Goal: Task Accomplishment & Management: Manage account settings

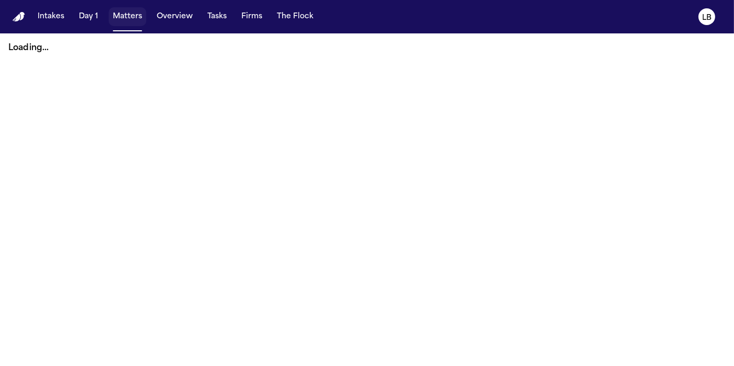
click at [123, 15] on button "Matters" at bounding box center [128, 16] width 38 height 19
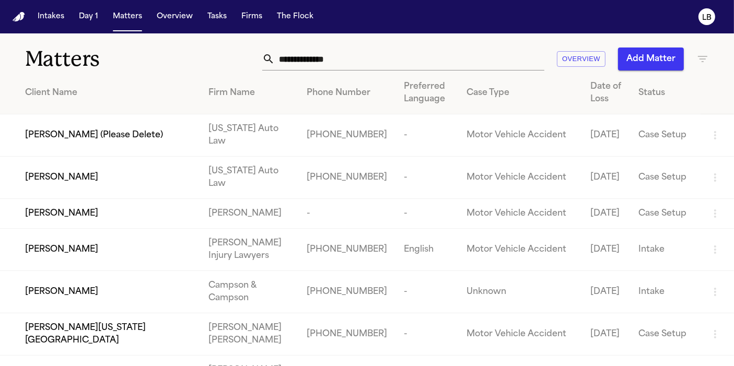
click at [425, 66] on input "text" at bounding box center [410, 59] width 270 height 23
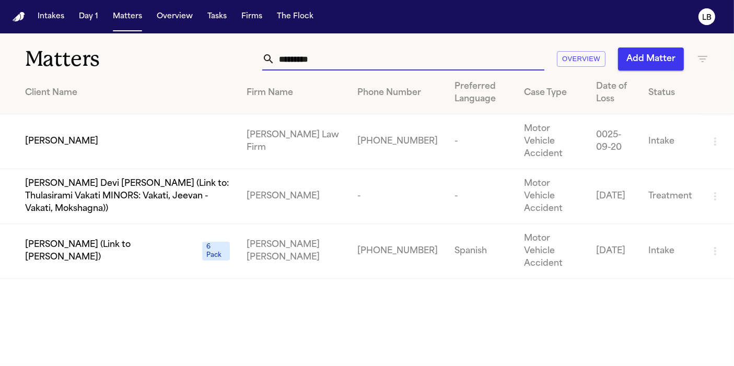
click at [425, 66] on input "*********" at bounding box center [410, 59] width 270 height 23
type input "*********"
click at [40, 126] on td "[PERSON_NAME]" at bounding box center [119, 141] width 238 height 55
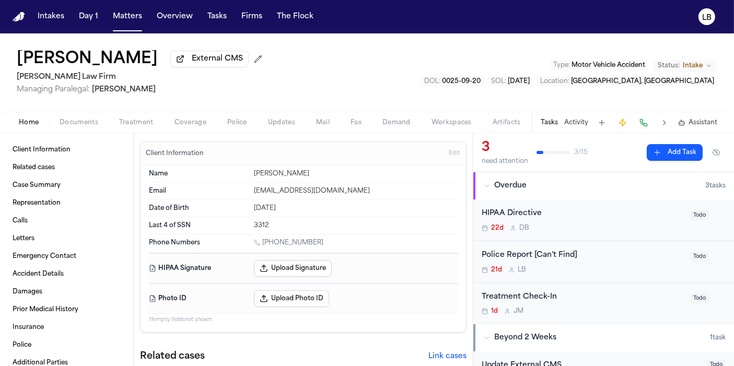
click at [605, 252] on div "Police Report [Can't Find]" at bounding box center [583, 256] width 202 height 12
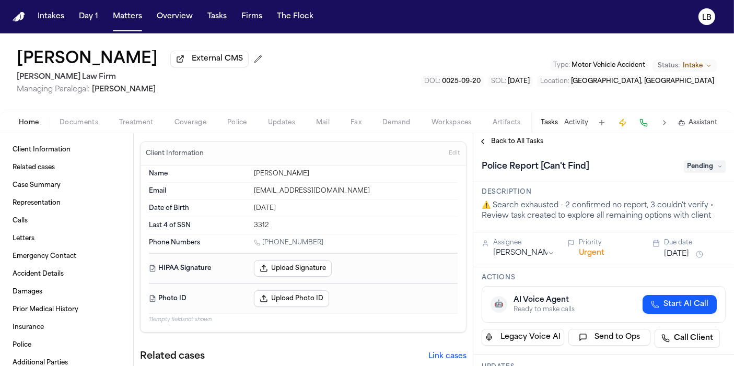
click at [682, 173] on div "Police Report [Can't Find] Pending" at bounding box center [604, 166] width 244 height 17
click at [690, 167] on span "Pending" at bounding box center [705, 166] width 42 height 13
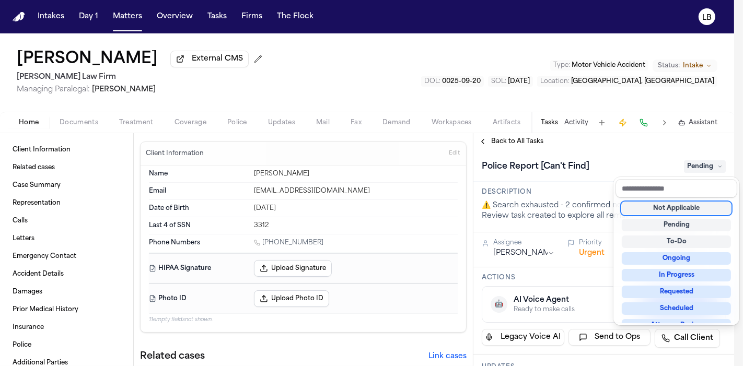
click at [692, 207] on div "Not Applicable" at bounding box center [676, 208] width 109 height 13
click at [131, 18] on div "Intakes Day 1 Matters Overview Tasks Firms The Flock LB [PERSON_NAME] External …" at bounding box center [367, 183] width 734 height 366
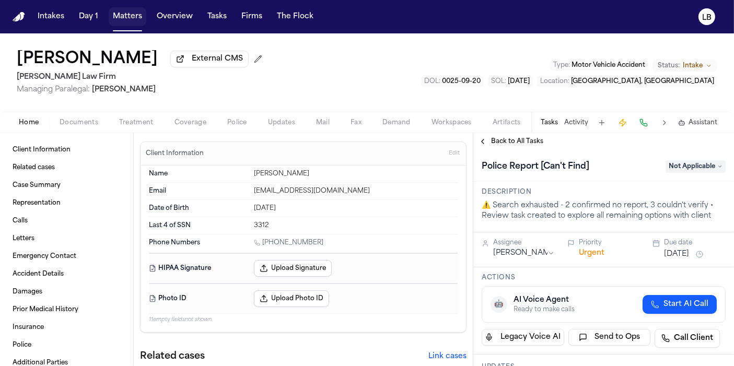
click at [131, 18] on button "Matters" at bounding box center [128, 16] width 38 height 19
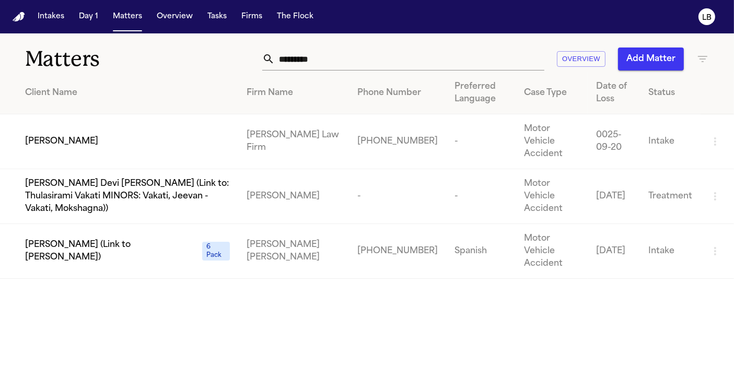
click at [349, 57] on input "*********" at bounding box center [410, 59] width 270 height 23
paste input "text"
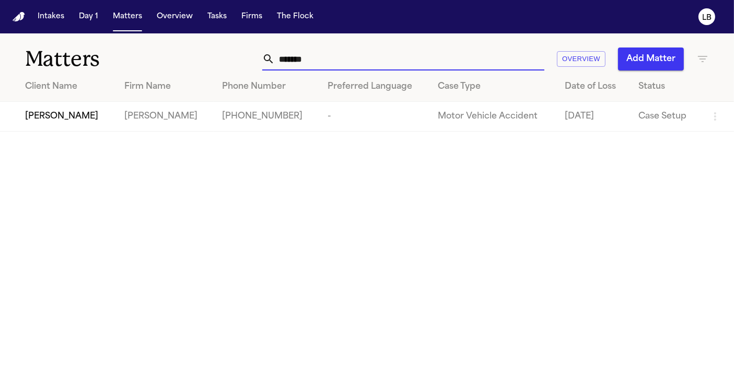
type input "*******"
click at [85, 123] on td "[PERSON_NAME]" at bounding box center [58, 117] width 116 height 30
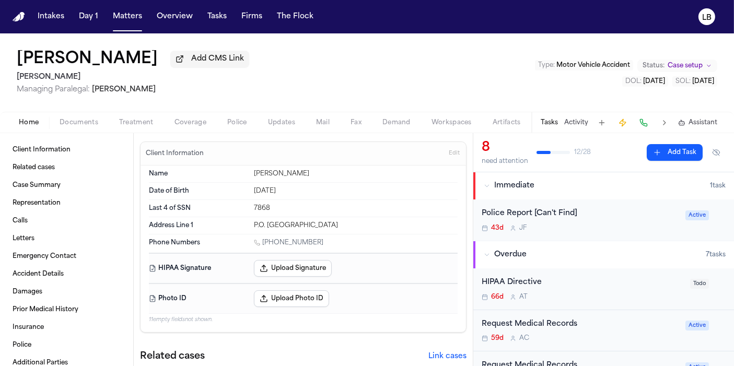
click at [625, 214] on div "Police Report [Can't Find]" at bounding box center [581, 214] width 198 height 12
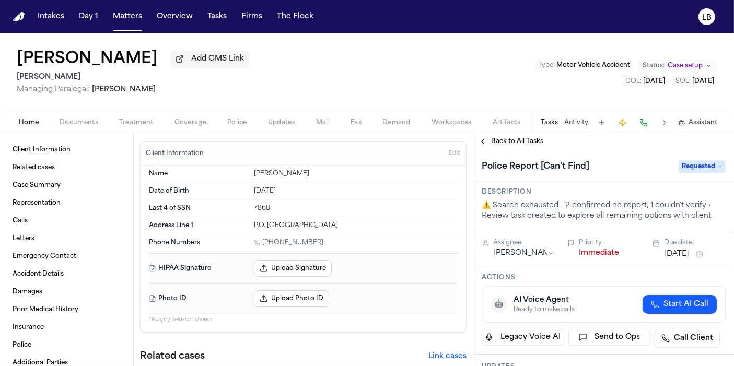
click at [687, 169] on span "Requested" at bounding box center [702, 166] width 47 height 13
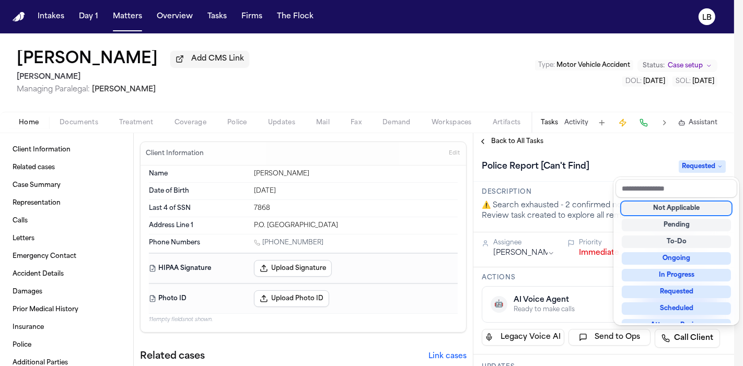
click at [89, 125] on div "[PERSON_NAME] Add CMS Link [PERSON_NAME] Managing Paralegal: [PERSON_NAME] Type…" at bounding box center [367, 199] width 734 height 333
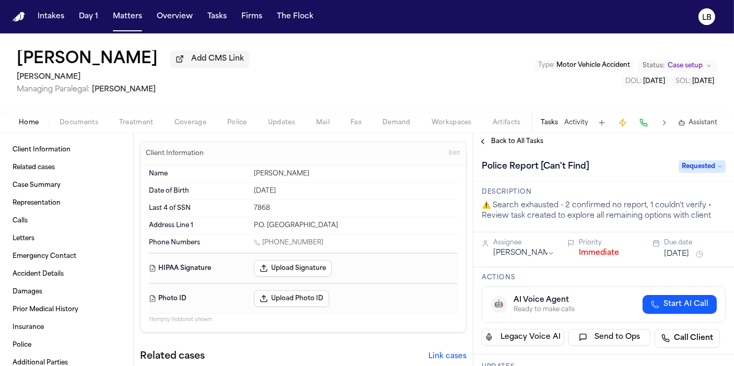
click at [89, 125] on span "Documents" at bounding box center [79, 123] width 39 height 8
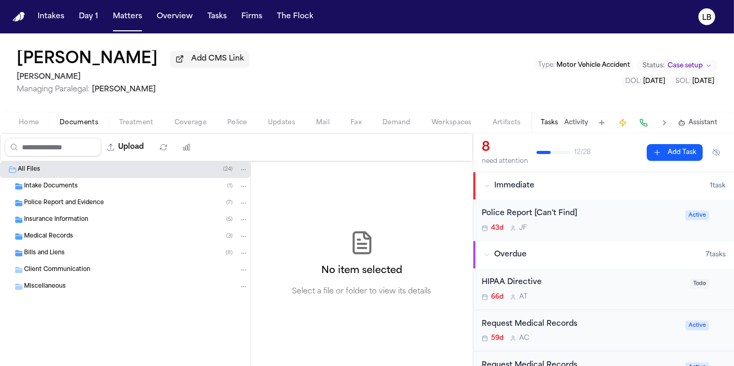
click at [83, 192] on div "Intake Documents ( 1 )" at bounding box center [125, 186] width 250 height 17
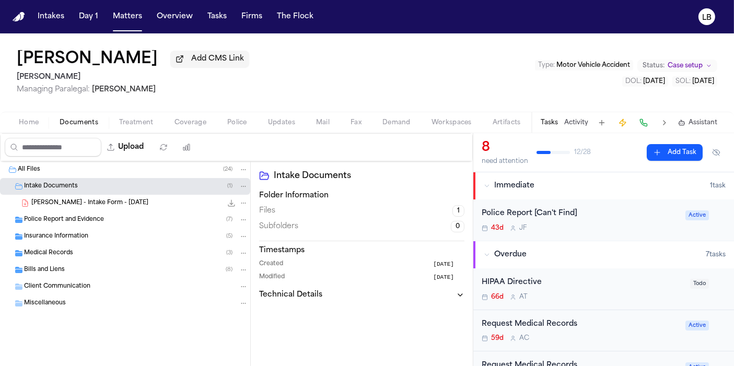
click at [90, 218] on span "Police Report and Evidence" at bounding box center [64, 220] width 80 height 9
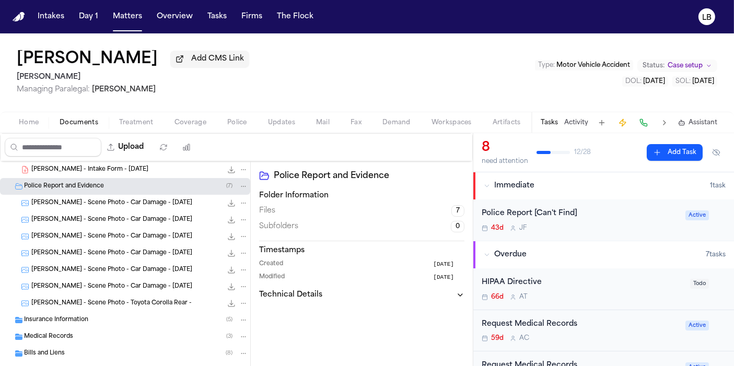
scroll to position [58, 0]
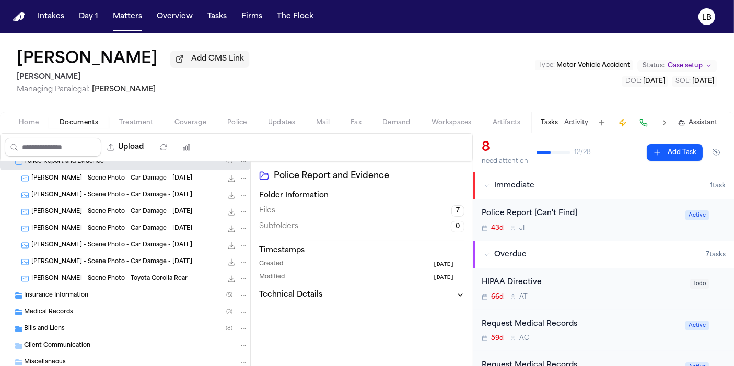
click at [332, 126] on button "Mail" at bounding box center [323, 123] width 34 height 13
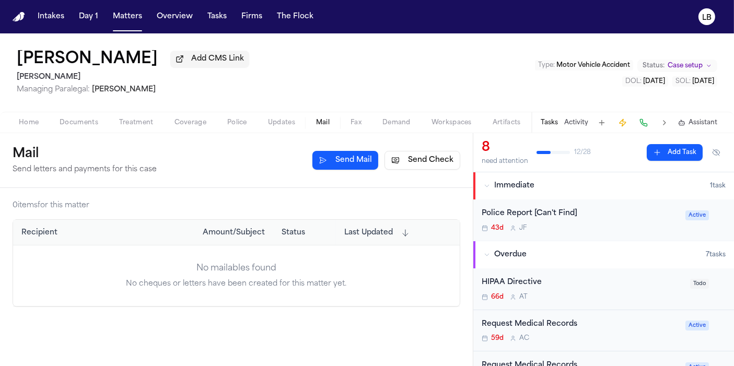
click at [445, 165] on button "Send Check" at bounding box center [423, 160] width 76 height 19
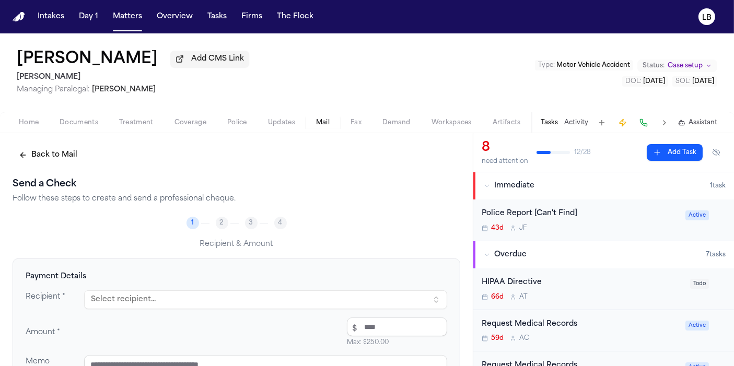
click at [191, 296] on button "Select recipient..." at bounding box center [265, 300] width 363 height 19
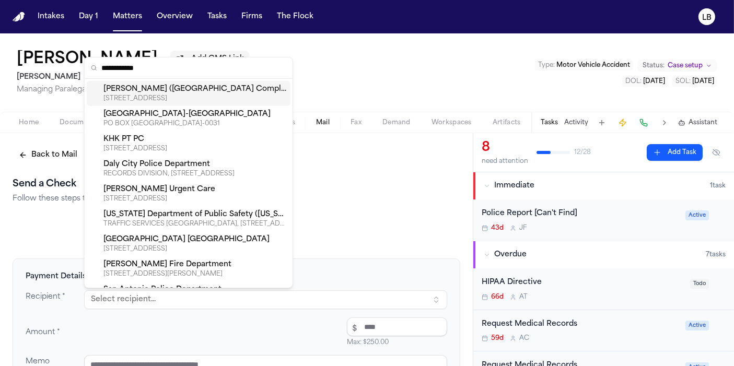
type input "**********"
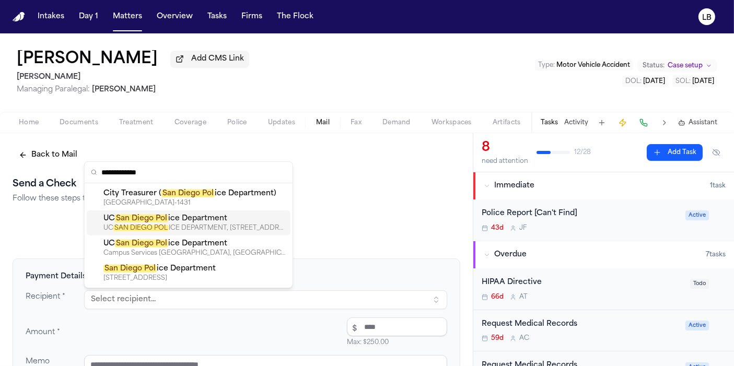
type input "**********"
click at [703, 20] on text "LB" at bounding box center [706, 17] width 9 height 7
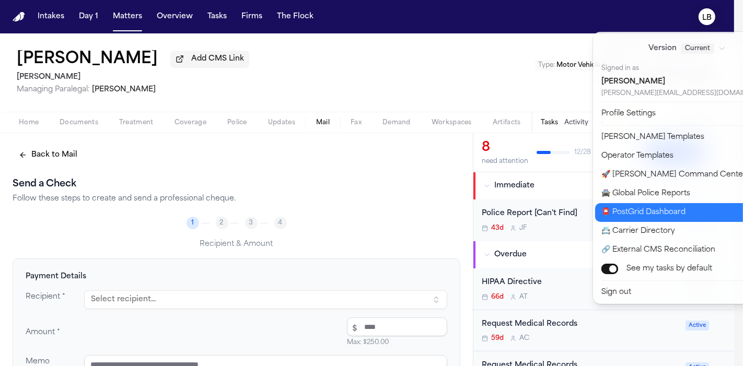
click at [667, 214] on button "📮 PostGrid Dashboard" at bounding box center [693, 212] width 196 height 19
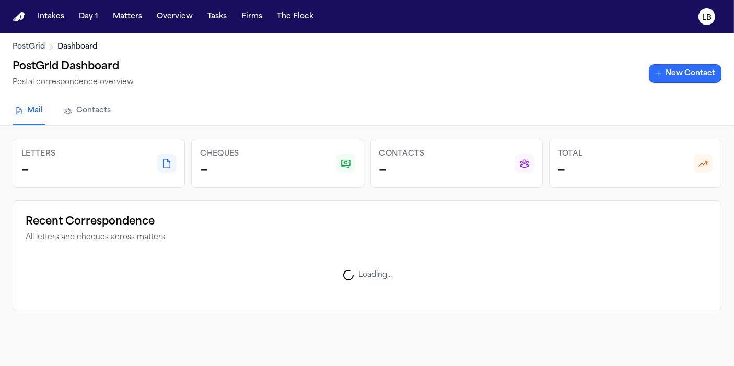
click at [717, 79] on link "New Contact" at bounding box center [685, 73] width 73 height 19
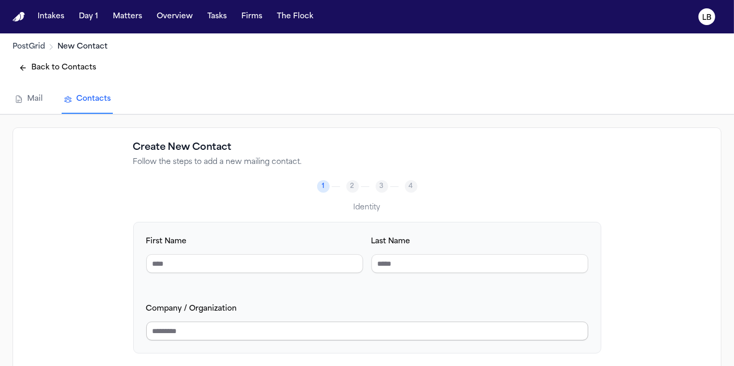
click at [234, 328] on input "Company / Organization" at bounding box center [367, 331] width 442 height 19
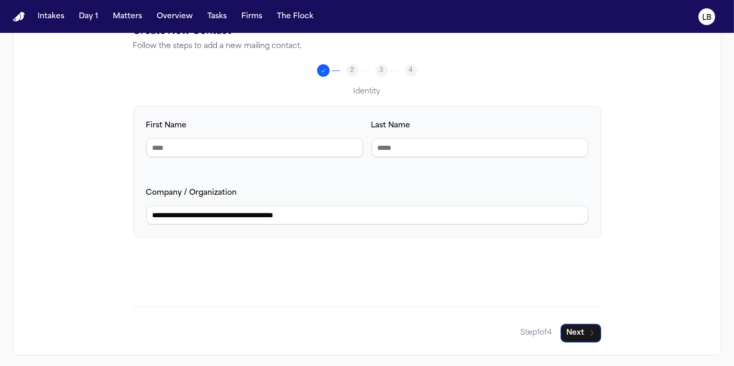
type input "**********"
click at [582, 328] on button "Next" at bounding box center [581, 333] width 41 height 19
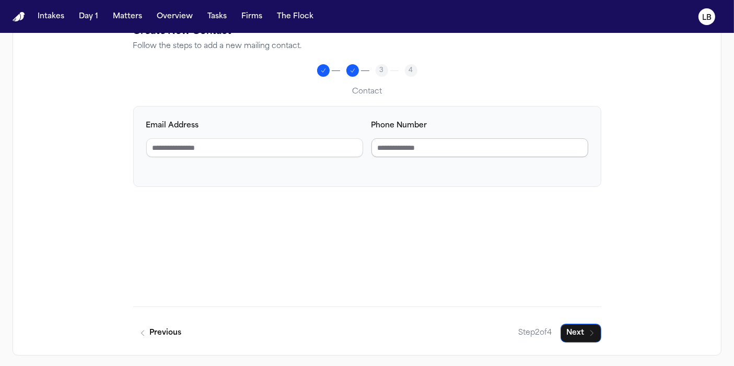
click at [423, 145] on input "Phone Number" at bounding box center [480, 147] width 217 height 19
paste input "**********"
type input "**********"
click at [593, 329] on icon "button" at bounding box center [592, 333] width 8 height 8
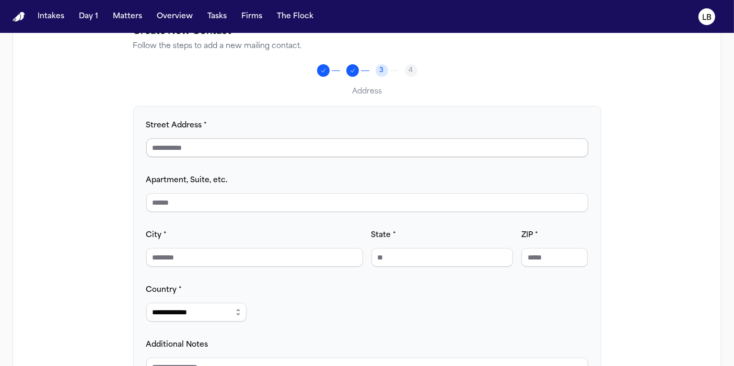
click at [221, 141] on input "Street Address *" at bounding box center [367, 147] width 442 height 19
paste input "**********"
type input "**********"
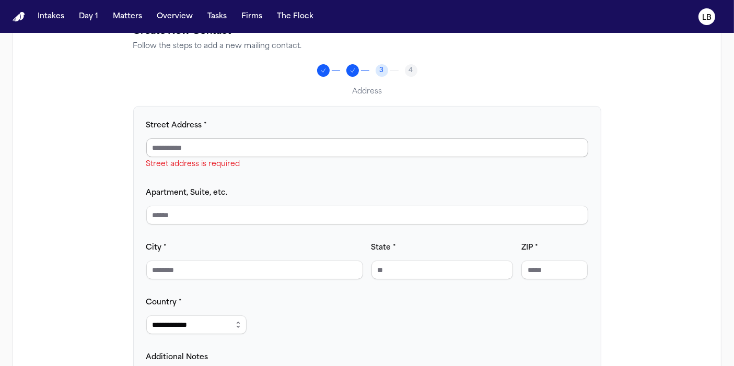
click at [331, 148] on input "Street Address *" at bounding box center [367, 147] width 442 height 19
paste input "**********"
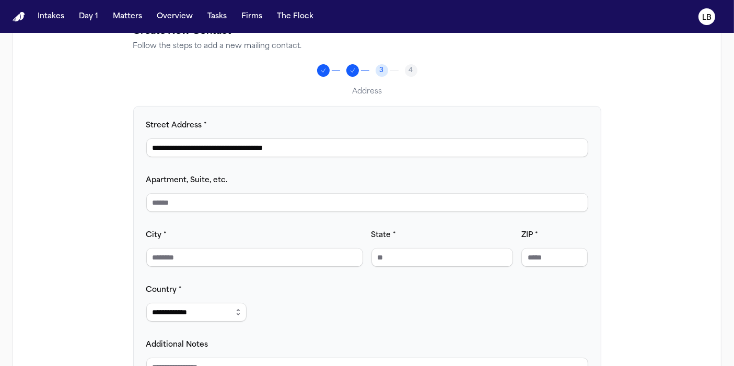
drag, startPoint x: 208, startPoint y: 144, endPoint x: 370, endPoint y: 132, distance: 162.4
click at [370, 132] on div "**********" at bounding box center [367, 138] width 442 height 38
click at [299, 144] on input "**********" at bounding box center [367, 147] width 442 height 19
drag, startPoint x: 234, startPoint y: 143, endPoint x: 352, endPoint y: 149, distance: 118.8
click at [352, 149] on input "**********" at bounding box center [367, 147] width 442 height 19
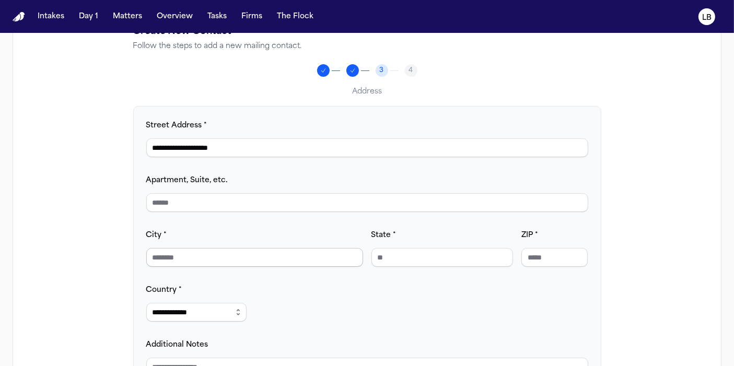
type input "**********"
click at [215, 259] on input "City *" at bounding box center [254, 257] width 217 height 19
paste input "**********"
drag, startPoint x: 190, startPoint y: 254, endPoint x: 310, endPoint y: 259, distance: 120.3
click at [310, 259] on input "**********" at bounding box center [254, 257] width 217 height 19
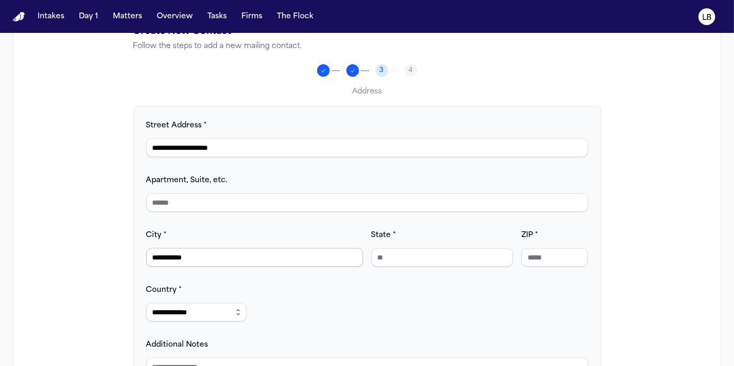
type input "*********"
type input "**"
paste input "**********"
drag, startPoint x: 563, startPoint y: 253, endPoint x: 410, endPoint y: 256, distance: 153.7
click at [410, 256] on div "**********" at bounding box center [367, 248] width 442 height 38
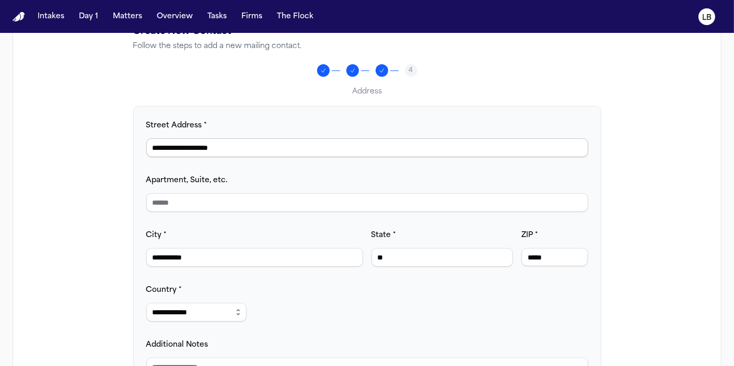
type input "*****"
click at [208, 144] on input "**********" at bounding box center [367, 147] width 442 height 19
drag, startPoint x: 208, startPoint y: 144, endPoint x: 241, endPoint y: 143, distance: 33.4
click at [241, 143] on input "**********" at bounding box center [367, 147] width 442 height 19
click at [245, 199] on input "Apartment, Suite, etc." at bounding box center [367, 202] width 442 height 19
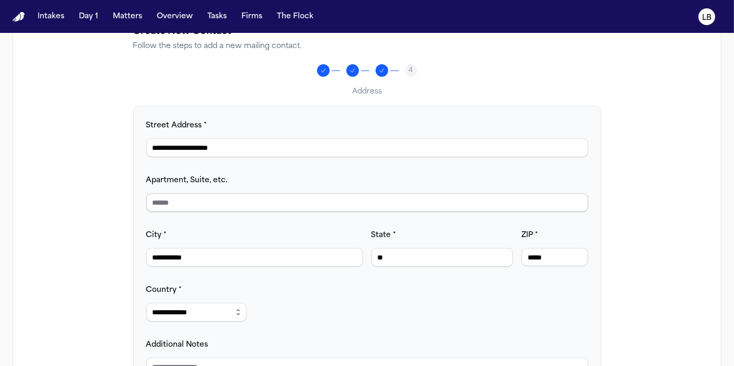
paste input "******"
type input "******"
drag, startPoint x: 202, startPoint y: 145, endPoint x: 300, endPoint y: 149, distance: 98.3
click at [300, 149] on input "**********" at bounding box center [367, 147] width 442 height 19
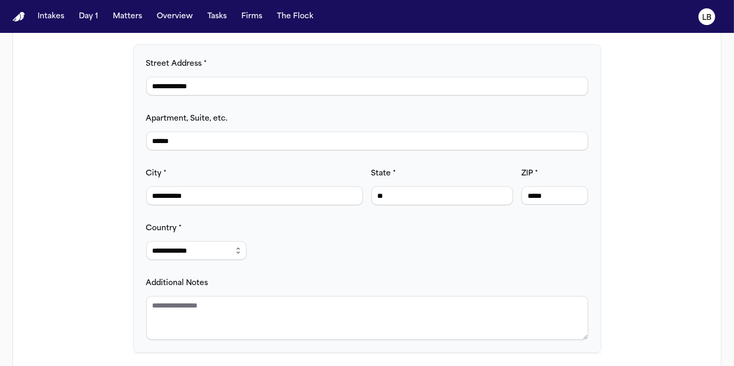
scroll to position [222, 0]
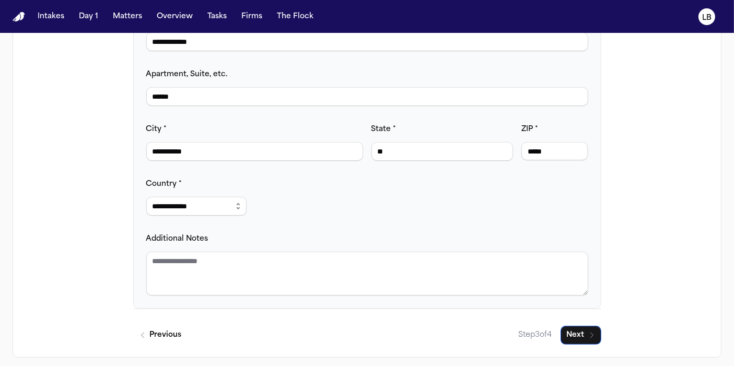
type input "**********"
click at [581, 334] on button "Next" at bounding box center [581, 335] width 41 height 19
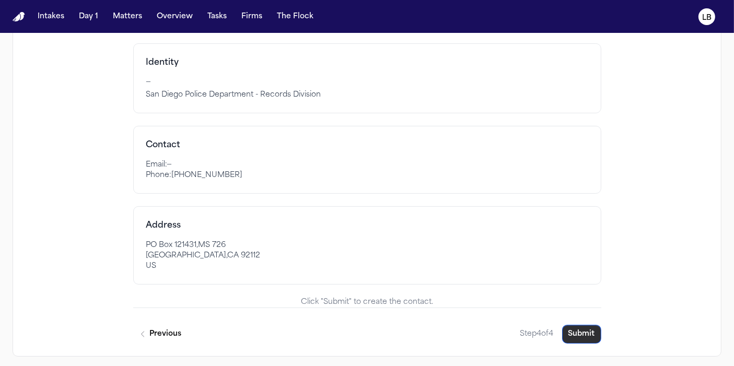
click at [581, 334] on button "Submit" at bounding box center [581, 334] width 39 height 19
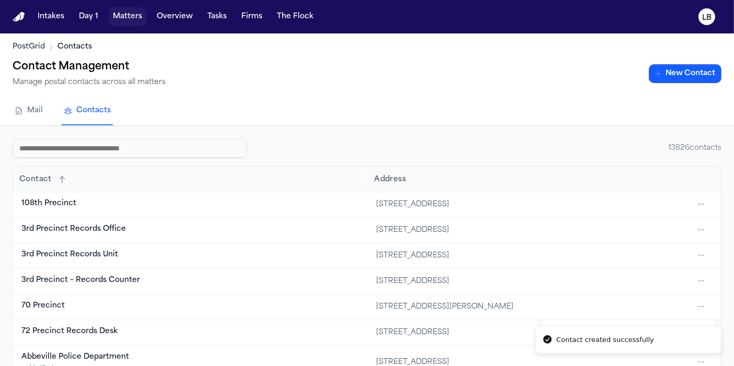
click at [119, 16] on button "Matters" at bounding box center [128, 16] width 38 height 19
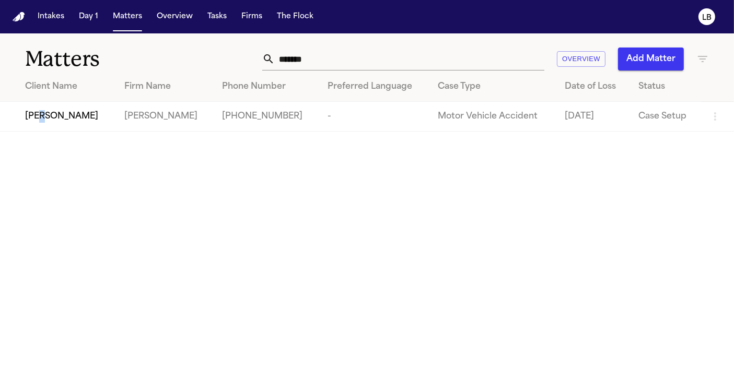
click at [39, 112] on span "[PERSON_NAME]" at bounding box center [61, 116] width 73 height 13
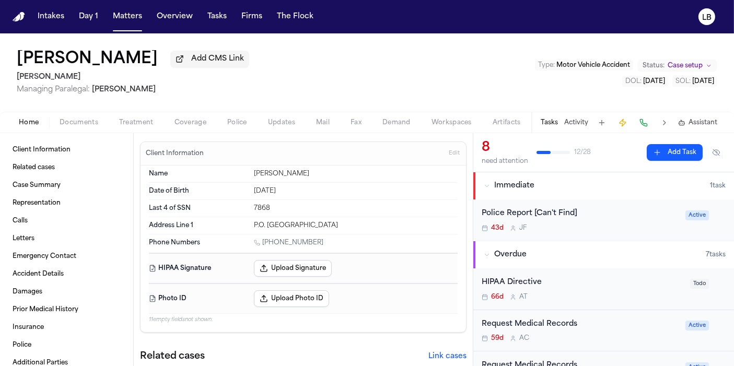
drag, startPoint x: 152, startPoint y: 63, endPoint x: 0, endPoint y: 43, distance: 153.3
click at [0, 43] on div "Brittany Knowles Add CMS Link Gammill Managing Paralegal: Jessica Barrett Type …" at bounding box center [367, 72] width 734 height 78
copy h1 "[PERSON_NAME]"
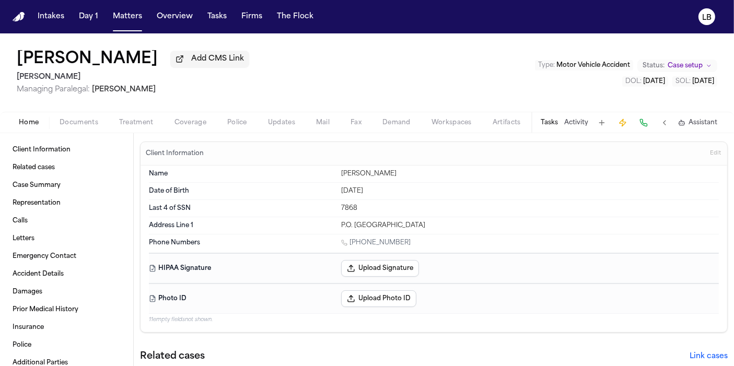
click at [330, 120] on button "Mail" at bounding box center [323, 123] width 34 height 13
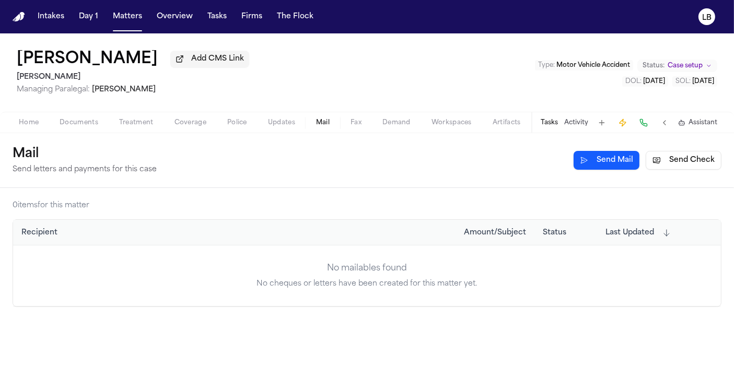
click at [663, 162] on button "Send Check" at bounding box center [684, 160] width 76 height 19
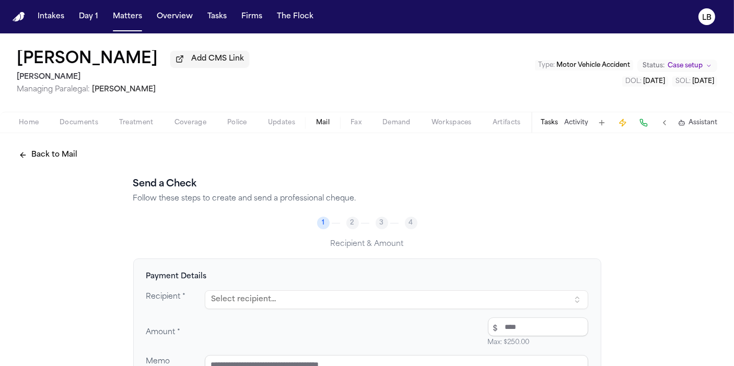
click at [300, 300] on button "Select recipient..." at bounding box center [397, 300] width 384 height 19
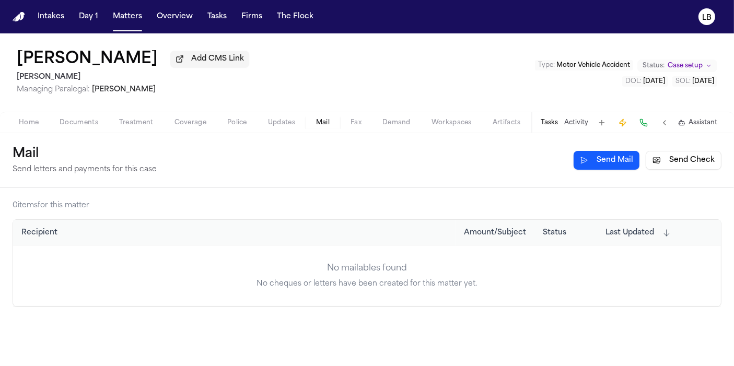
click at [615, 163] on button "Send Mail" at bounding box center [607, 160] width 66 height 19
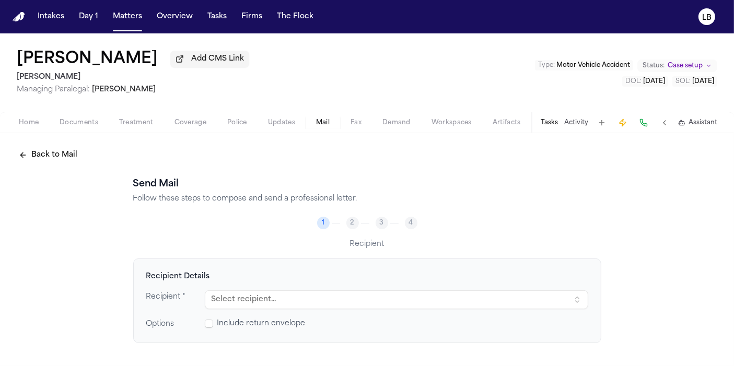
click at [270, 299] on button "Select recipient..." at bounding box center [397, 300] width 384 height 19
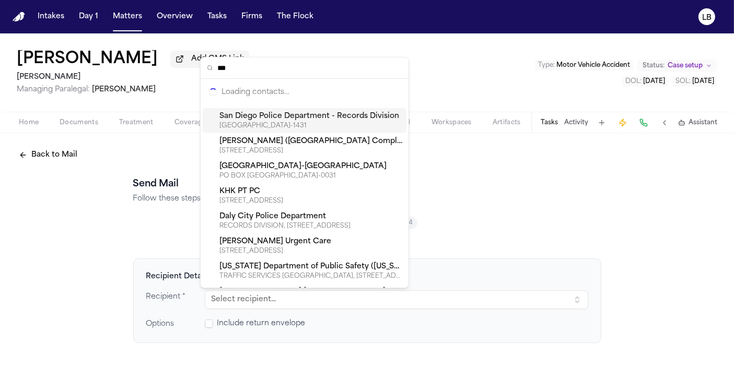
click at [270, 300] on button "Select recipient..." at bounding box center [397, 300] width 384 height 19
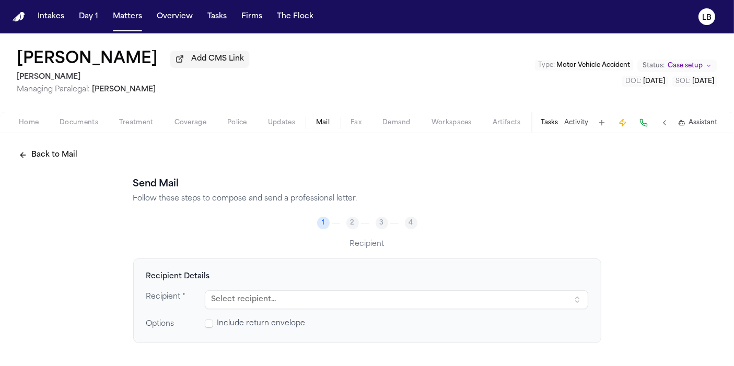
drag, startPoint x: 220, startPoint y: 298, endPoint x: 417, endPoint y: 363, distance: 208.0
click at [221, 298] on button "Select recipient..." at bounding box center [397, 300] width 384 height 19
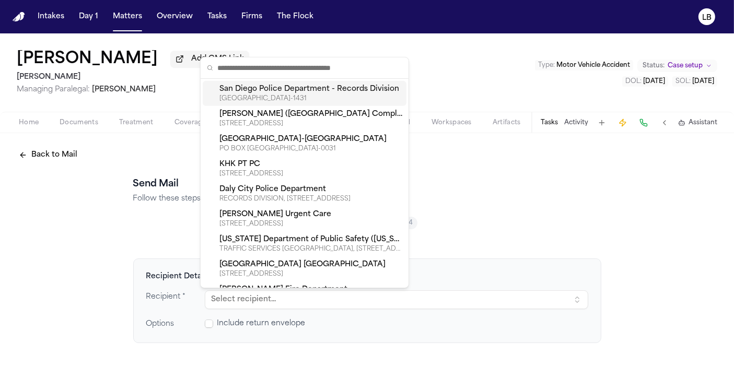
click at [284, 95] on div "PO BOX 121431, SAN DIEGO, CA, 92112-1431" at bounding box center [310, 99] width 183 height 8
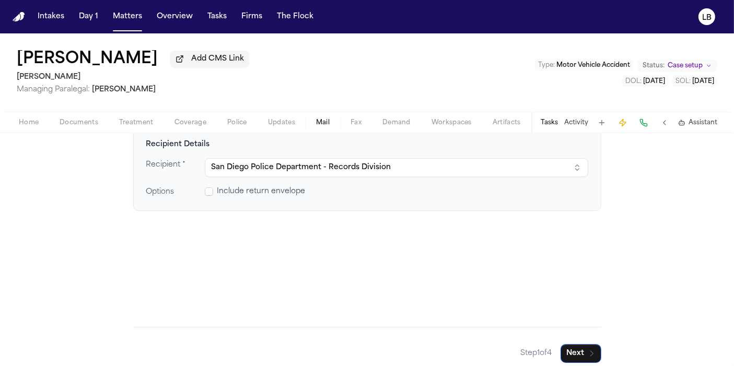
scroll to position [141, 0]
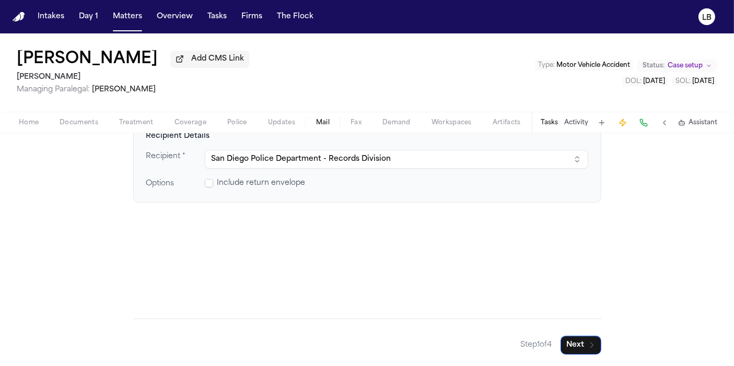
click at [276, 183] on span "Include return envelope" at bounding box center [261, 183] width 88 height 10
click at [205, 183] on span at bounding box center [209, 183] width 8 height 8
click at [590, 337] on button "Next" at bounding box center [581, 345] width 41 height 19
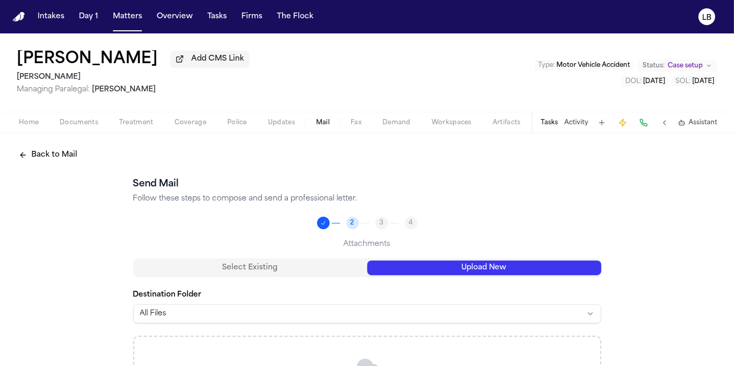
click at [470, 266] on button "Upload New" at bounding box center [484, 268] width 234 height 15
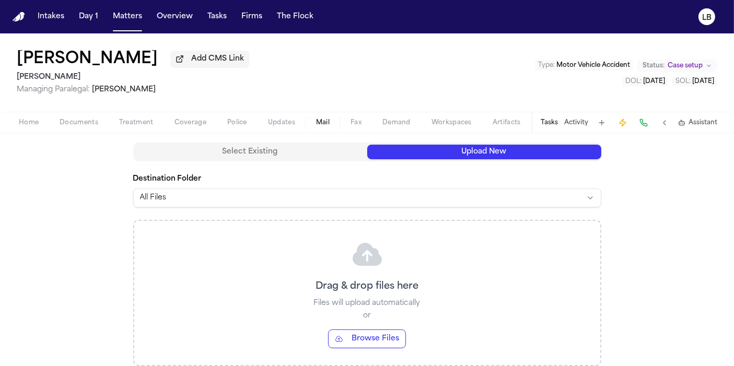
scroll to position [163, 0]
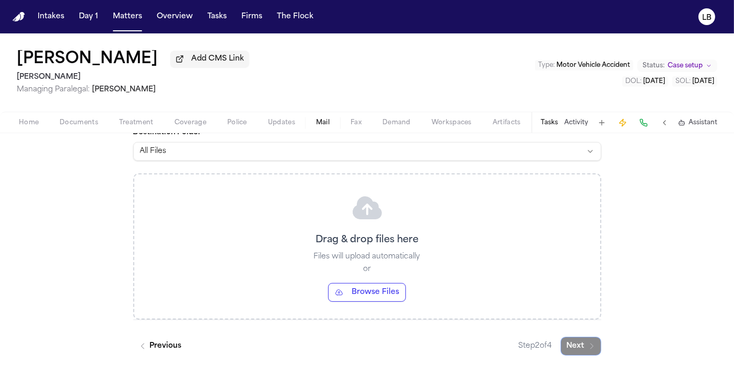
click at [359, 290] on button "Browse Files" at bounding box center [367, 292] width 78 height 19
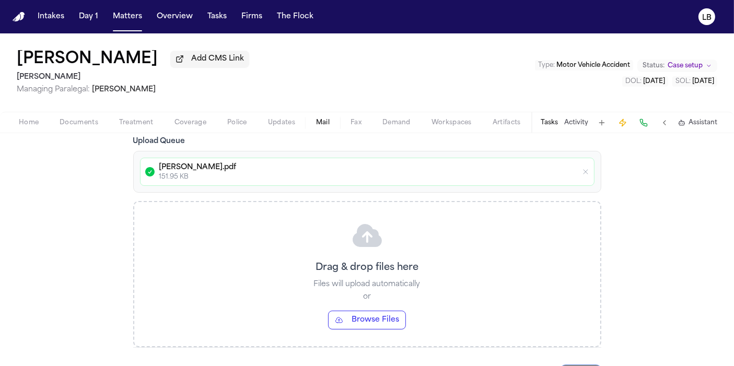
scroll to position [227, 0]
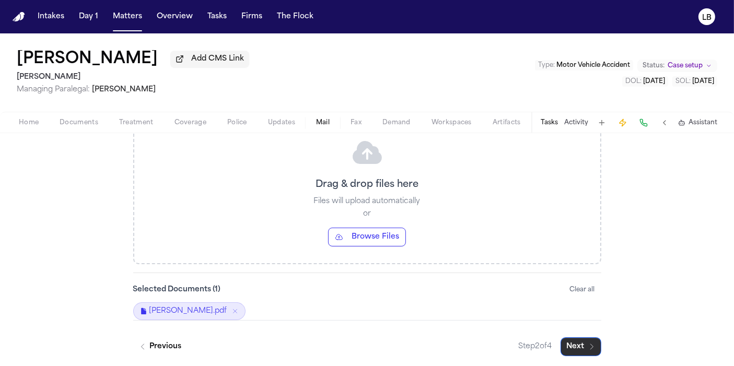
click at [589, 347] on icon "button" at bounding box center [592, 347] width 8 height 8
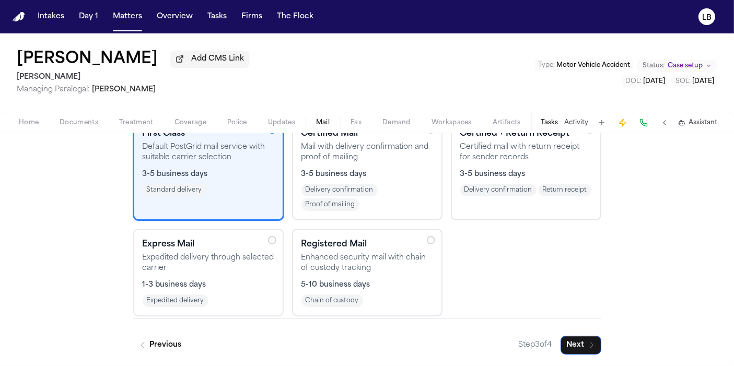
click at [113, 279] on div "Back to Mail Send Mail Follow these steps to compose and send a professional le…" at bounding box center [367, 180] width 734 height 375
click at [157, 281] on span "1-3 business days" at bounding box center [175, 285] width 64 height 10
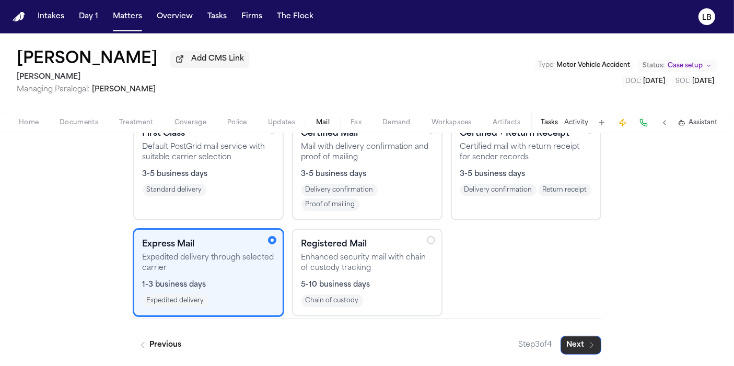
click at [577, 345] on button "Next" at bounding box center [581, 345] width 41 height 19
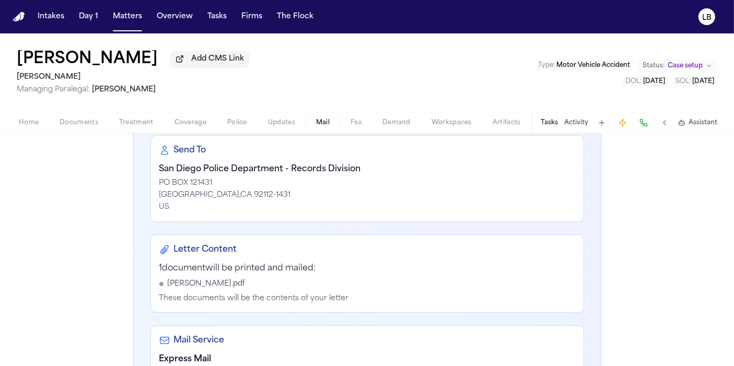
scroll to position [312, 0]
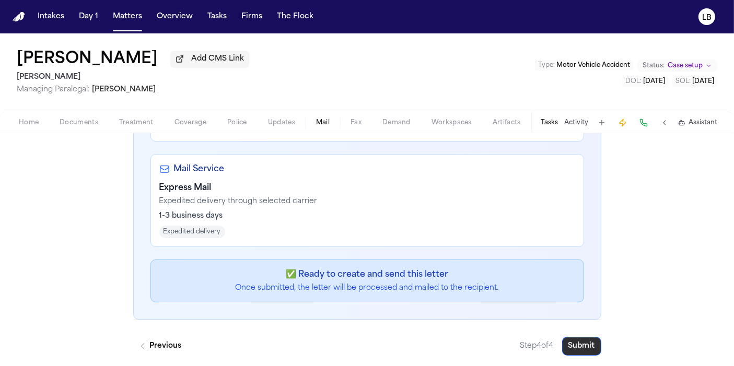
click at [573, 343] on button "Submit" at bounding box center [581, 346] width 39 height 19
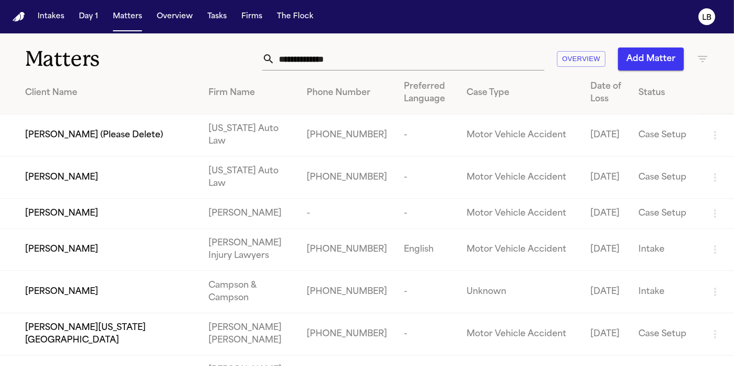
click at [382, 57] on input "text" at bounding box center [410, 59] width 270 height 23
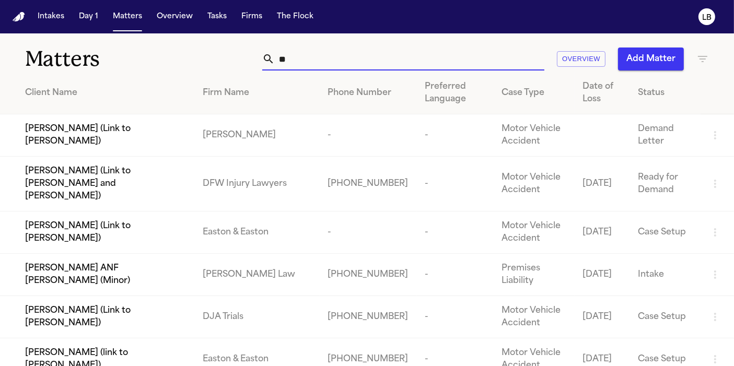
type input "*"
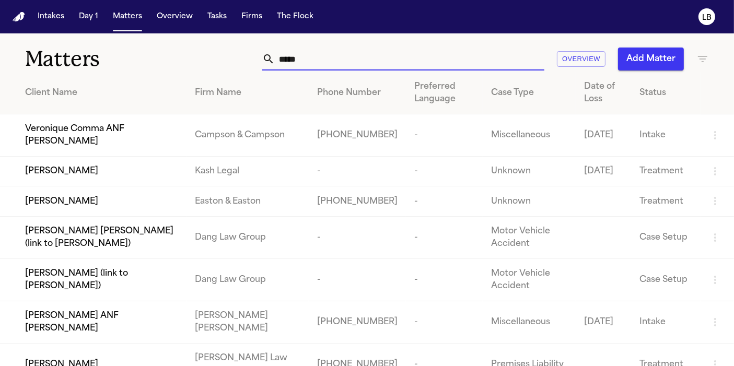
drag, startPoint x: 376, startPoint y: 69, endPoint x: 287, endPoint y: 63, distance: 89.1
click at [287, 63] on input "*****" at bounding box center [410, 59] width 270 height 23
type input "*"
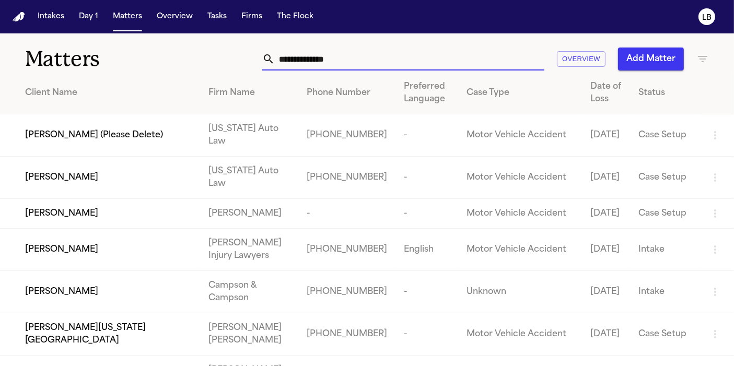
click at [384, 61] on input "text" at bounding box center [410, 59] width 270 height 23
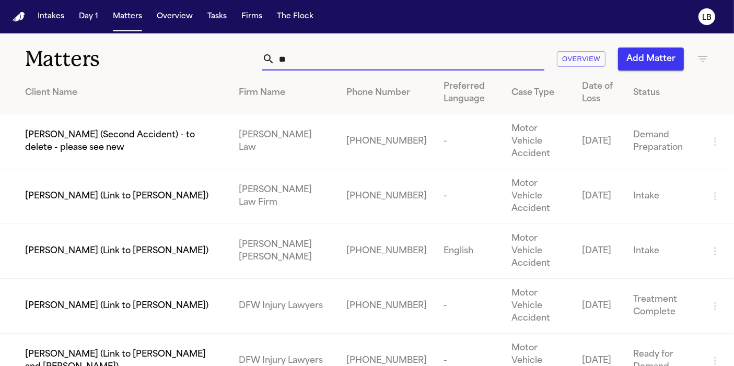
type input "*"
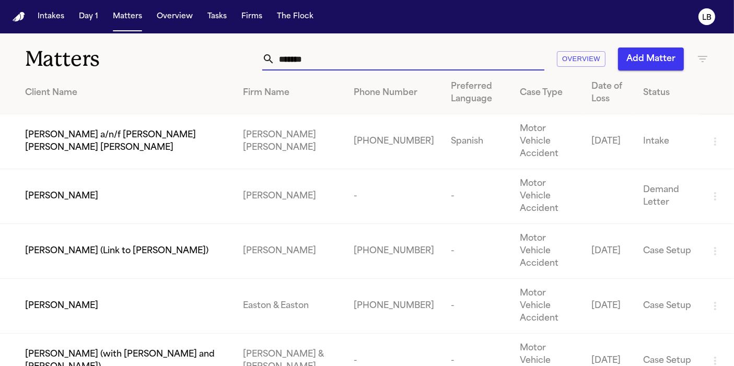
drag, startPoint x: 361, startPoint y: 59, endPoint x: 241, endPoint y: 69, distance: 120.1
click at [241, 69] on div "******* Overview Add Matter" at bounding box center [461, 59] width 496 height 23
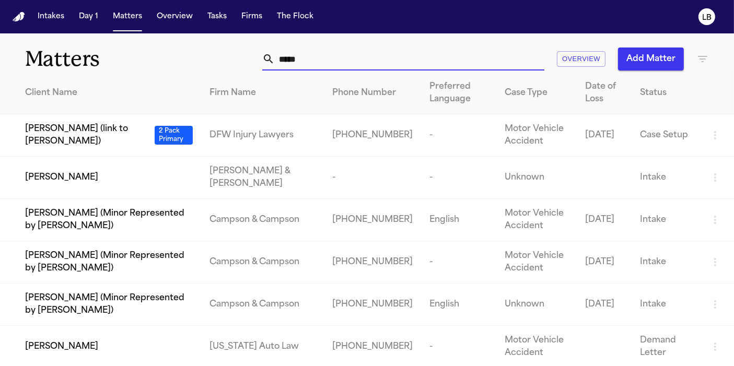
drag, startPoint x: 316, startPoint y: 63, endPoint x: 208, endPoint y: 66, distance: 107.2
click at [213, 66] on div "***** Overview Add Matter" at bounding box center [461, 59] width 496 height 23
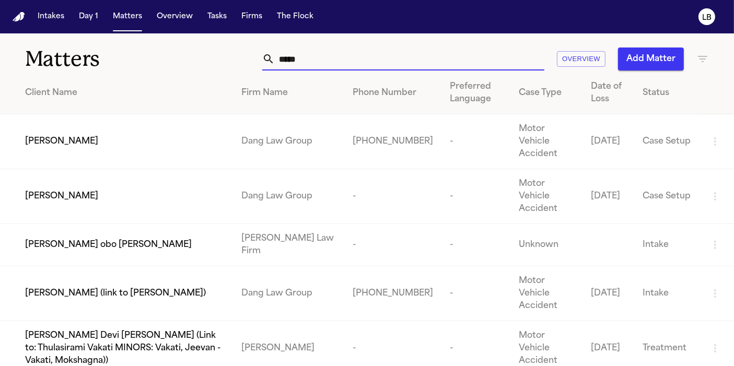
drag, startPoint x: 346, startPoint y: 62, endPoint x: 80, endPoint y: 60, distance: 266.0
drag, startPoint x: 80, startPoint y: 60, endPoint x: 460, endPoint y: 62, distance: 379.9
click at [460, 62] on input "*****" at bounding box center [410, 59] width 270 height 23
type input "*"
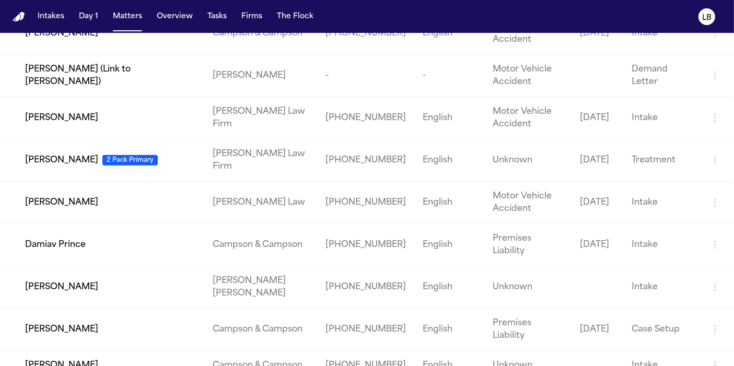
scroll to position [4617, 0]
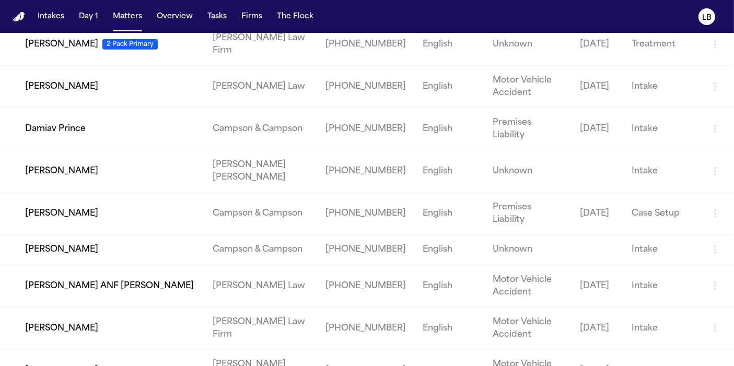
type input "***"
click at [219, 23] on button "Tasks" at bounding box center [217, 16] width 28 height 19
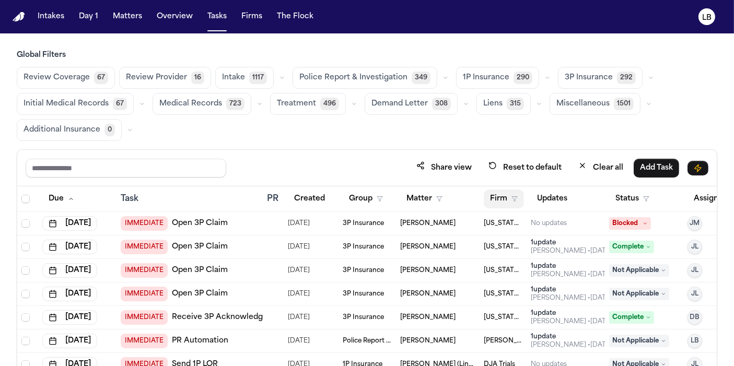
click at [500, 196] on button "Firm" at bounding box center [504, 199] width 40 height 19
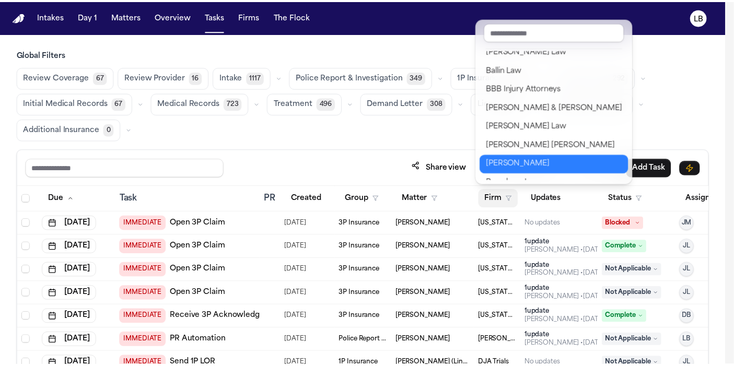
scroll to position [58, 0]
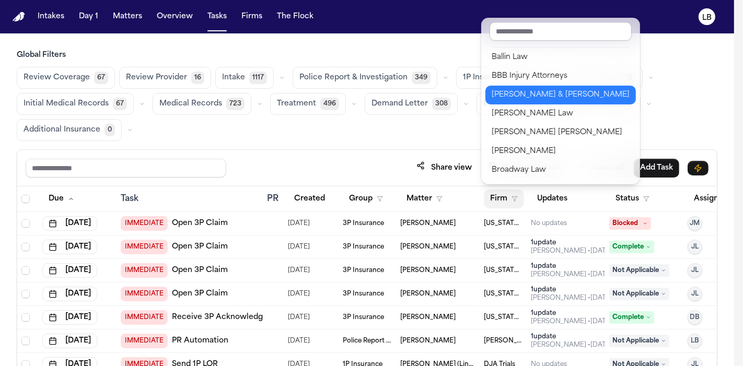
click at [575, 87] on button "[PERSON_NAME] & [PERSON_NAME]" at bounding box center [560, 95] width 150 height 19
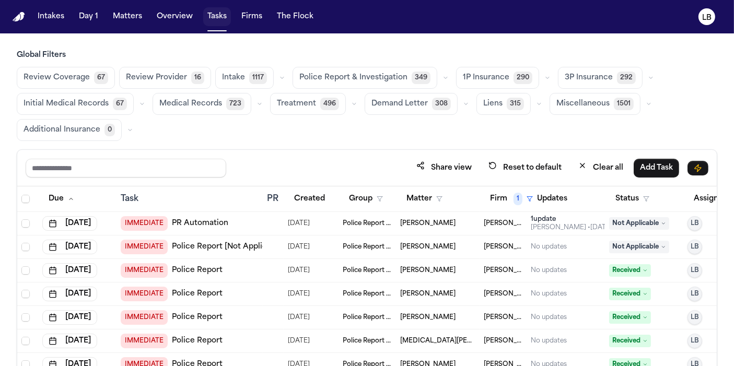
click at [213, 19] on button "Tasks" at bounding box center [217, 16] width 28 height 19
click at [124, 16] on button "Matters" at bounding box center [128, 16] width 38 height 19
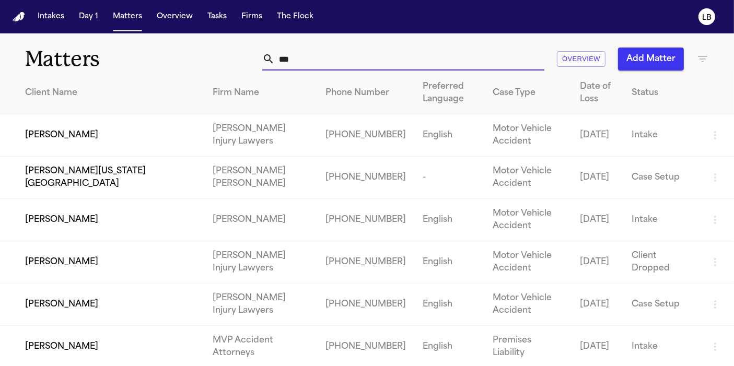
drag, startPoint x: 349, startPoint y: 59, endPoint x: 242, endPoint y: 51, distance: 106.8
click at [242, 51] on div "*** Overview Add Matter" at bounding box center [461, 59] width 496 height 23
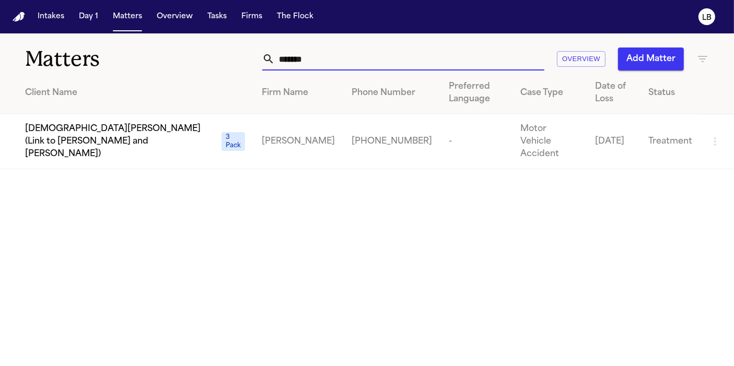
drag, startPoint x: 269, startPoint y: 50, endPoint x: 239, endPoint y: 46, distance: 30.0
click at [239, 46] on div "Matters ****** Overview Add Matter" at bounding box center [367, 52] width 734 height 39
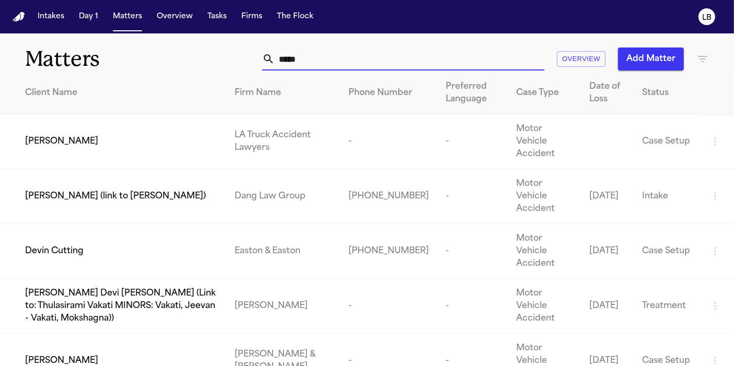
type input "*****"
click at [19, 129] on td "[PERSON_NAME]" at bounding box center [113, 141] width 226 height 55
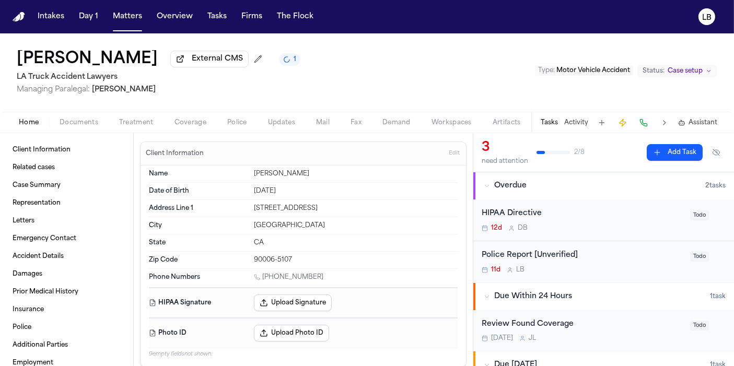
click at [76, 112] on div "Home Documents Treatment Coverage Police Updates Mail Fax Demand Workspaces Art…" at bounding box center [367, 122] width 734 height 21
click at [76, 118] on button "Documents" at bounding box center [79, 123] width 60 height 13
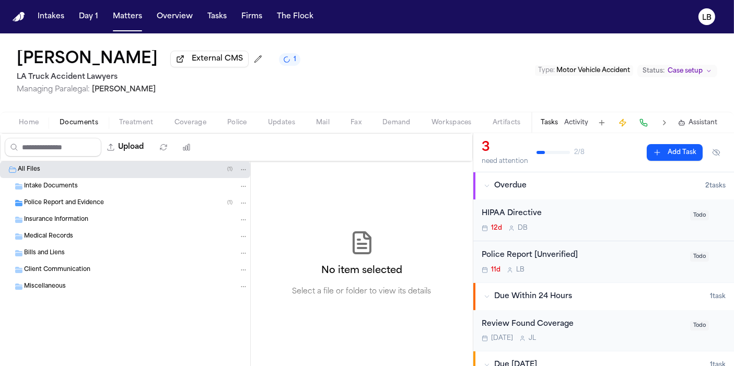
click at [56, 199] on span "Police Report and Evidence" at bounding box center [64, 203] width 80 height 9
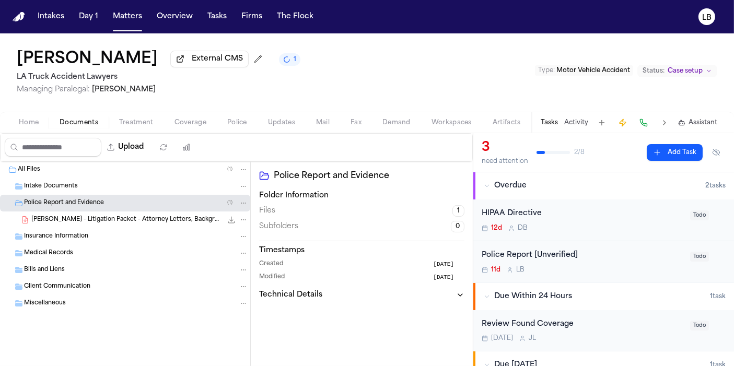
click at [99, 221] on span "D. Saxton - Litigation Packet - Attorney Letters, Background, Court Records - 9…" at bounding box center [126, 220] width 191 height 9
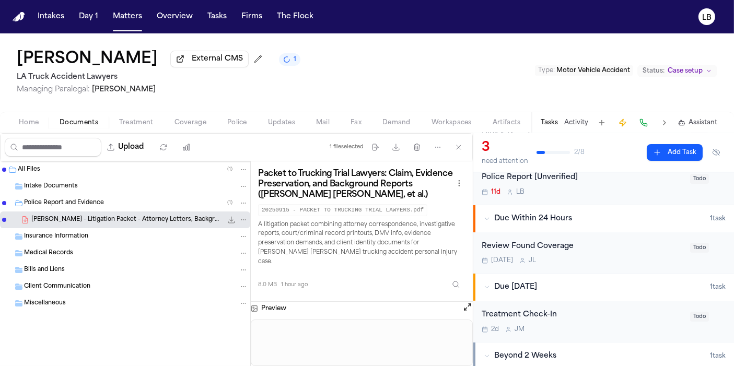
scroll to position [116, 0]
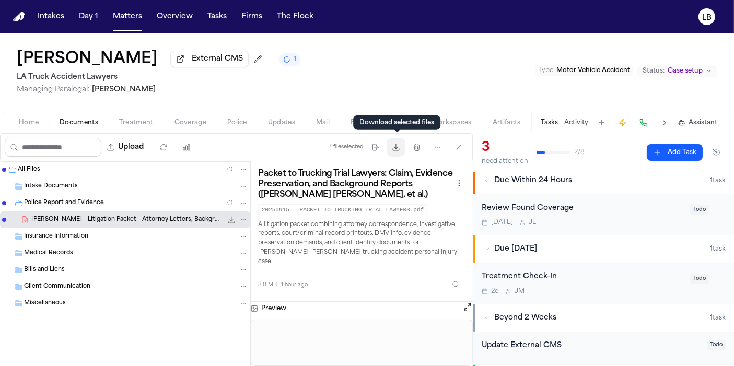
click at [397, 148] on icon "button" at bounding box center [396, 147] width 6 height 6
click at [42, 120] on button "Home" at bounding box center [28, 123] width 41 height 13
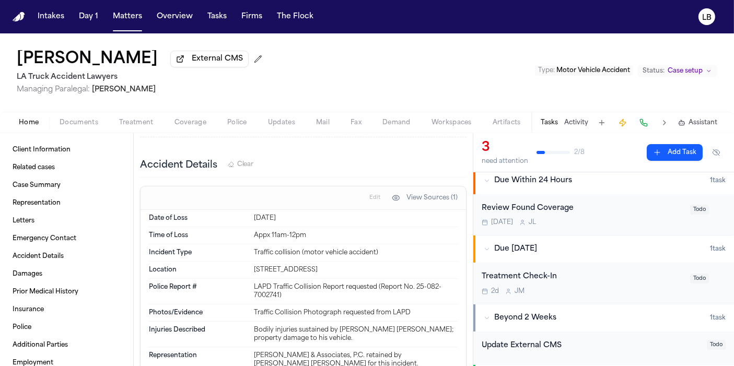
scroll to position [532, 0]
drag, startPoint x: 412, startPoint y: 270, endPoint x: 276, endPoint y: 285, distance: 136.1
click at [276, 285] on div "Police Report # LAPD Traffic Collision Report requested (Report No. 25-082-7002…" at bounding box center [303, 293] width 309 height 26
copy div "25-082-7002741"
drag, startPoint x: 249, startPoint y: 251, endPoint x: 272, endPoint y: 255, distance: 23.3
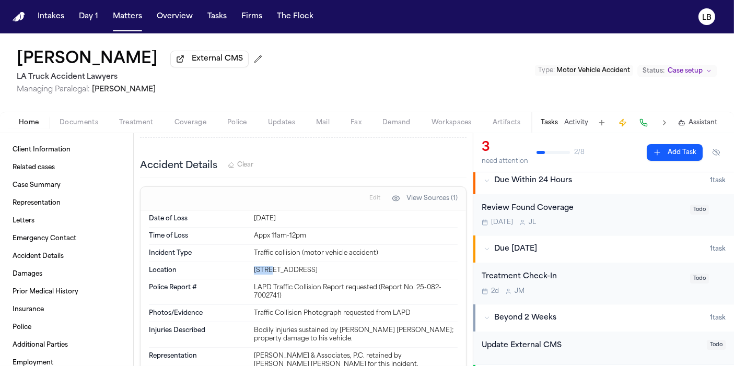
click at [272, 262] on div "Location 328 W 23rd St, Los Angeles, CA 90007" at bounding box center [303, 270] width 309 height 17
copy div "328 W"
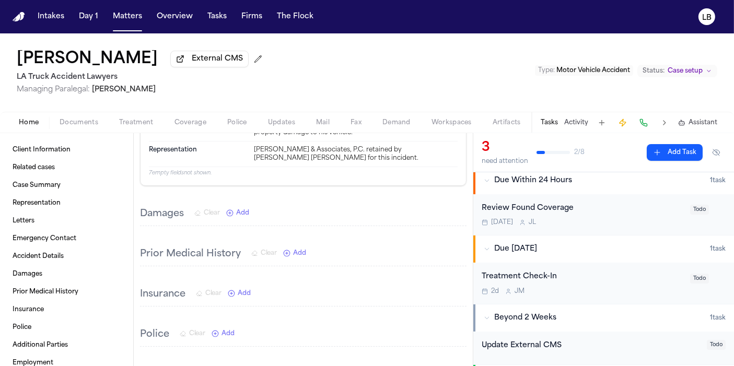
scroll to position [764, 0]
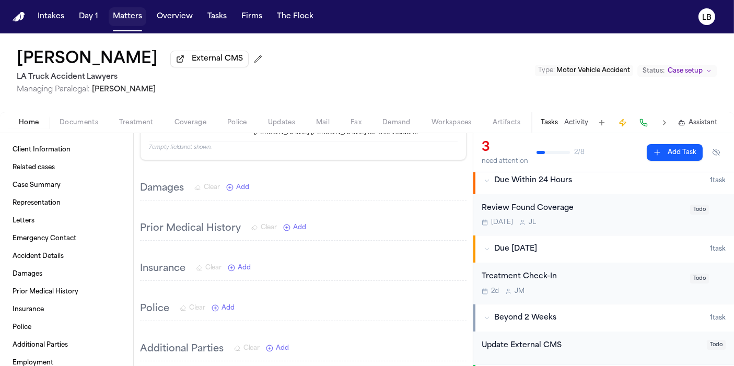
click at [144, 18] on button "Matters" at bounding box center [128, 16] width 38 height 19
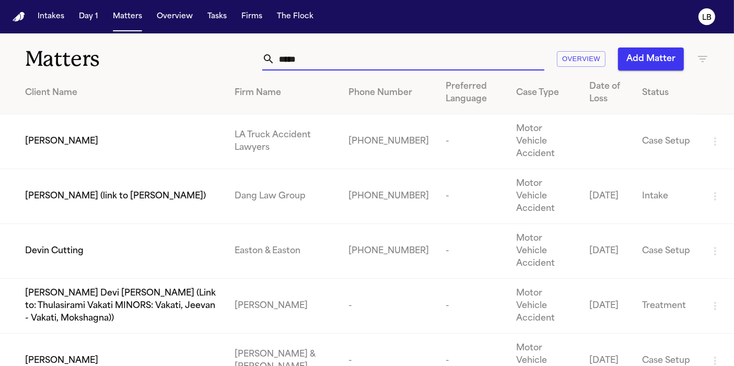
click at [412, 54] on input "*****" at bounding box center [410, 59] width 270 height 23
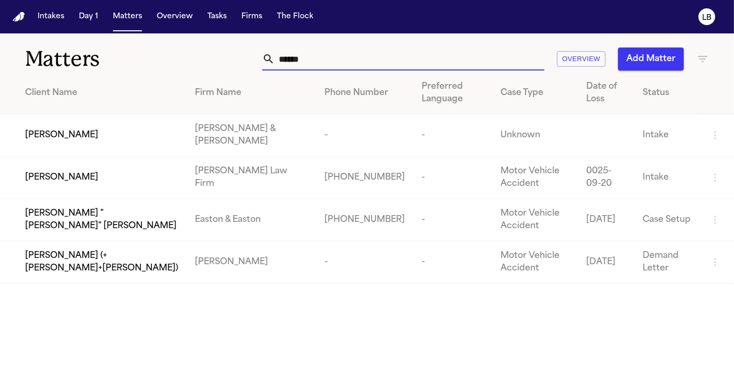
type input "*****"
click at [362, 122] on td "-" at bounding box center [364, 135] width 97 height 42
click at [90, 140] on td "[PERSON_NAME]" at bounding box center [93, 135] width 187 height 42
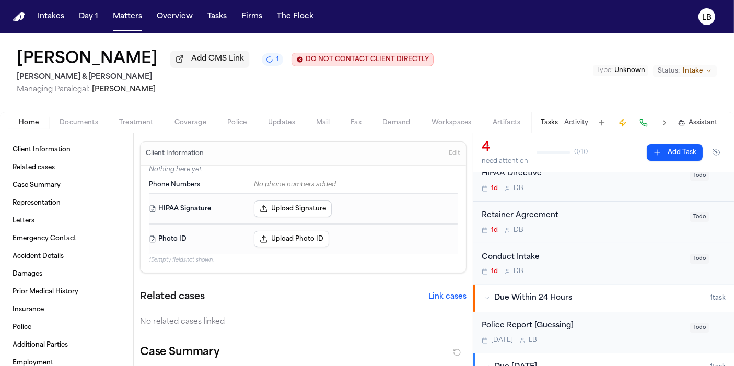
scroll to position [58, 0]
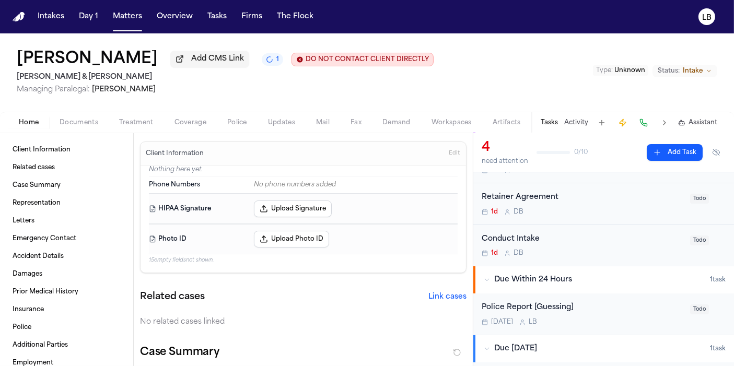
click at [601, 320] on div "Today L B" at bounding box center [583, 322] width 202 height 8
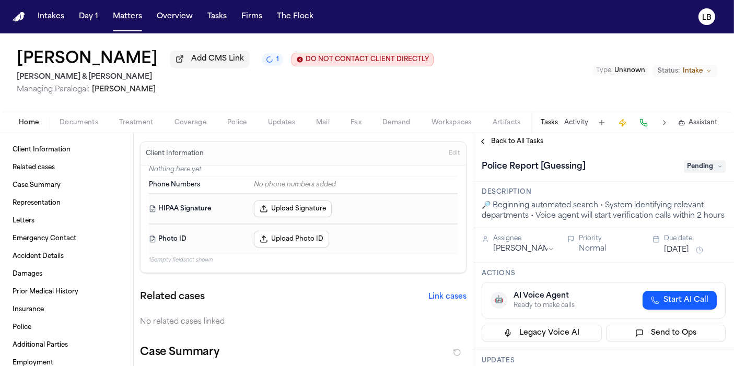
click at [701, 161] on span "Pending" at bounding box center [705, 166] width 42 height 13
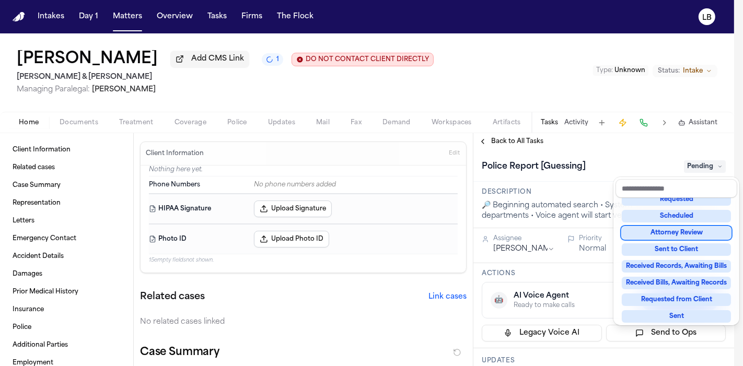
scroll to position [163, 0]
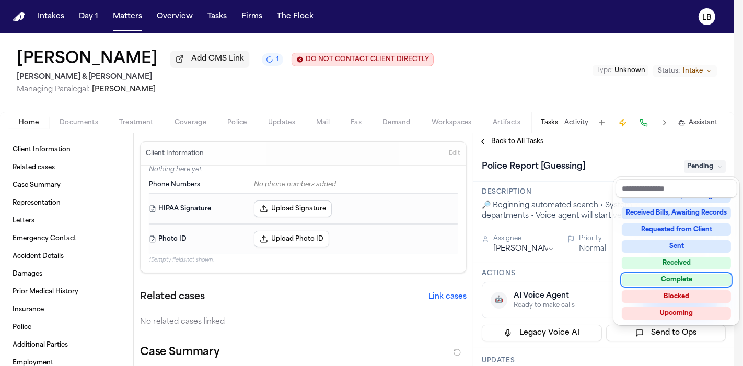
click at [703, 274] on div "Complete" at bounding box center [676, 280] width 109 height 13
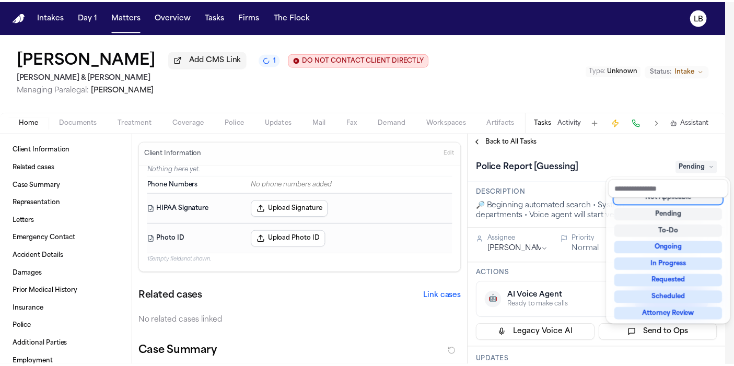
scroll to position [4, 0]
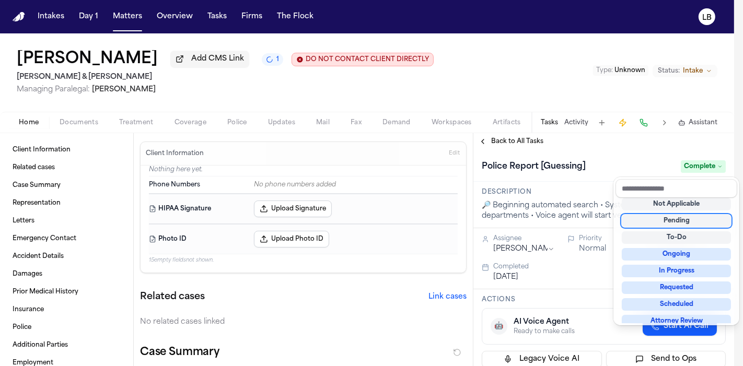
click at [133, 14] on div "Intakes Day 1 Matters Overview Tasks Firms The Flock LB Jimmy Maglone Add CMS L…" at bounding box center [367, 183] width 734 height 366
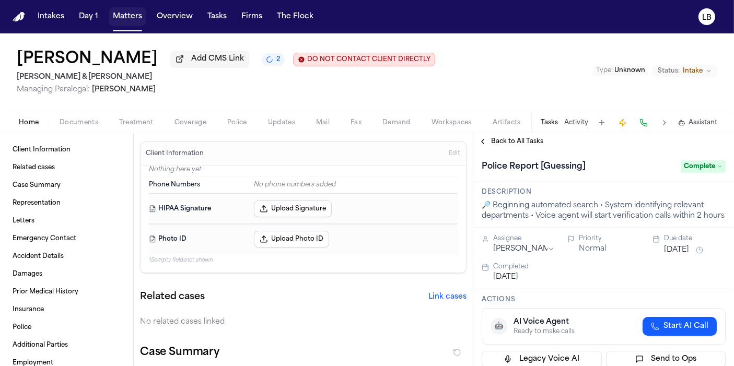
click at [133, 14] on button "Matters" at bounding box center [128, 16] width 38 height 19
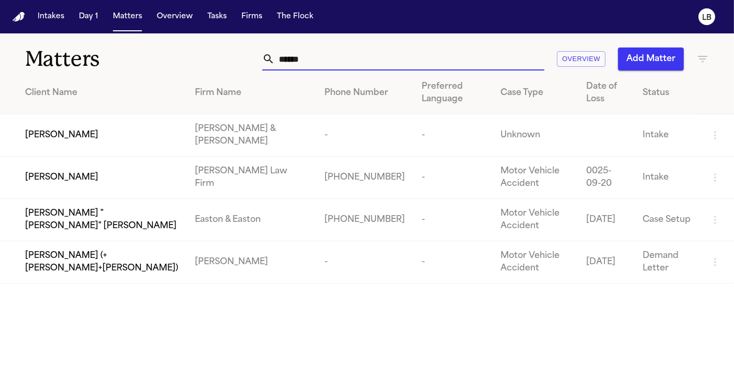
drag, startPoint x: 377, startPoint y: 61, endPoint x: 136, endPoint y: 51, distance: 241.6
click at [132, 57] on div "Matters ***** Overview Add Matter" at bounding box center [367, 52] width 734 height 39
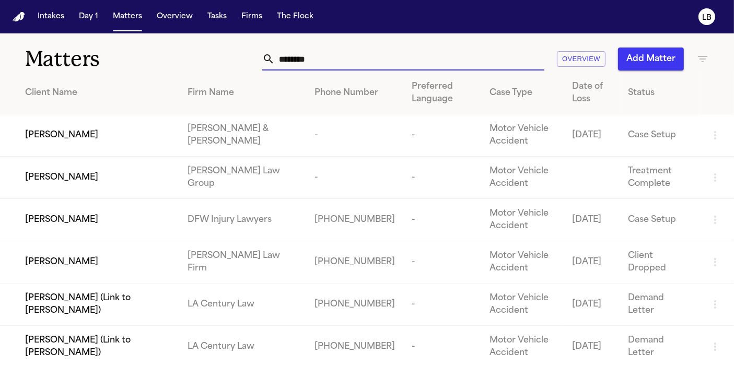
drag, startPoint x: 403, startPoint y: 62, endPoint x: 248, endPoint y: 57, distance: 154.7
click at [248, 57] on div "******** Overview Add Matter" at bounding box center [461, 59] width 496 height 23
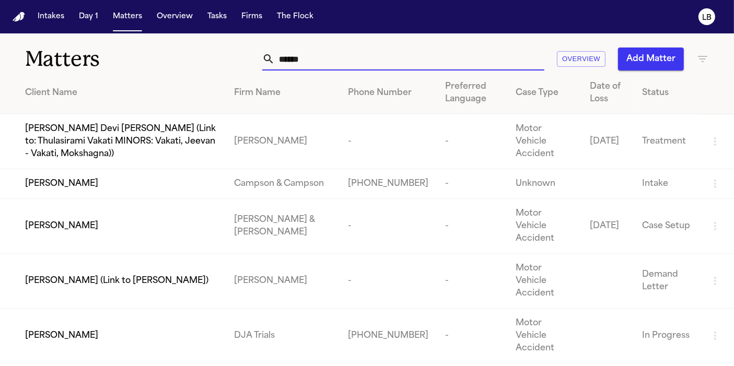
type input "******"
click at [216, 228] on td "[PERSON_NAME]" at bounding box center [113, 226] width 226 height 55
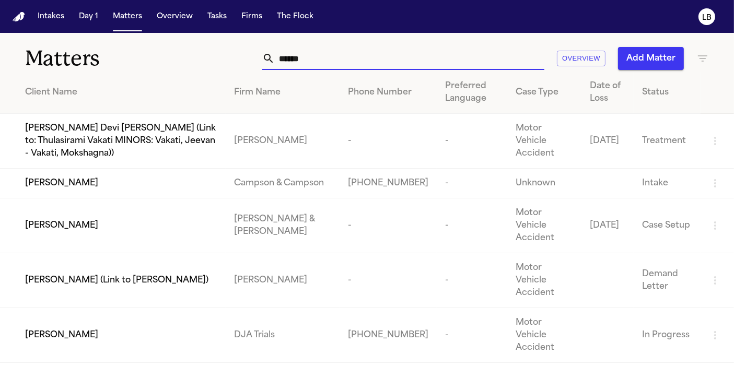
click at [382, 54] on input "******" at bounding box center [410, 58] width 270 height 23
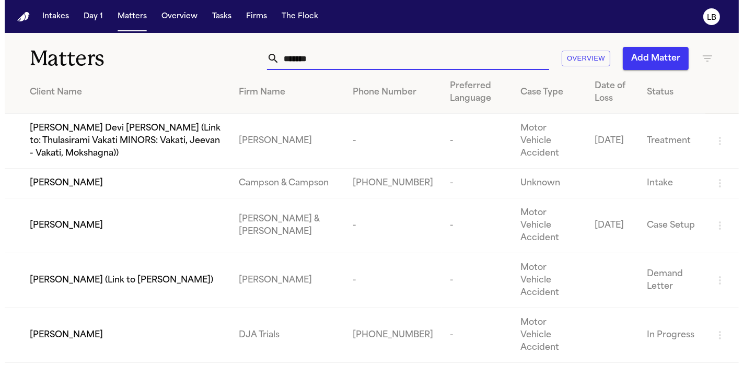
scroll to position [0, 0]
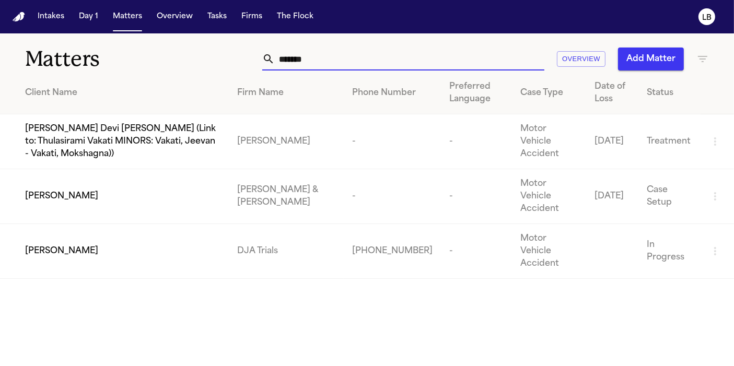
drag, startPoint x: 440, startPoint y: 57, endPoint x: 103, endPoint y: 84, distance: 338.1
click at [103, 84] on div "Matters ****** Overview Add Matter Client Name Firm Name Phone Number Preferred…" at bounding box center [367, 156] width 734 height 246
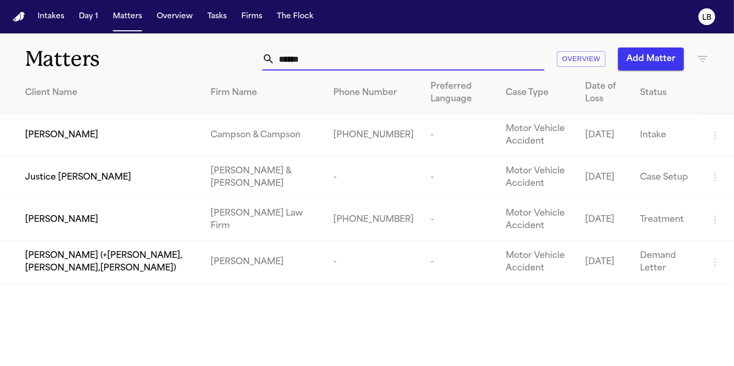
type input "******"
click at [199, 191] on td "Justice [PERSON_NAME]" at bounding box center [101, 178] width 202 height 42
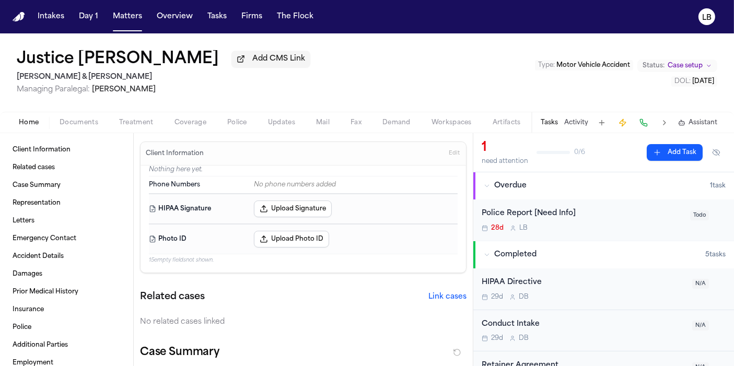
click at [640, 232] on div "Police Report [Need Info] 28d L B Todo" at bounding box center [603, 220] width 261 height 41
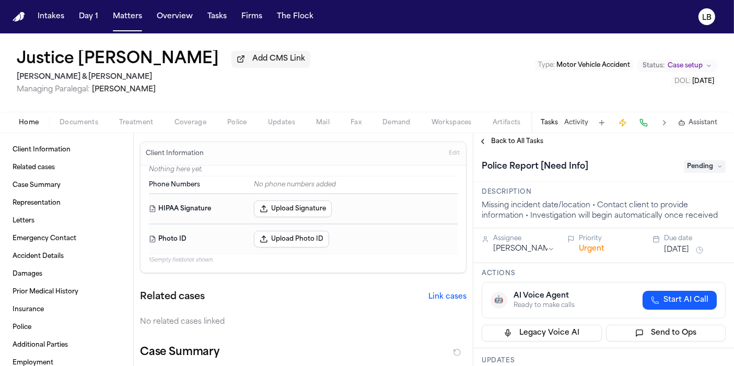
click at [684, 171] on span "Pending" at bounding box center [705, 166] width 42 height 13
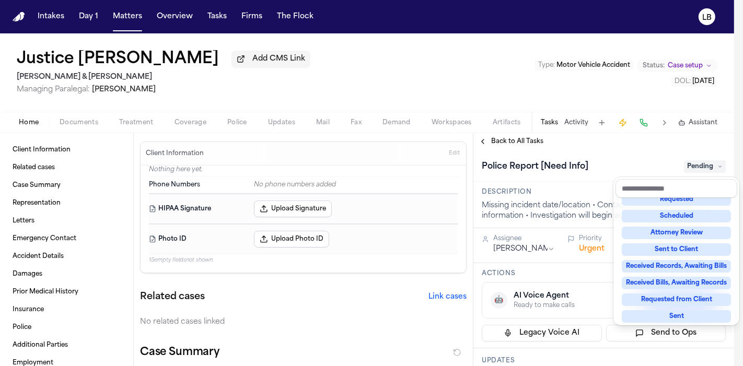
scroll to position [163, 0]
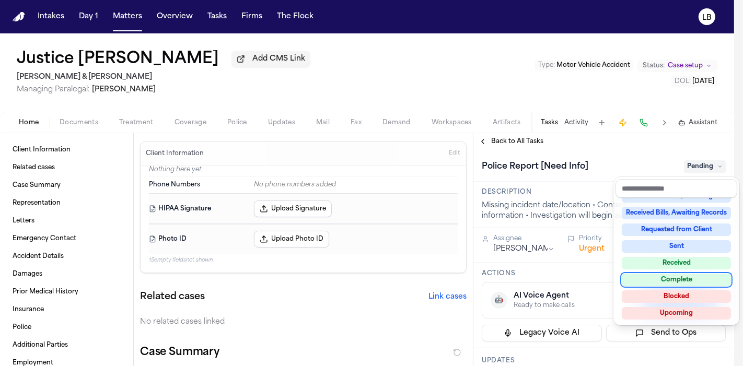
click at [713, 280] on div "Complete" at bounding box center [676, 280] width 109 height 13
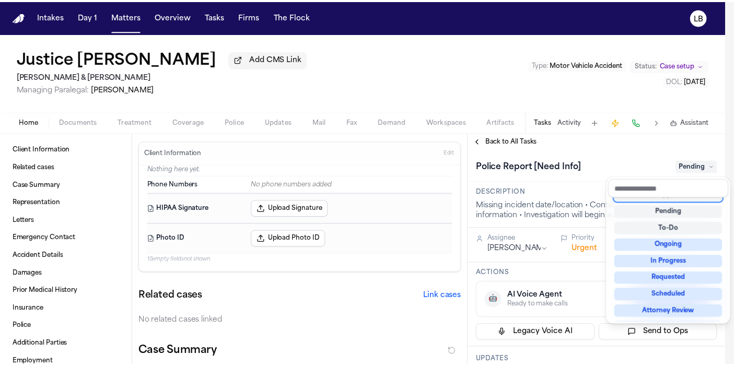
scroll to position [4, 0]
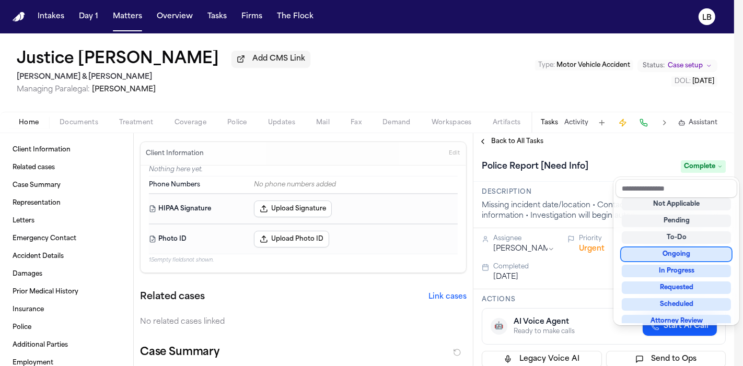
click at [127, 17] on div "Intakes Day 1 Matters Overview Tasks Firms The Flock LB Justice Gottrunkles Add…" at bounding box center [367, 183] width 734 height 366
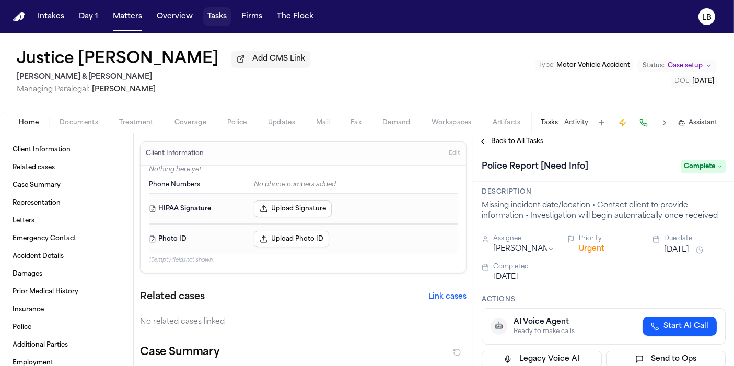
click at [222, 10] on button "Tasks" at bounding box center [217, 16] width 28 height 19
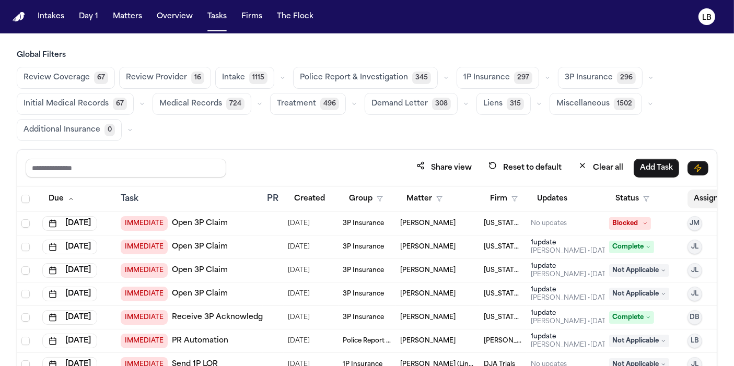
click at [688, 199] on button "Assignee" at bounding box center [716, 199] width 57 height 19
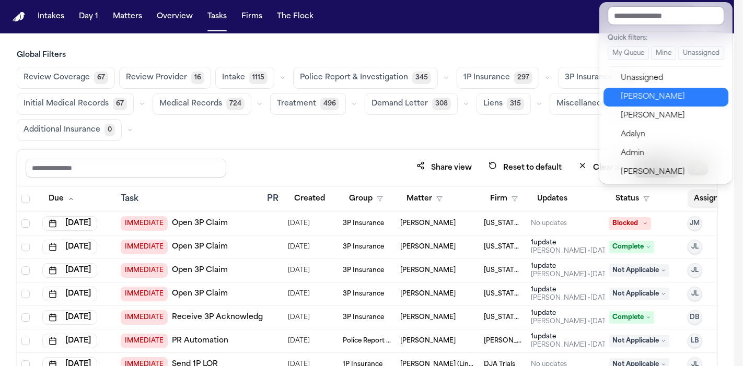
click at [680, 97] on div "[PERSON_NAME]" at bounding box center [672, 97] width 102 height 13
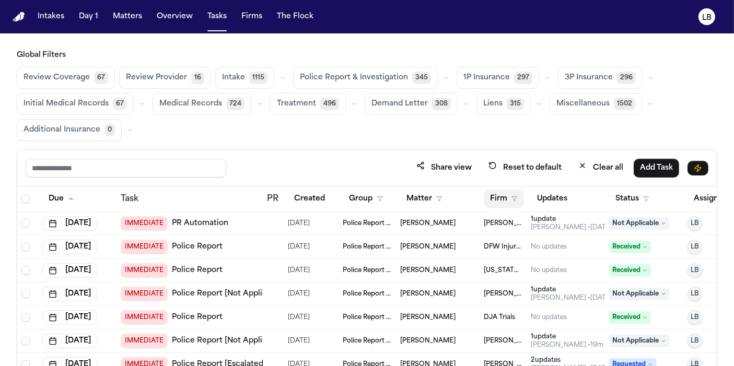
click at [523, 201] on button "Firm" at bounding box center [504, 199] width 40 height 19
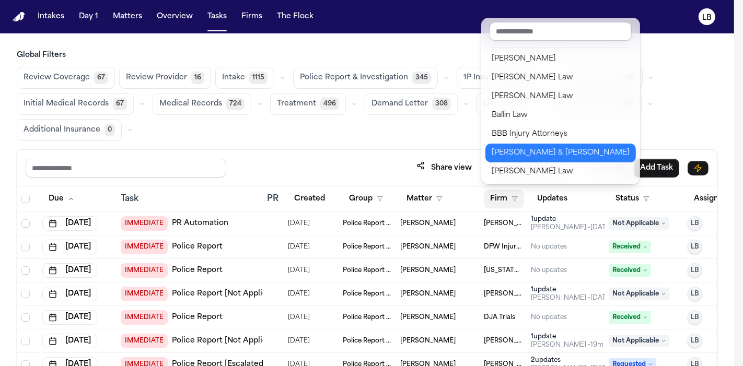
click at [543, 144] on button "[PERSON_NAME] & [PERSON_NAME]" at bounding box center [560, 153] width 150 height 19
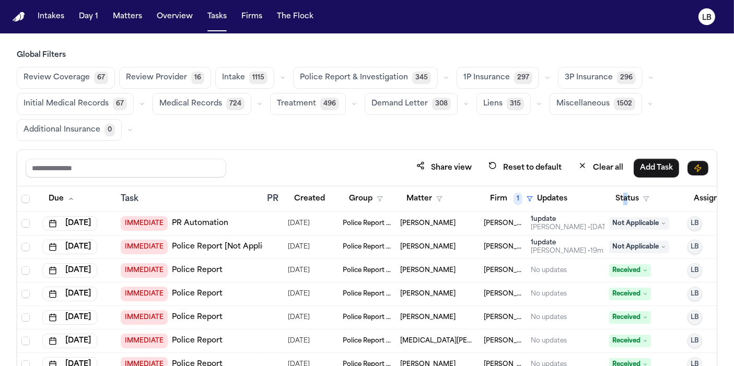
click at [625, 206] on th "Status" at bounding box center [644, 200] width 78 height 26
click at [637, 198] on button "Status" at bounding box center [632, 199] width 47 height 19
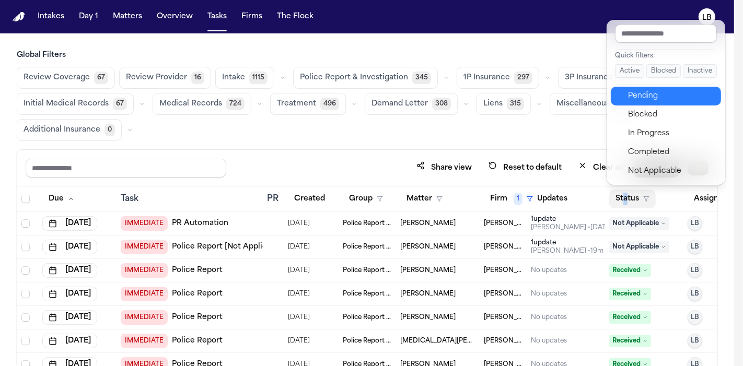
click at [659, 96] on div "Pending" at bounding box center [671, 96] width 87 height 13
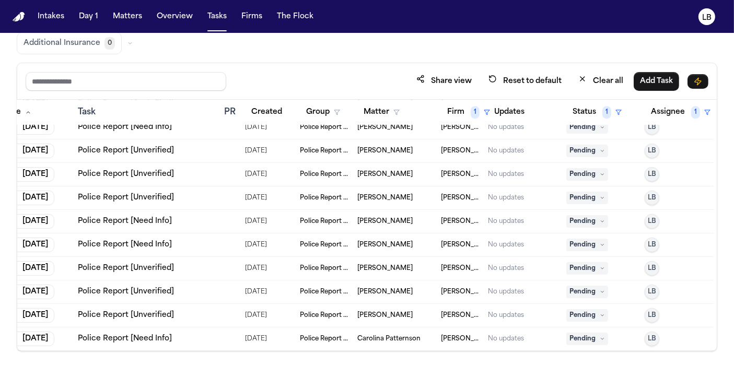
scroll to position [2698, 50]
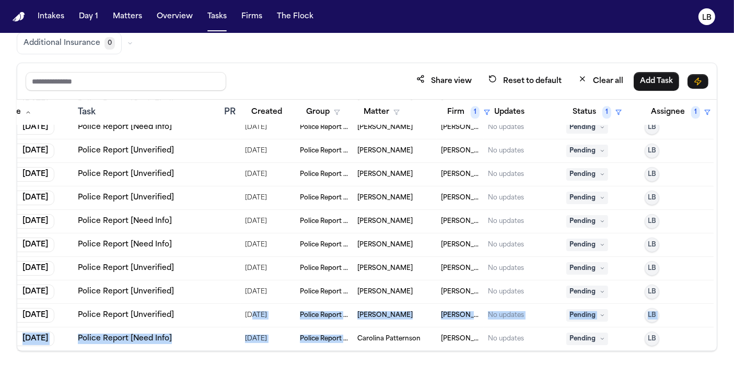
drag, startPoint x: 342, startPoint y: 337, endPoint x: 252, endPoint y: 302, distance: 96.5
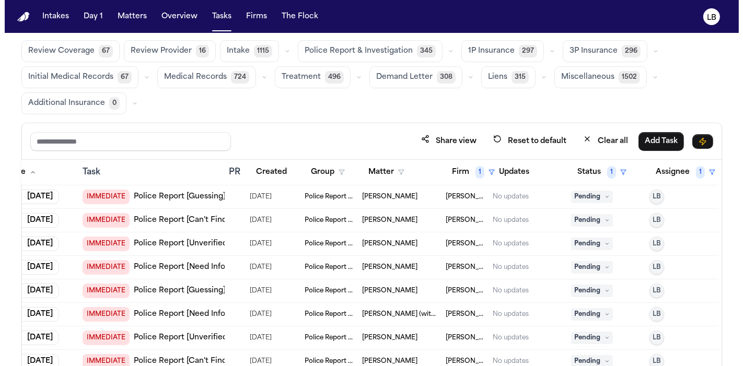
scroll to position [0, 0]
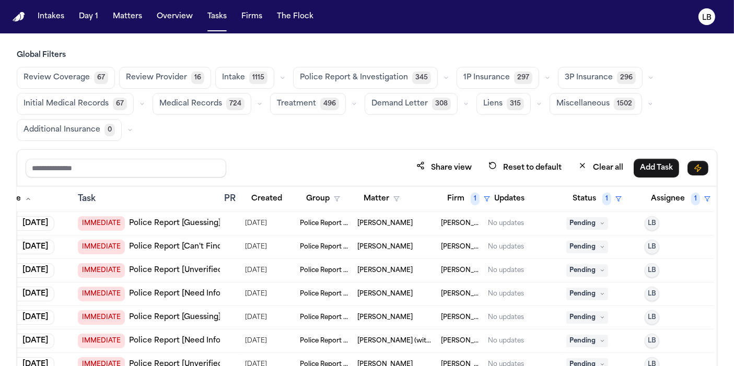
click at [600, 223] on icon at bounding box center [602, 223] width 5 height 5
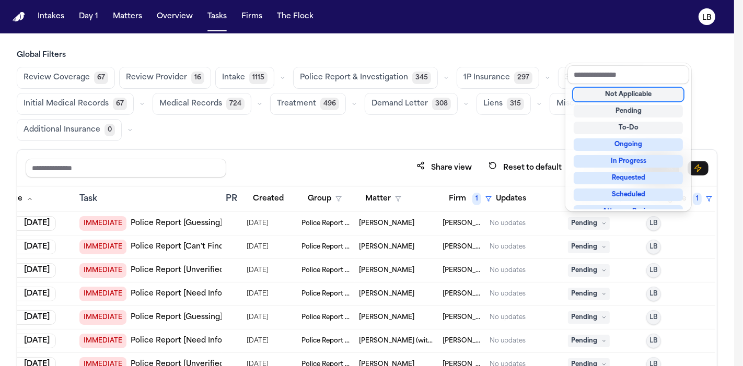
click at [634, 95] on div "Not Applicable" at bounding box center [628, 94] width 109 height 13
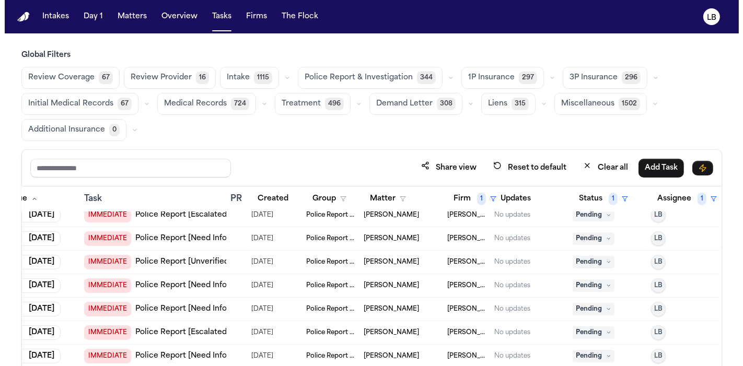
scroll to position [115, 41]
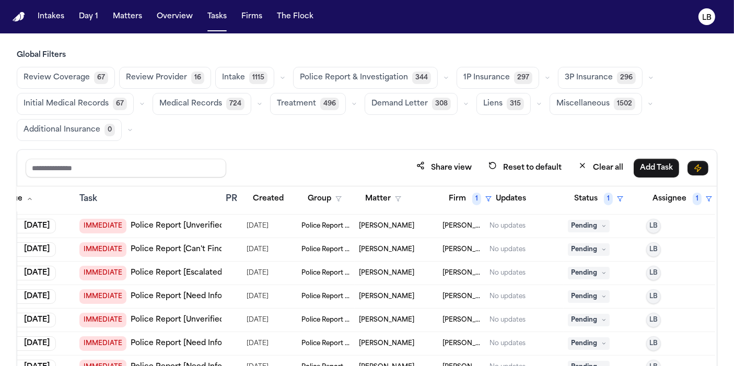
click at [591, 247] on span "Pending" at bounding box center [589, 249] width 42 height 13
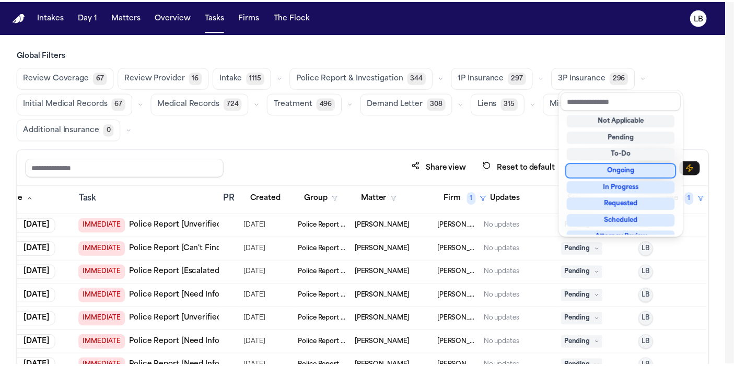
scroll to position [2, 0]
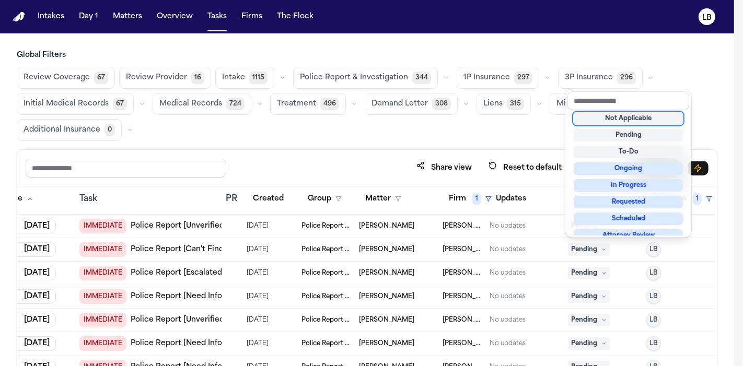
click at [631, 121] on div "Not Applicable" at bounding box center [628, 118] width 109 height 13
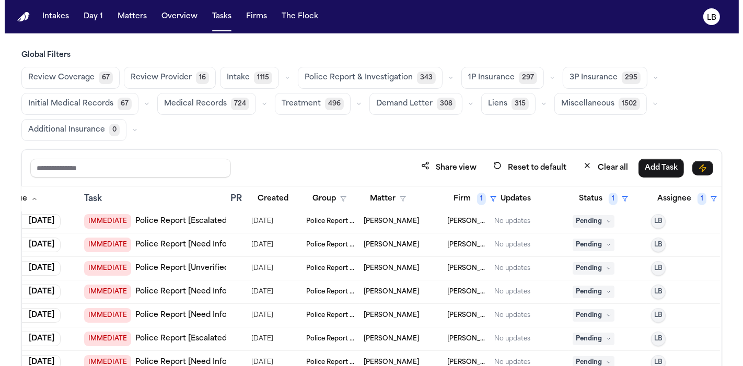
scroll to position [144, 41]
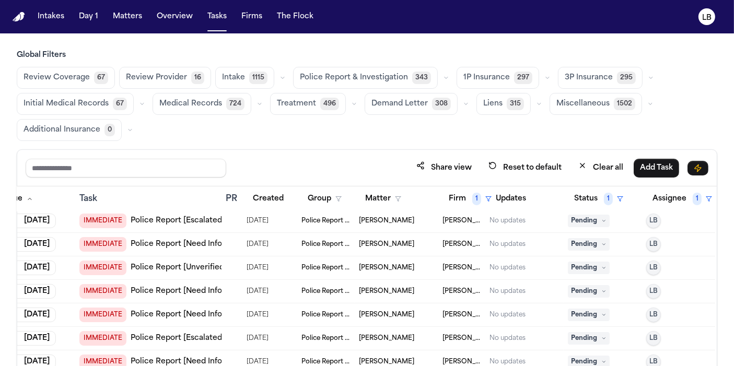
click at [584, 216] on span "Pending" at bounding box center [589, 221] width 42 height 13
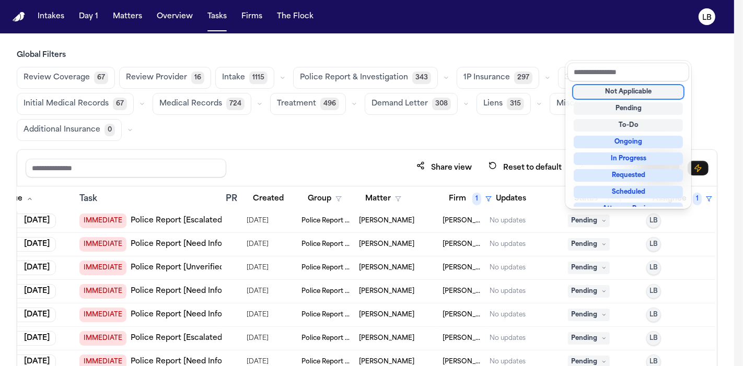
click at [624, 96] on div "Not Applicable" at bounding box center [628, 92] width 109 height 13
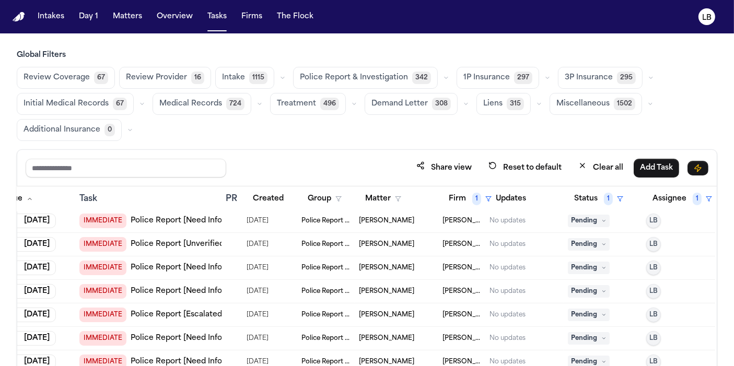
click at [593, 218] on span "Pending" at bounding box center [589, 221] width 42 height 13
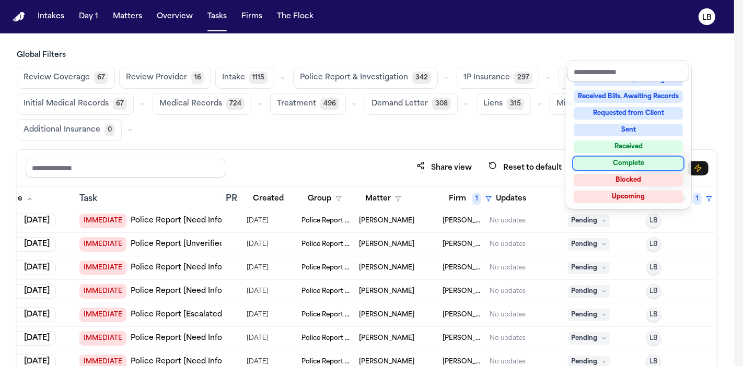
click at [644, 161] on div "Complete" at bounding box center [628, 163] width 109 height 13
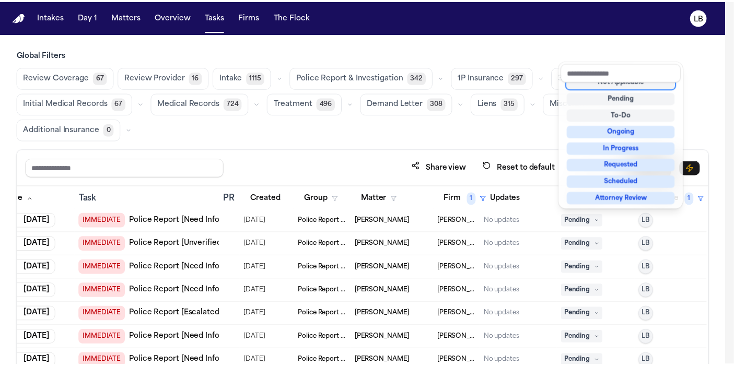
scroll to position [4, 0]
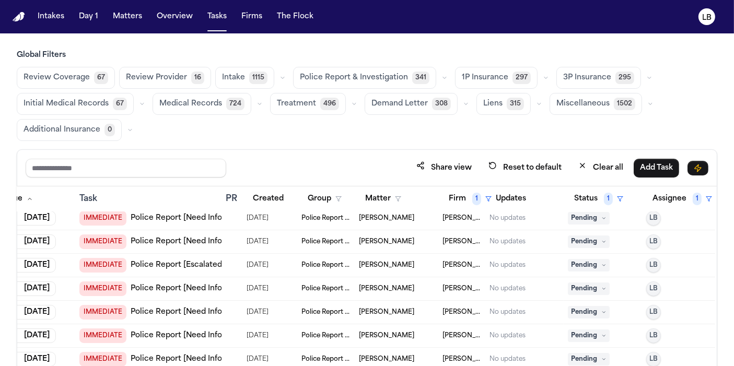
scroll to position [169, 41]
click at [601, 218] on icon at bounding box center [603, 218] width 5 height 5
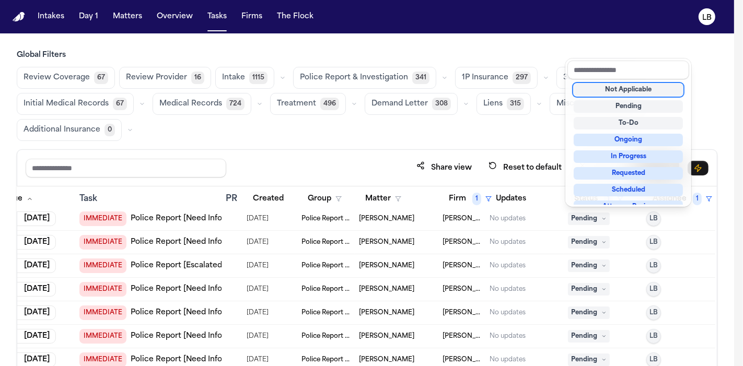
click at [646, 87] on div "Not Applicable" at bounding box center [628, 90] width 109 height 13
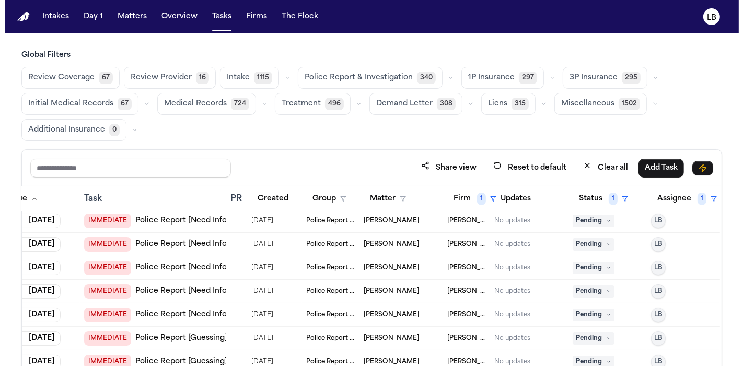
scroll to position [215, 41]
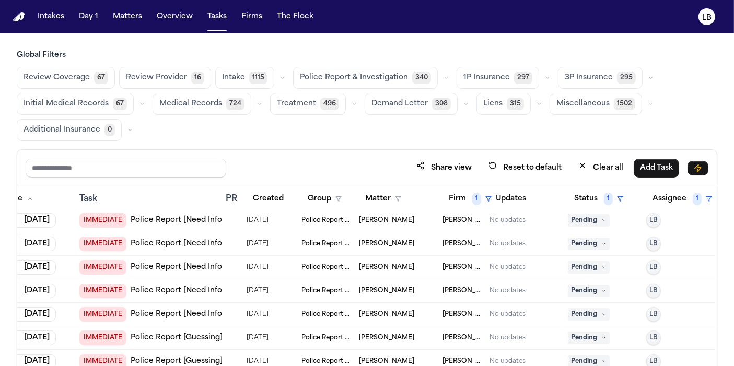
click at [599, 218] on span "Pending" at bounding box center [589, 220] width 42 height 13
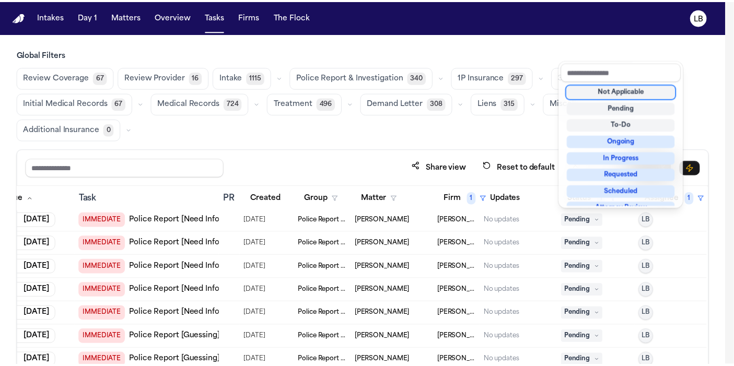
scroll to position [2, 0]
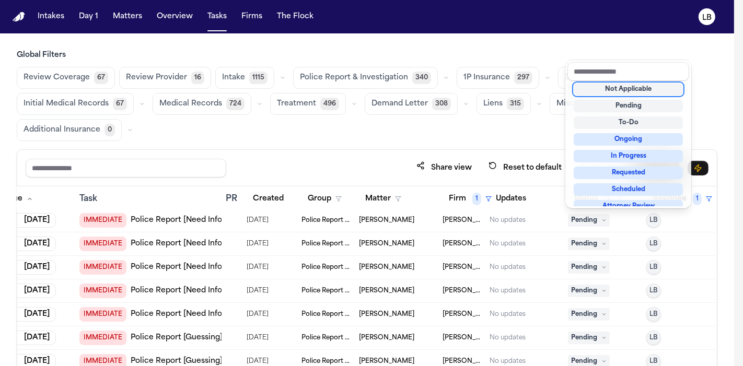
click at [615, 90] on div "Not Applicable" at bounding box center [628, 89] width 109 height 13
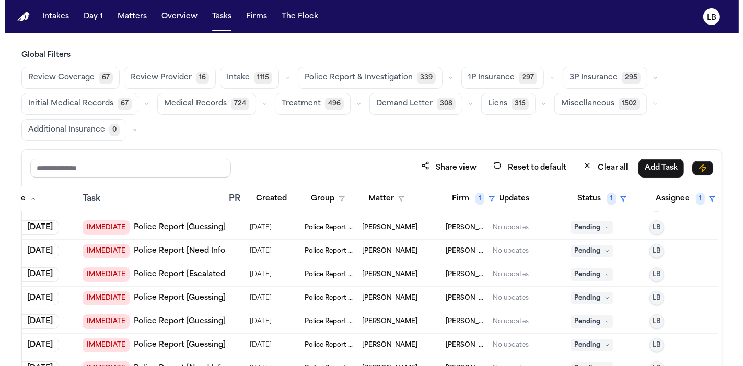
scroll to position [564, 44]
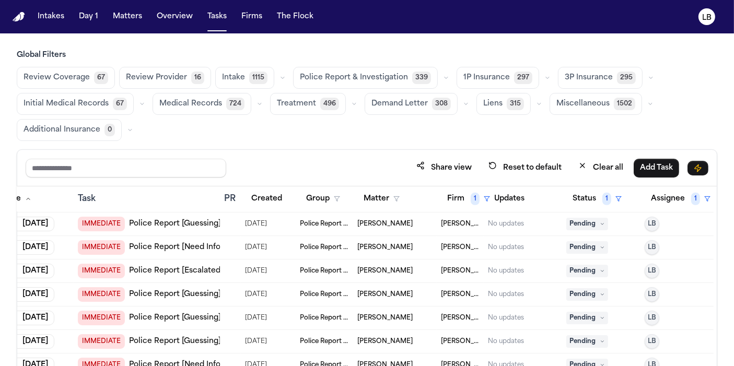
click at [587, 226] on span "Pending" at bounding box center [587, 224] width 42 height 13
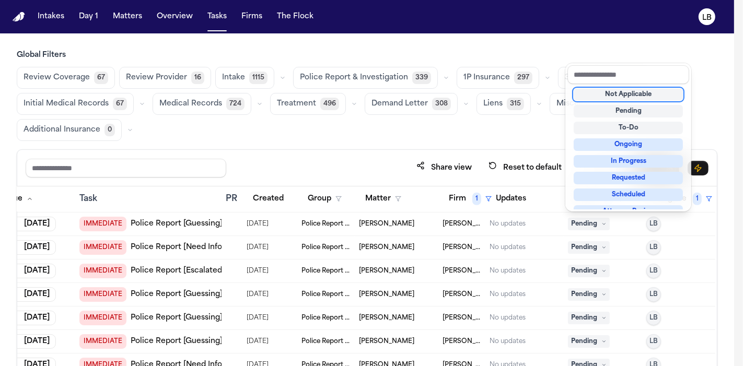
scroll to position [2, 0]
click at [622, 94] on div "Not Applicable" at bounding box center [628, 92] width 109 height 13
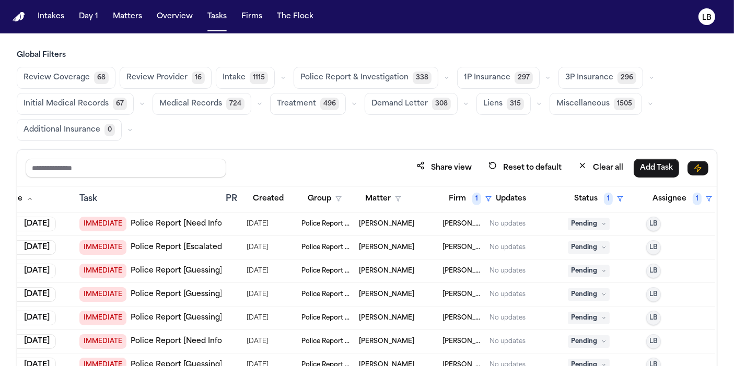
click at [586, 223] on span "Pending" at bounding box center [589, 224] width 42 height 13
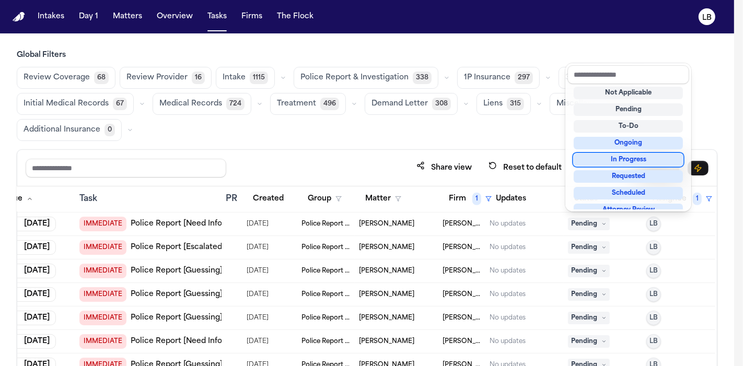
scroll to position [163, 0]
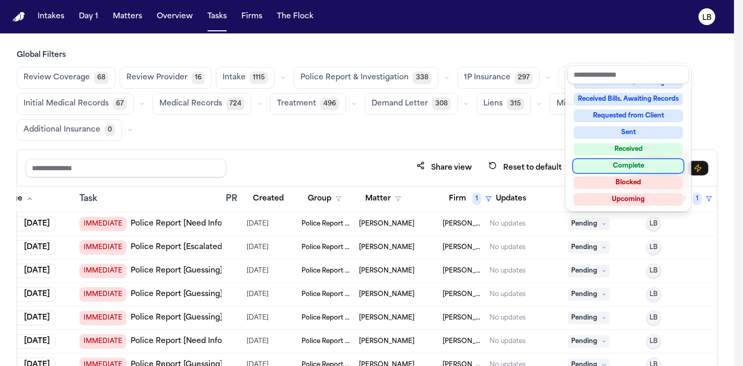
click at [646, 164] on div "Complete" at bounding box center [628, 166] width 109 height 13
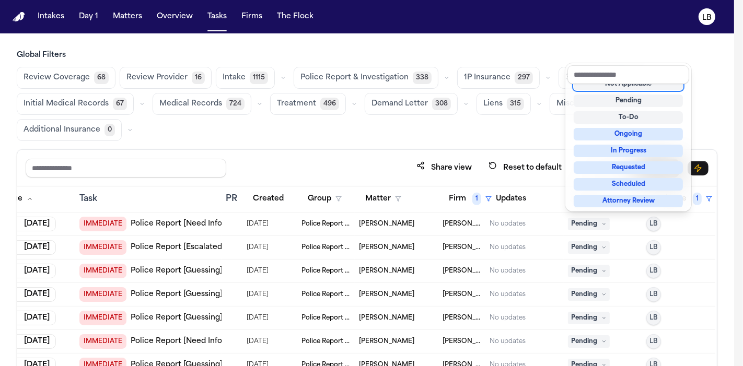
scroll to position [4, 0]
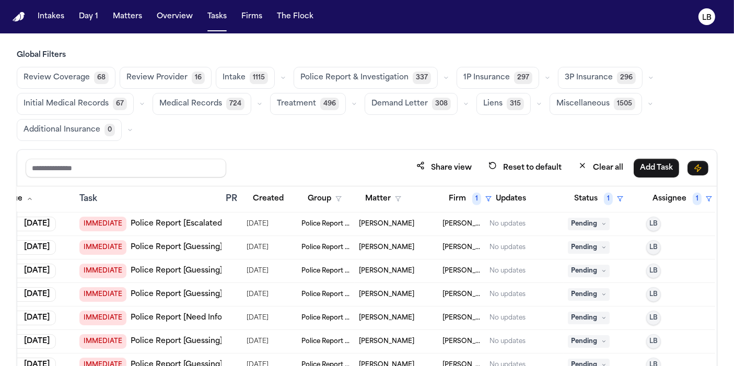
click at [594, 220] on span "Pending" at bounding box center [589, 224] width 42 height 13
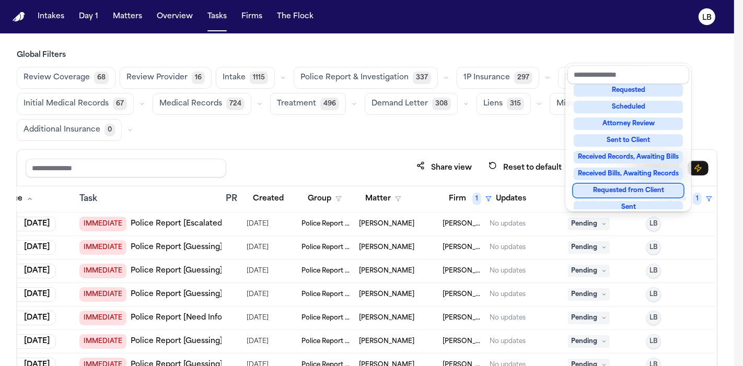
scroll to position [124, 0]
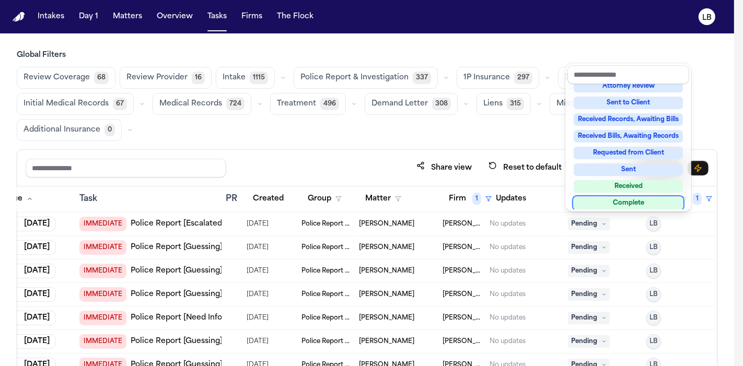
click at [631, 198] on div "Complete" at bounding box center [628, 203] width 109 height 13
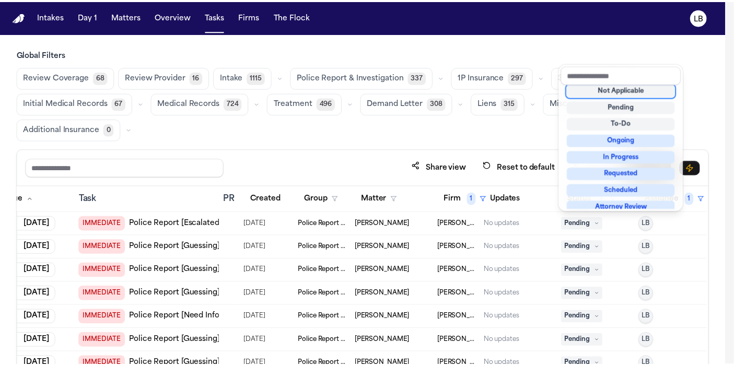
scroll to position [8, 0]
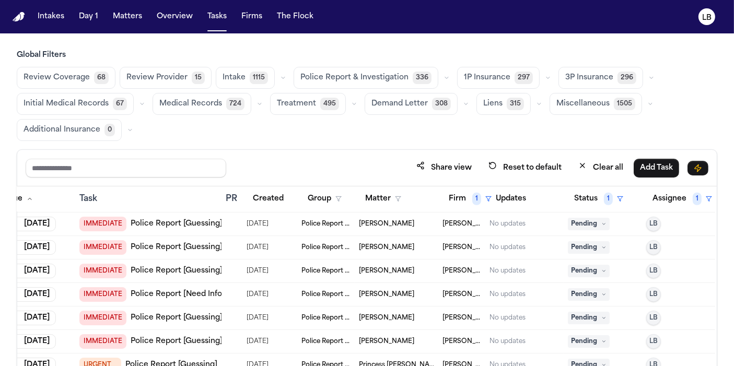
click at [381, 227] on td "[PERSON_NAME]" at bounding box center [397, 225] width 84 height 24
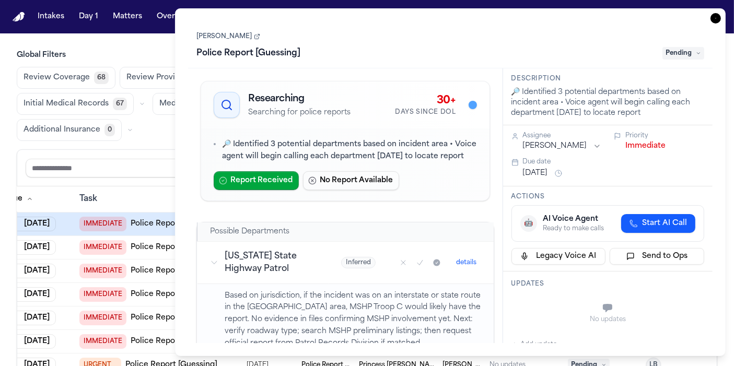
click at [716, 20] on icon "button" at bounding box center [716, 18] width 10 height 10
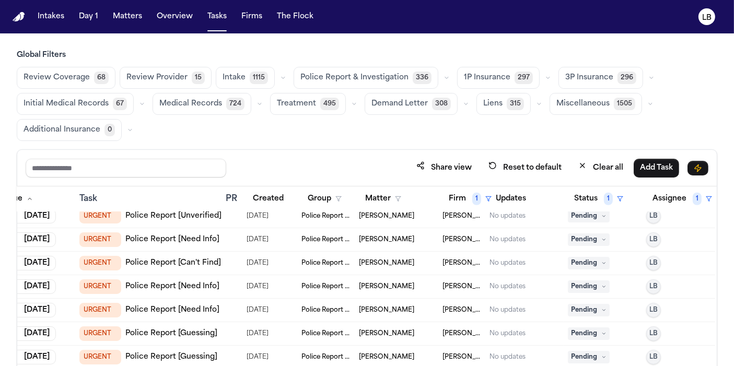
scroll to position [758, 41]
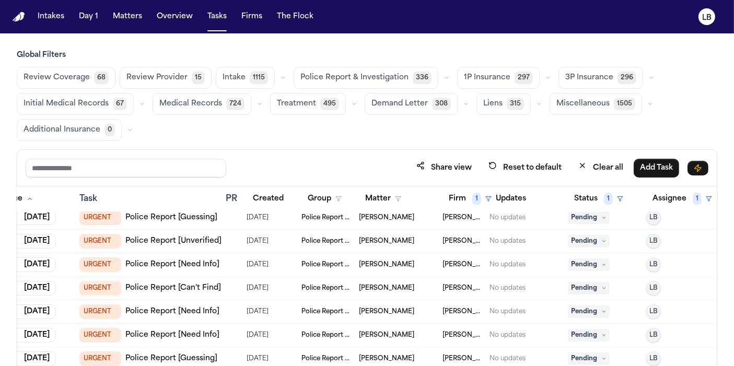
click at [588, 269] on span "Pending" at bounding box center [589, 265] width 42 height 13
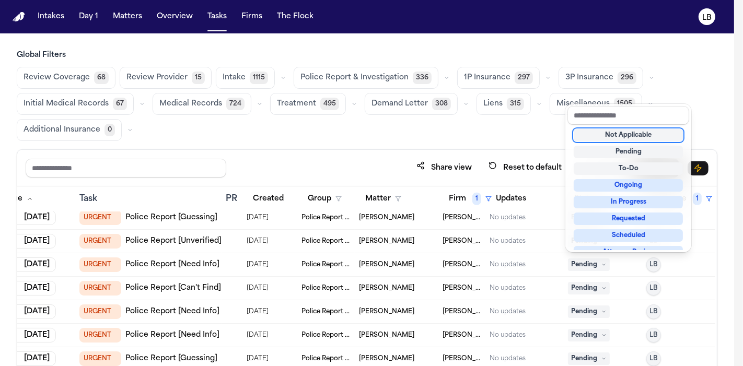
click at [631, 135] on div "Not Applicable" at bounding box center [628, 135] width 109 height 13
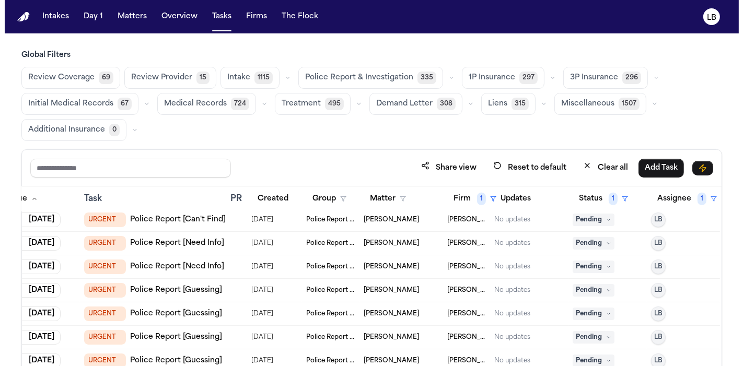
scroll to position [804, 41]
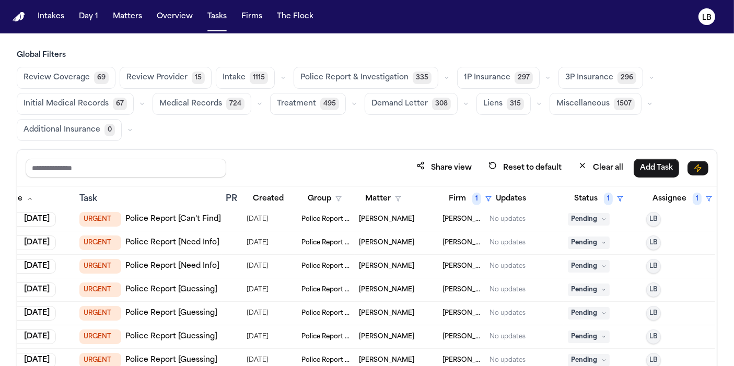
click at [599, 222] on span "Pending" at bounding box center [589, 219] width 42 height 13
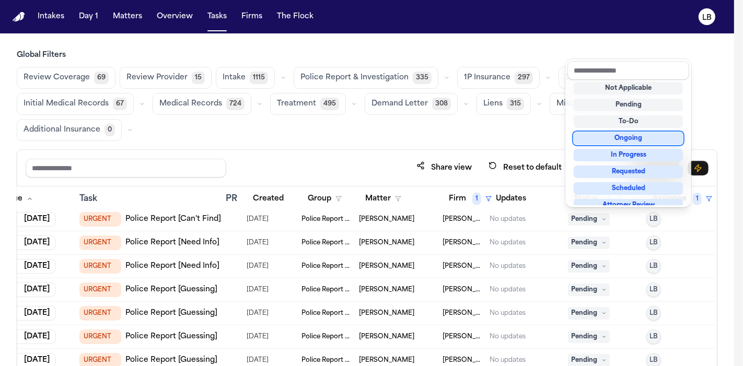
scroll to position [163, 0]
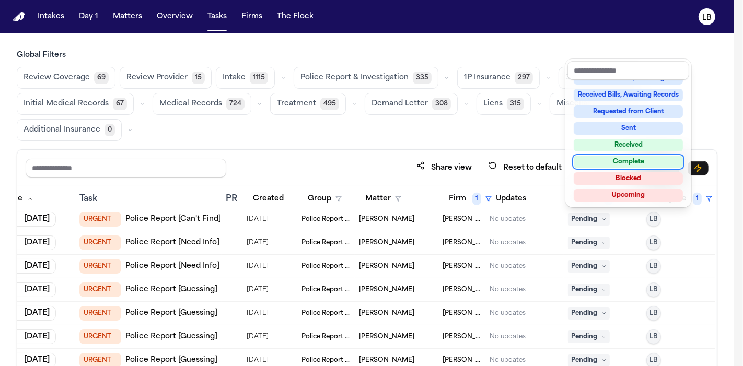
click at [633, 160] on div "Complete" at bounding box center [628, 162] width 109 height 13
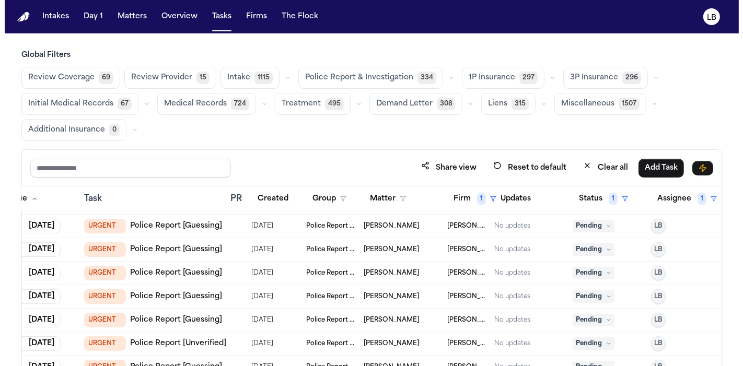
scroll to position [845, 41]
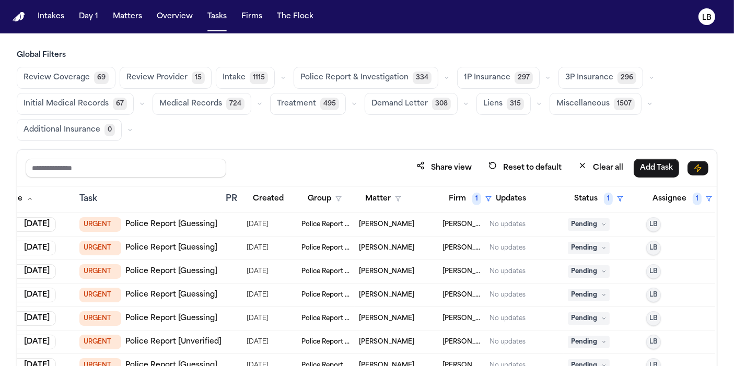
click at [598, 223] on span "Pending" at bounding box center [589, 224] width 42 height 13
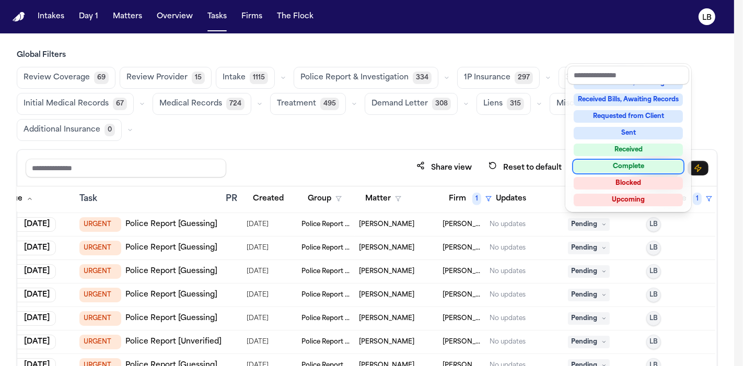
click at [643, 171] on div "Complete" at bounding box center [628, 166] width 109 height 13
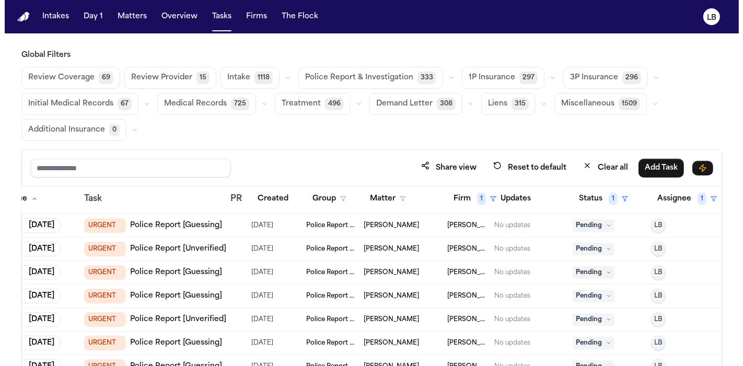
scroll to position [915, 41]
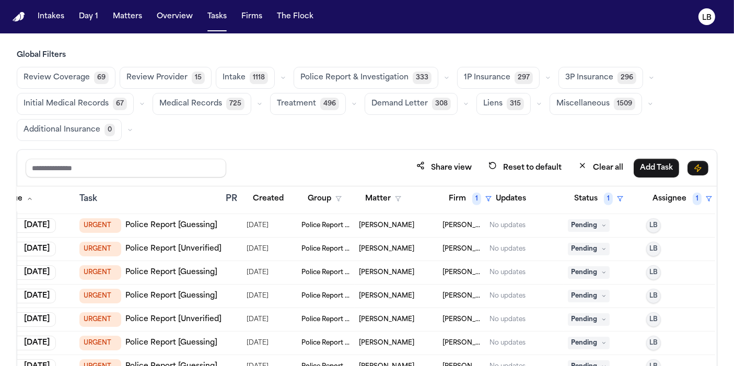
click at [606, 225] on icon at bounding box center [603, 225] width 5 height 5
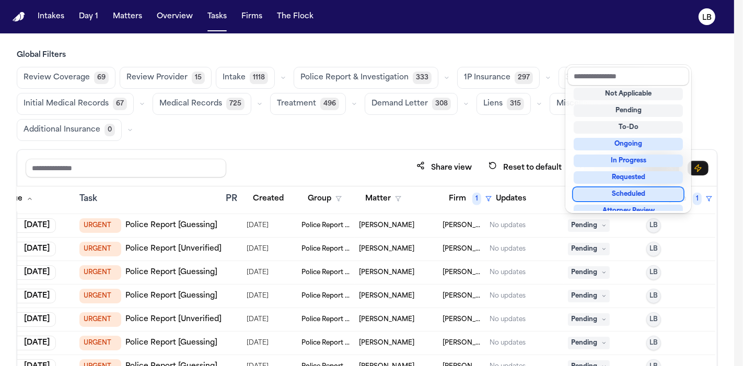
scroll to position [163, 0]
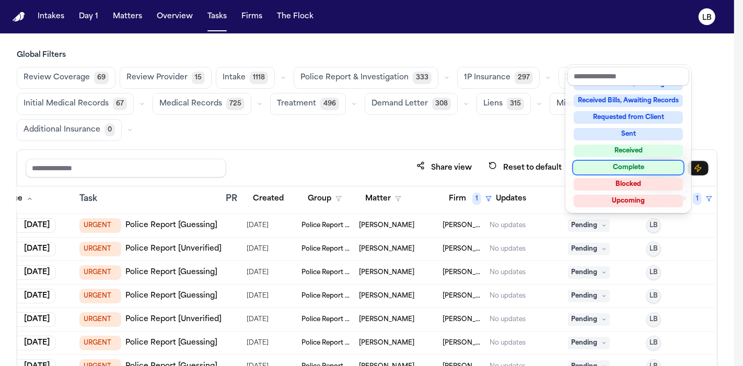
click at [630, 166] on div "Complete" at bounding box center [628, 167] width 109 height 13
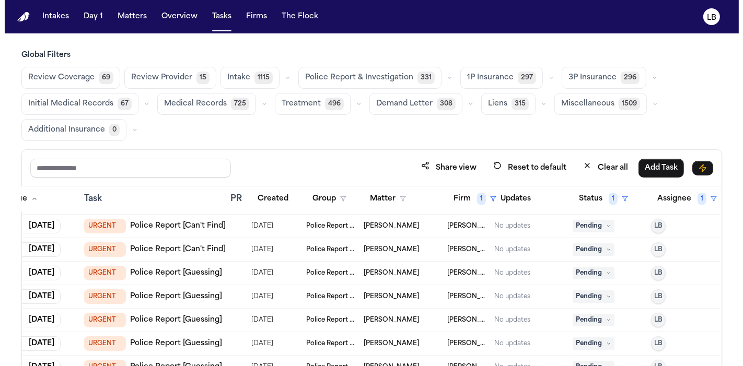
scroll to position [1175, 41]
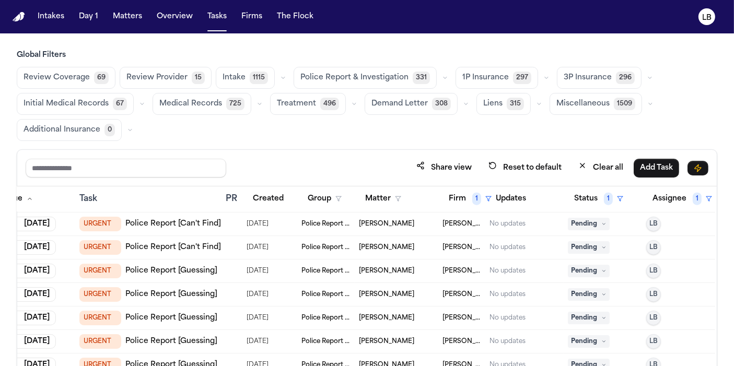
click at [584, 229] on td "Pending" at bounding box center [603, 225] width 78 height 24
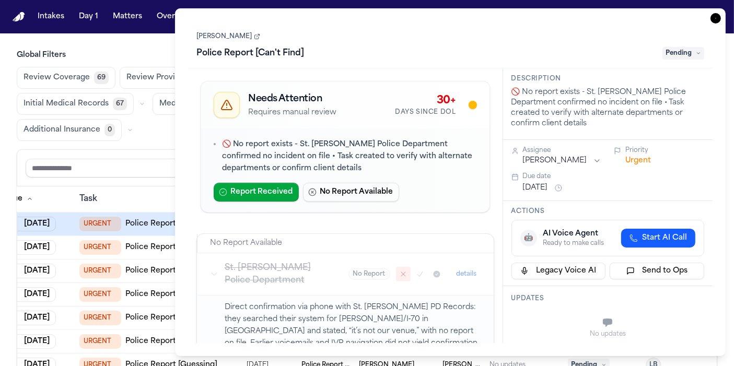
click at [684, 52] on span "Pending" at bounding box center [684, 53] width 42 height 13
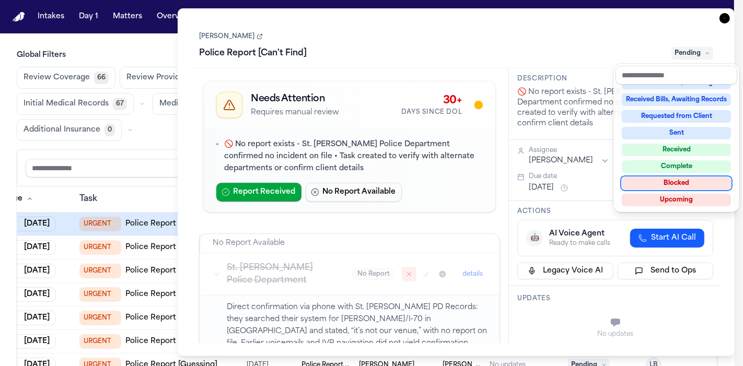
click at [689, 165] on div "Complete" at bounding box center [676, 166] width 109 height 13
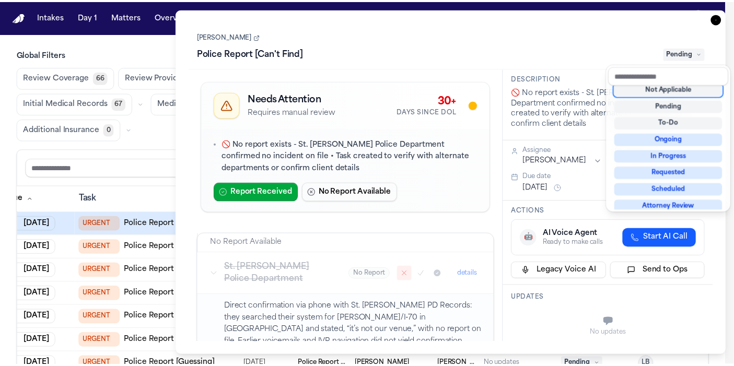
scroll to position [4, 0]
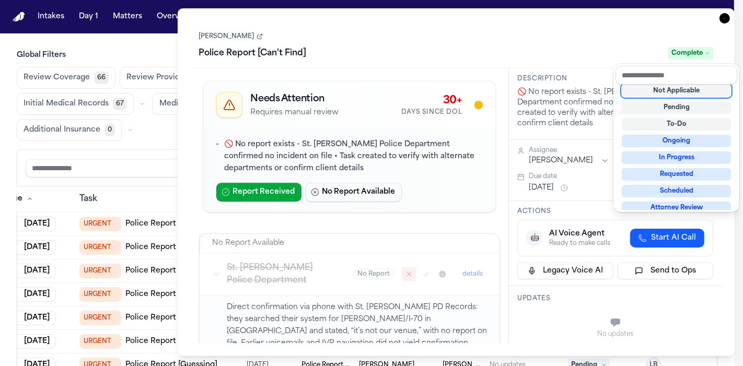
click at [721, 18] on div "Task Details John Conley Police Report [Can't Find] Complete Needs Attention Re…" at bounding box center [457, 182] width 558 height 348
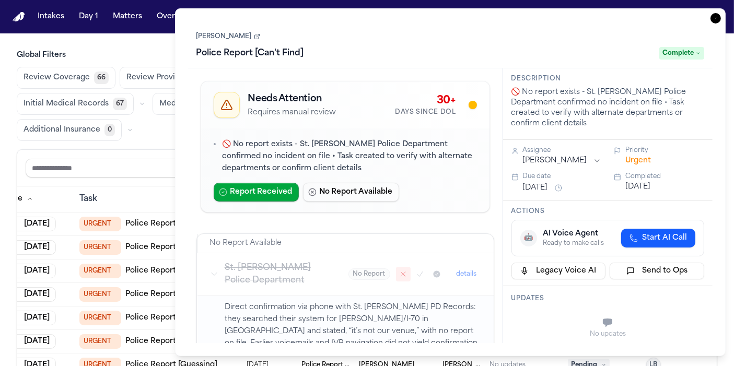
click at [711, 18] on div "Task Details John Conley Police Report [Can't Find] Complete Needs Attention Re…" at bounding box center [450, 182] width 551 height 348
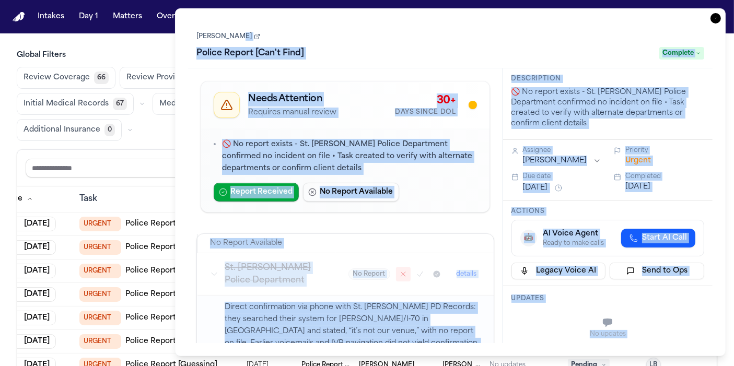
click at [711, 18] on icon "button" at bounding box center [716, 18] width 10 height 10
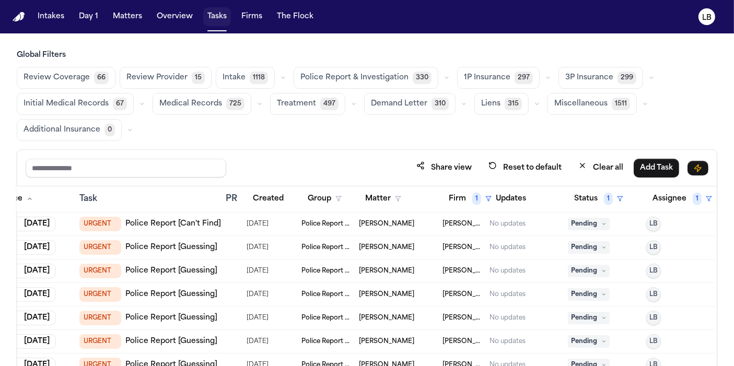
click at [216, 9] on button "Tasks" at bounding box center [217, 16] width 28 height 19
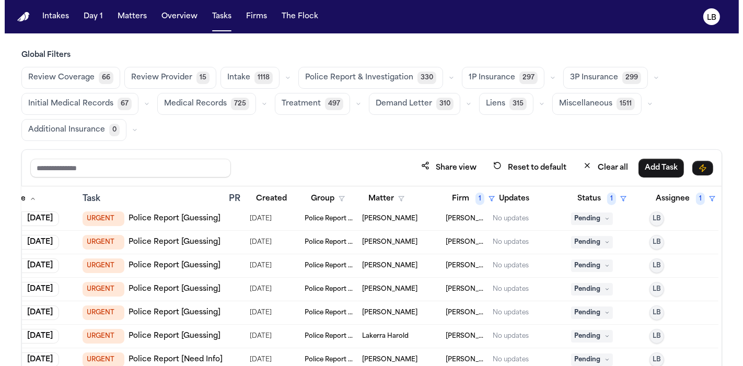
scroll to position [1226, 43]
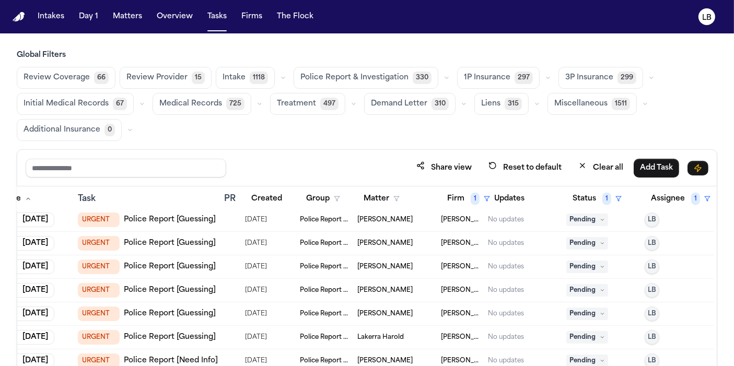
click at [588, 237] on span "Pending" at bounding box center [587, 243] width 42 height 13
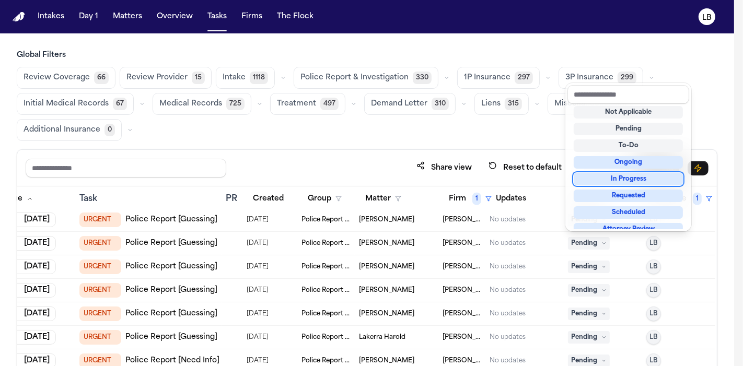
scroll to position [163, 0]
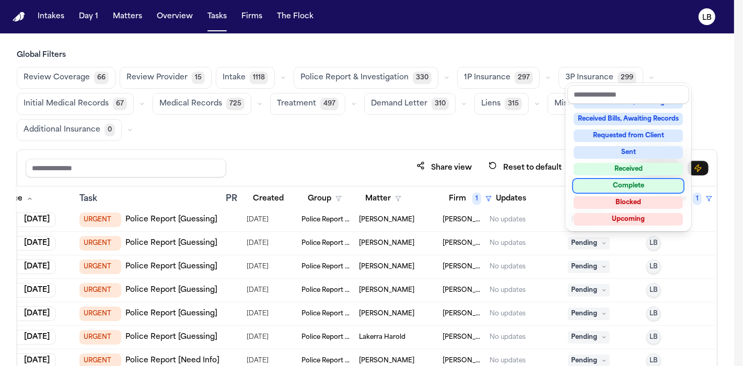
click at [648, 181] on div "Complete" at bounding box center [628, 186] width 109 height 13
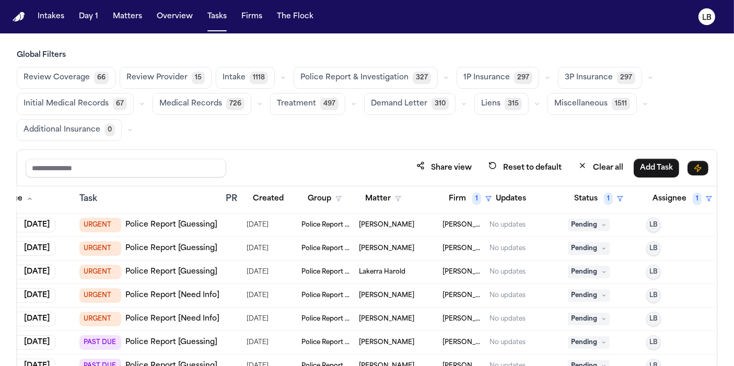
scroll to position [1269, 41]
click at [356, 142] on div "Global Filters Review Coverage 66 Review Provider 15 Intake 1118 Police Report …" at bounding box center [367, 244] width 701 height 388
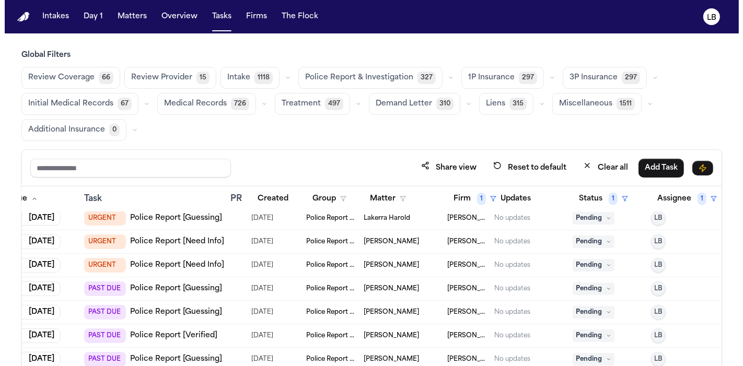
scroll to position [1323, 41]
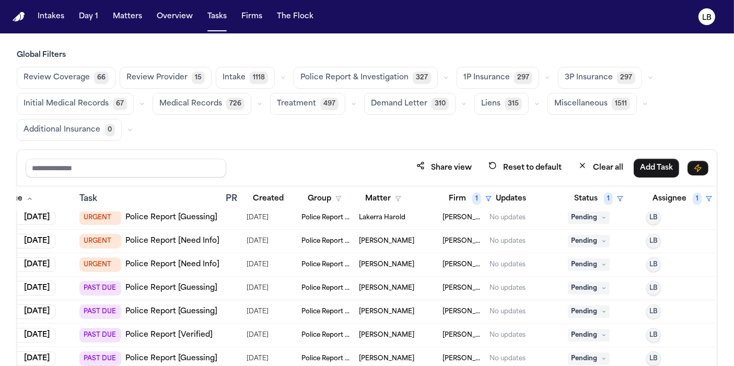
click at [592, 217] on span "Pending" at bounding box center [589, 218] width 42 height 13
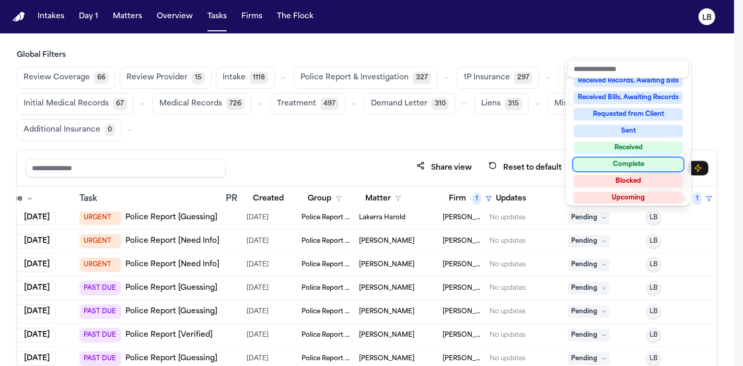
click at [642, 168] on div "Complete" at bounding box center [628, 164] width 109 height 13
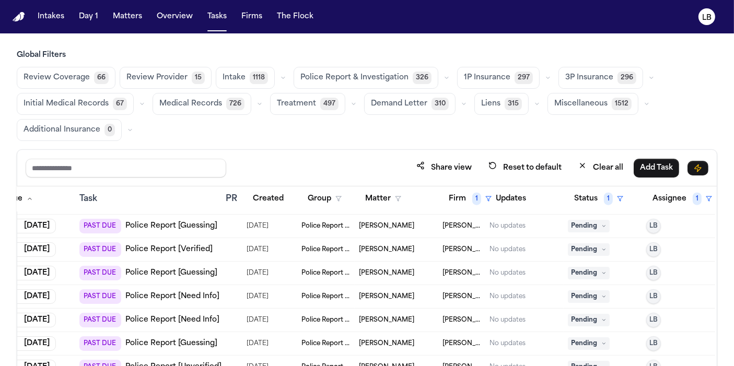
scroll to position [1390, 41]
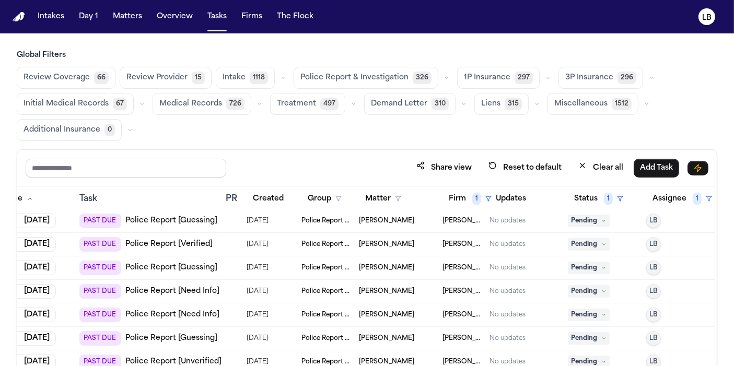
click at [602, 215] on span "Pending" at bounding box center [589, 221] width 42 height 13
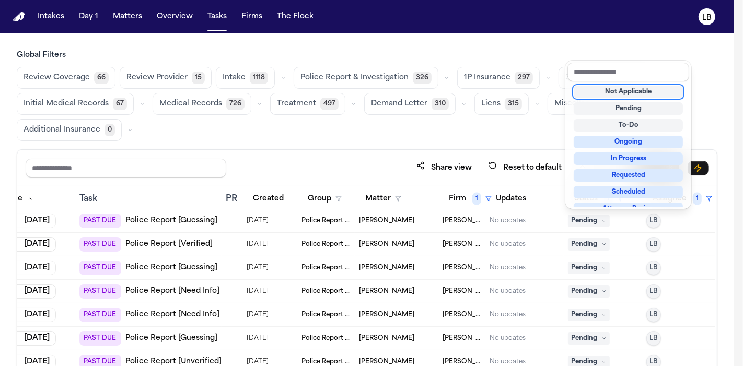
click at [638, 88] on div "Not Applicable" at bounding box center [628, 92] width 109 height 13
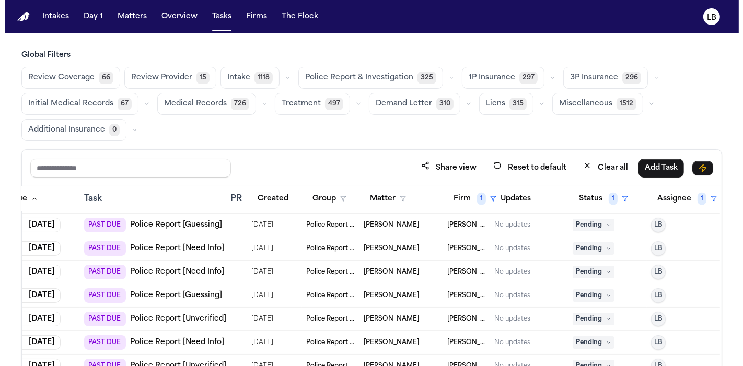
scroll to position [1409, 41]
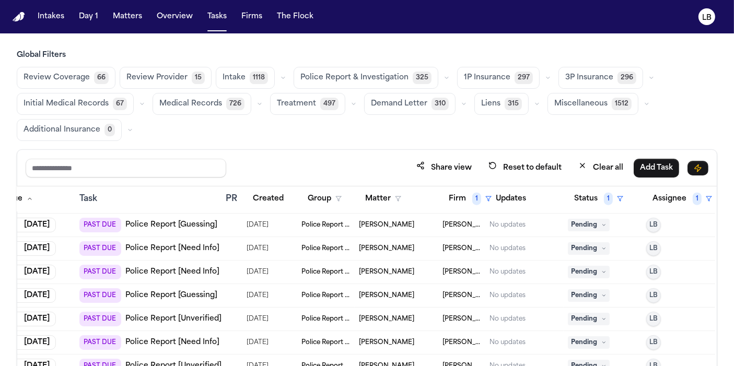
click at [596, 219] on span "Pending" at bounding box center [589, 225] width 42 height 13
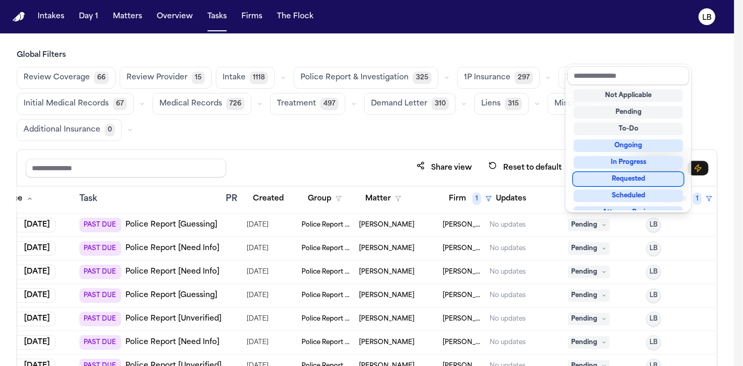
scroll to position [163, 0]
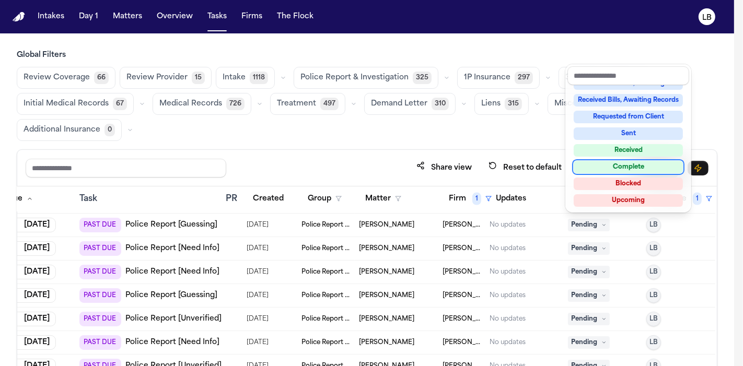
click at [636, 161] on div "Complete" at bounding box center [628, 167] width 109 height 13
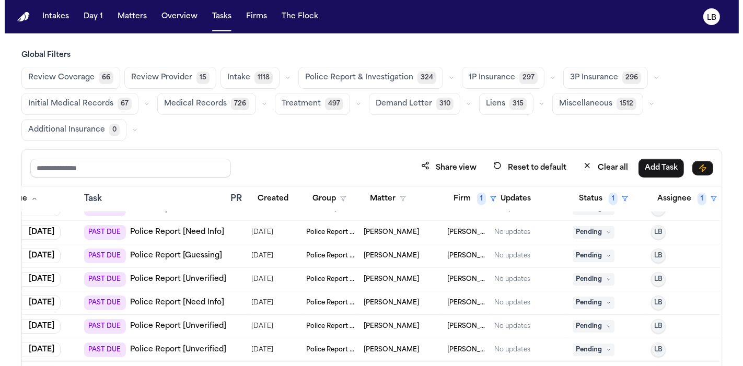
scroll to position [1417, 41]
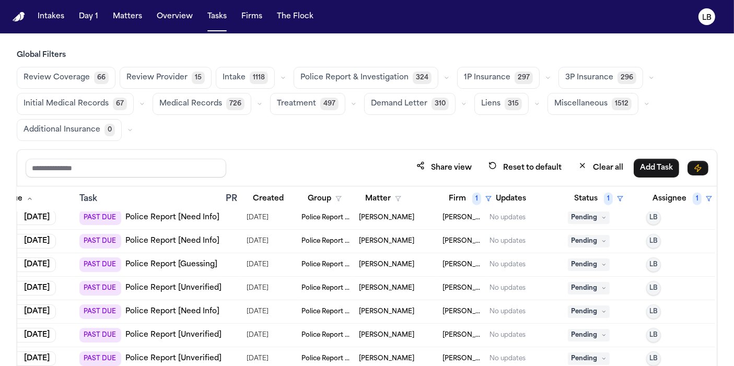
click at [585, 212] on span "Pending" at bounding box center [589, 218] width 42 height 13
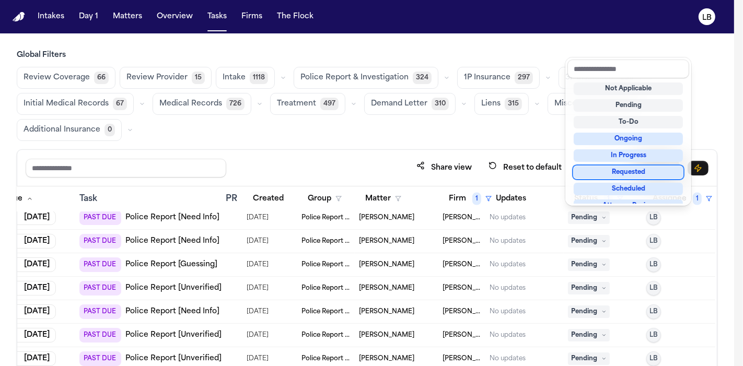
scroll to position [163, 0]
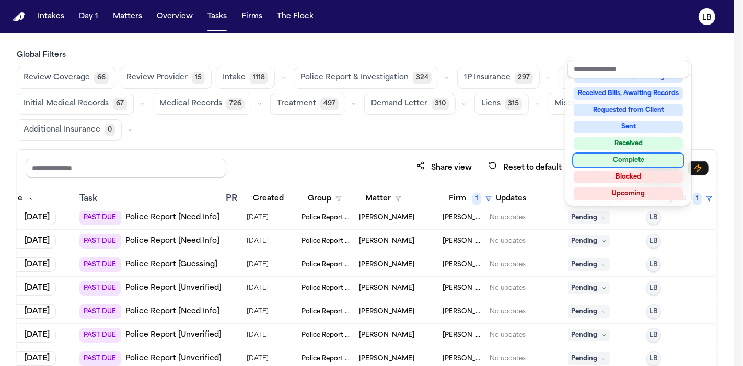
click at [640, 156] on div "Complete" at bounding box center [628, 160] width 109 height 13
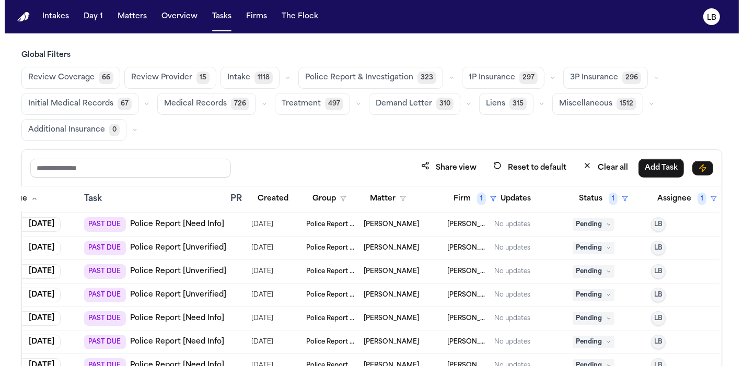
scroll to position [1476, 41]
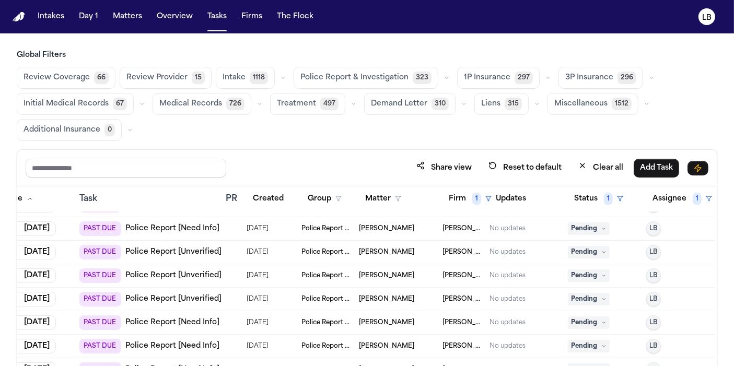
click at [581, 223] on span "Pending" at bounding box center [589, 229] width 42 height 13
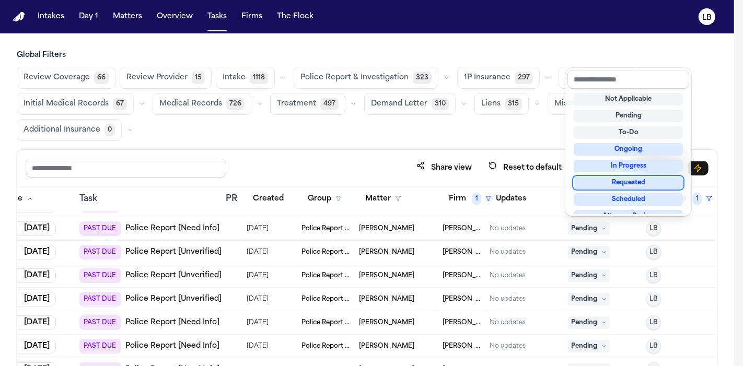
scroll to position [163, 0]
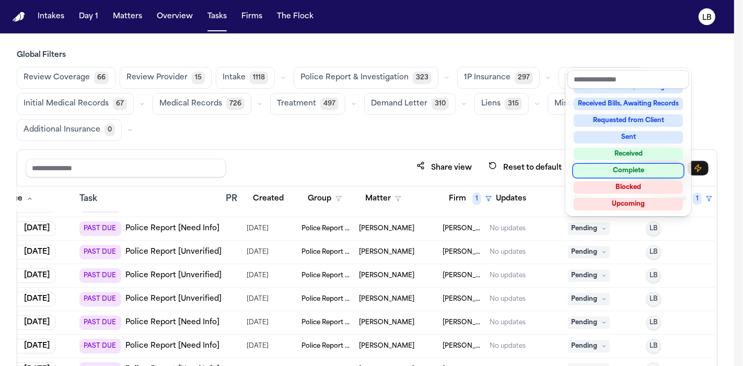
click at [643, 170] on div "Complete" at bounding box center [628, 171] width 109 height 13
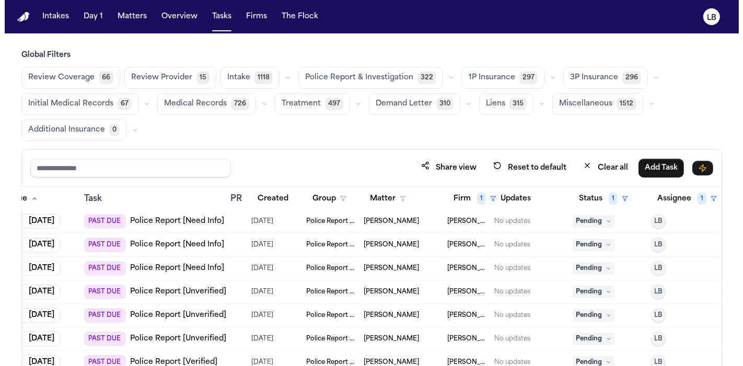
scroll to position [1553, 41]
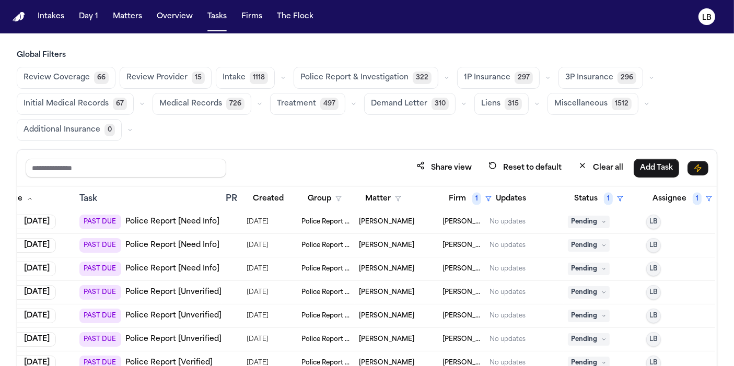
click at [591, 220] on span "Pending" at bounding box center [589, 222] width 42 height 13
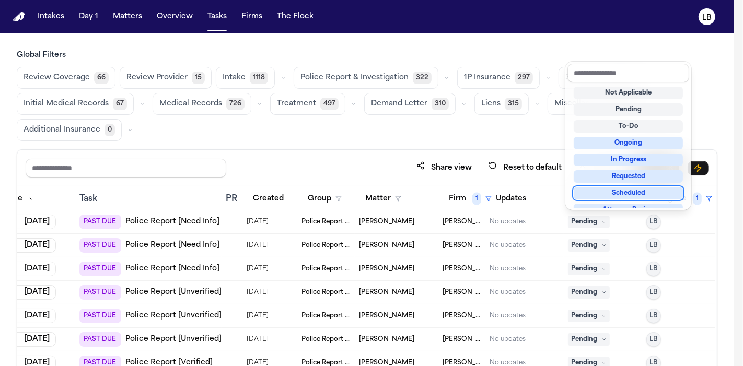
scroll to position [163, 0]
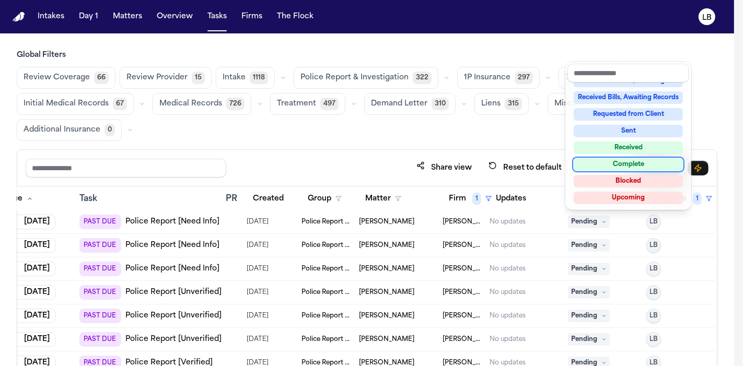
click at [637, 159] on div "Complete" at bounding box center [628, 164] width 109 height 13
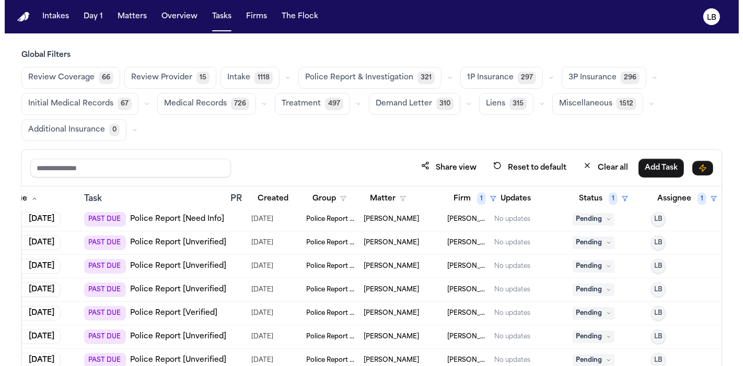
scroll to position [1580, 41]
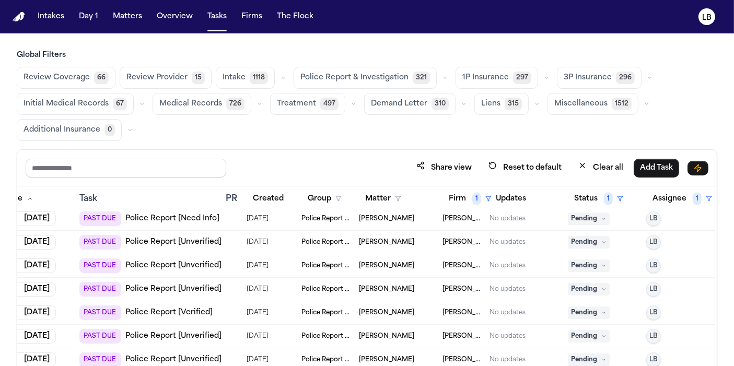
click at [585, 218] on span "Pending" at bounding box center [589, 219] width 42 height 13
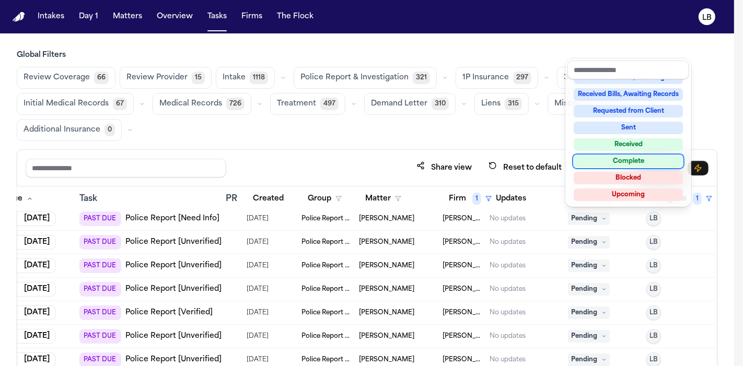
click at [630, 162] on div "Complete" at bounding box center [628, 161] width 109 height 13
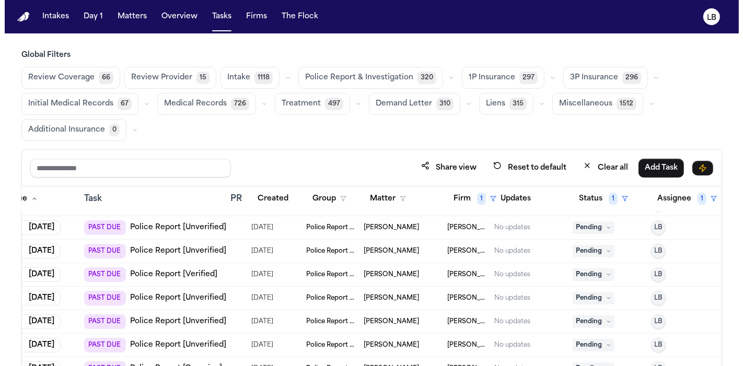
scroll to position [1595, 41]
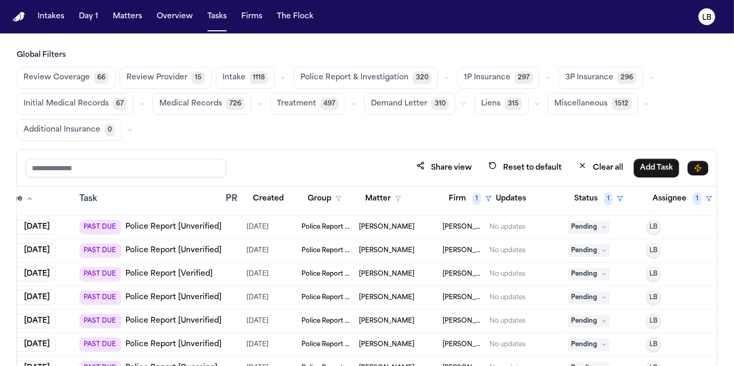
click at [609, 224] on span "Pending" at bounding box center [589, 227] width 42 height 13
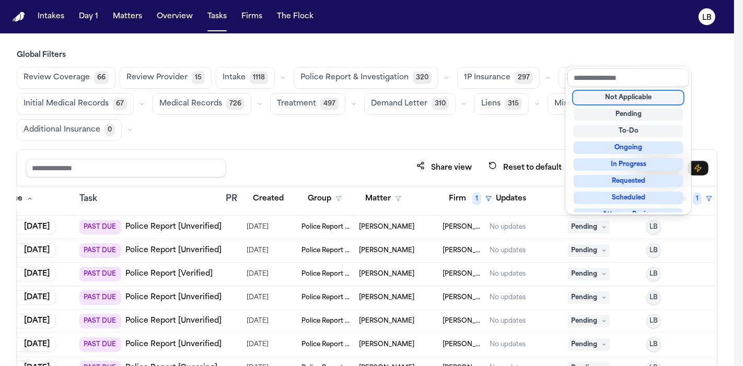
click at [633, 98] on div "Not Applicable" at bounding box center [628, 97] width 109 height 13
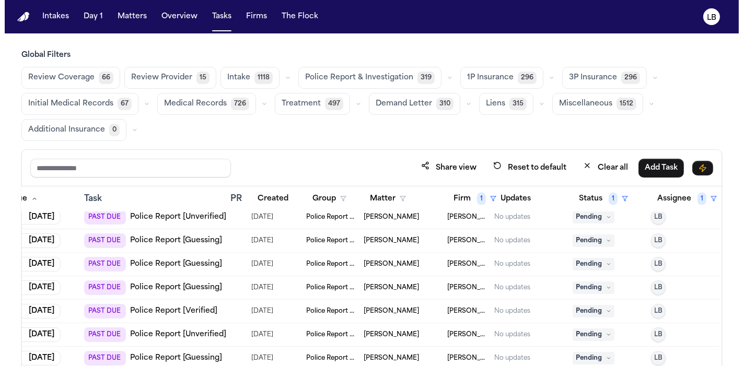
scroll to position [1701, 41]
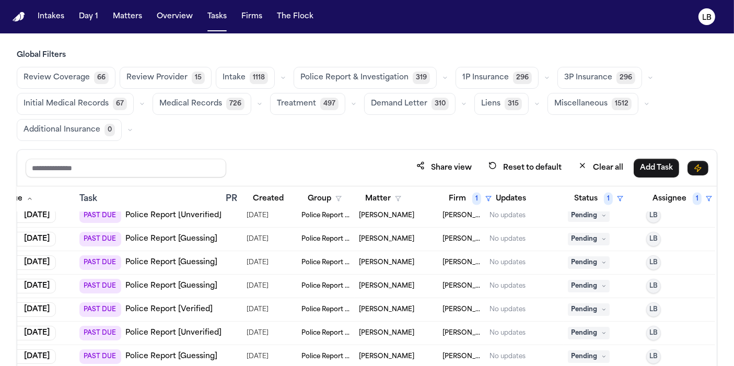
click at [583, 216] on span "Pending" at bounding box center [589, 216] width 42 height 13
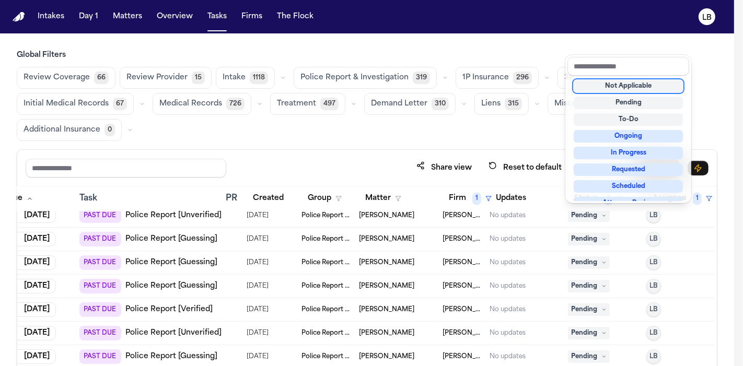
click at [618, 88] on div "Not Applicable" at bounding box center [628, 86] width 109 height 13
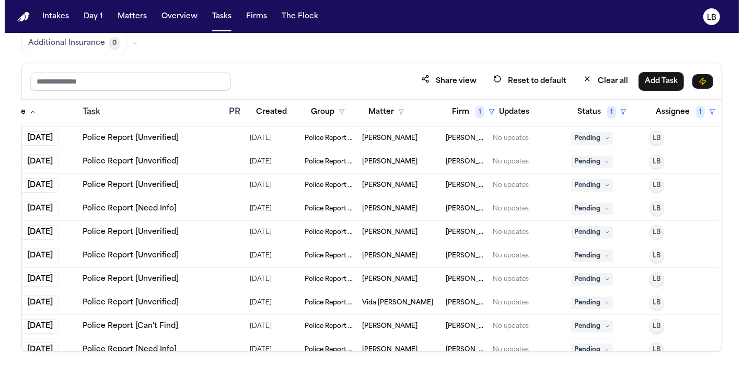
scroll to position [1904, 43]
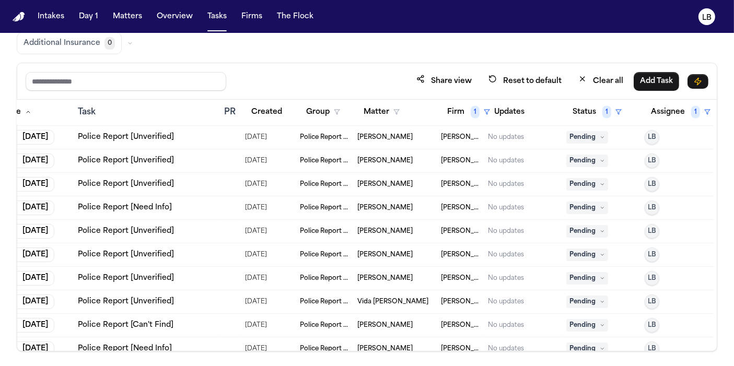
click at [584, 135] on span "Pending" at bounding box center [587, 137] width 42 height 13
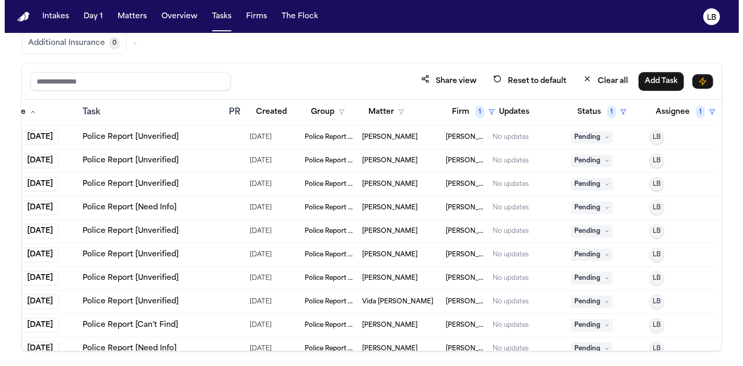
scroll to position [1904, 41]
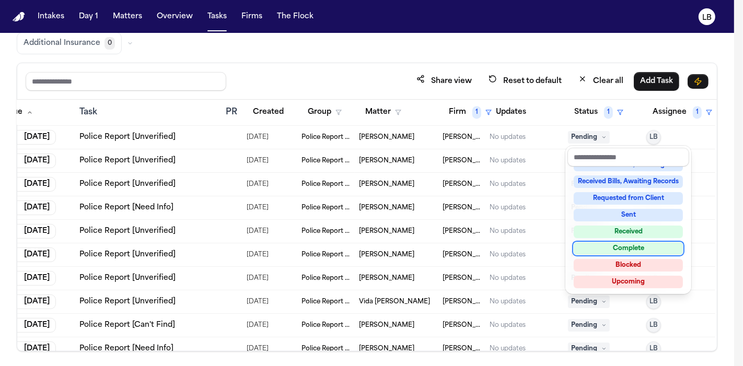
click at [651, 243] on div "Complete" at bounding box center [628, 248] width 109 height 13
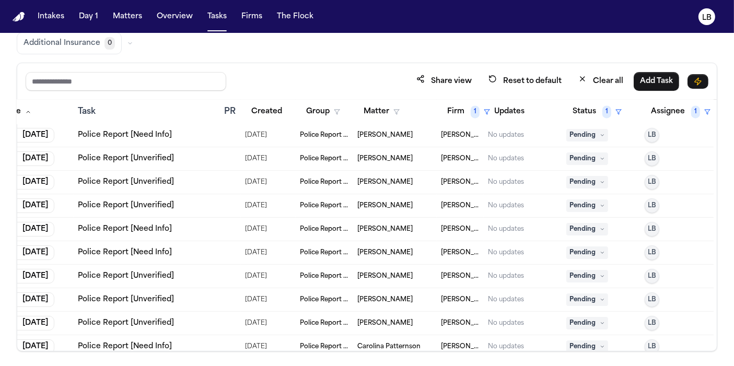
scroll to position [2109, 44]
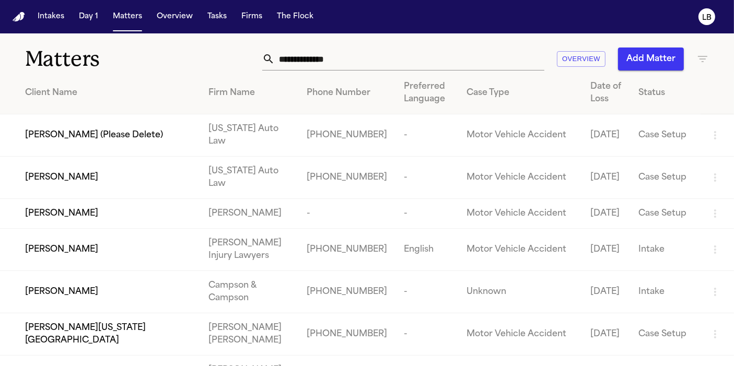
click at [387, 64] on input "text" at bounding box center [410, 59] width 270 height 23
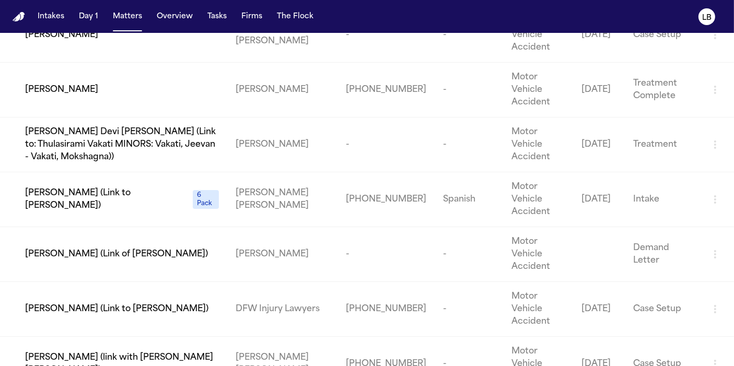
scroll to position [174, 0]
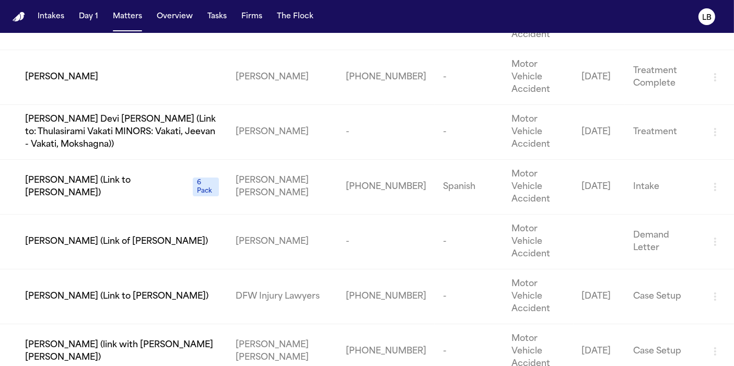
type input "******"
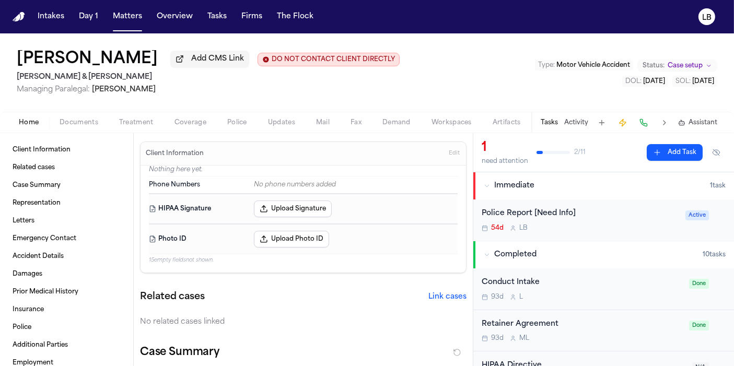
click at [584, 224] on div "54d L B" at bounding box center [581, 228] width 198 height 8
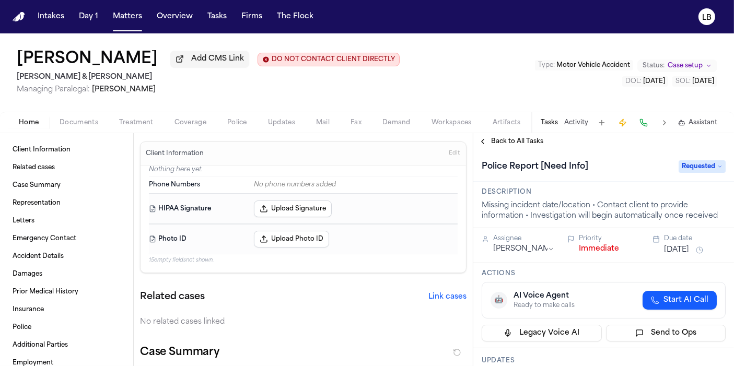
click at [679, 171] on span "Requested" at bounding box center [702, 166] width 47 height 13
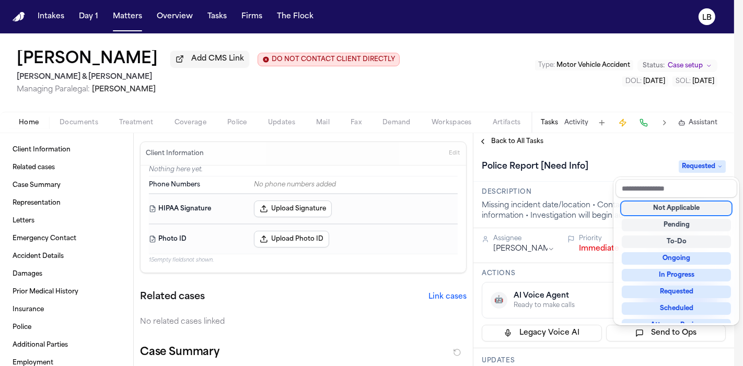
click at [683, 207] on div "Not Applicable" at bounding box center [676, 208] width 109 height 13
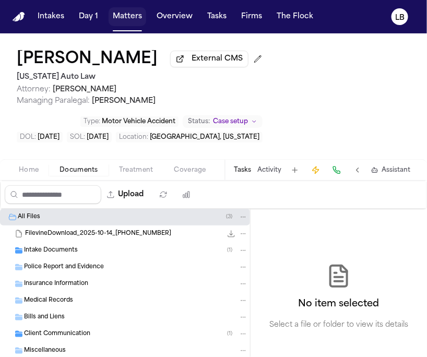
drag, startPoint x: 133, startPoint y: 19, endPoint x: 136, endPoint y: 8, distance: 11.6
click at [133, 19] on button "Matters" at bounding box center [128, 16] width 38 height 19
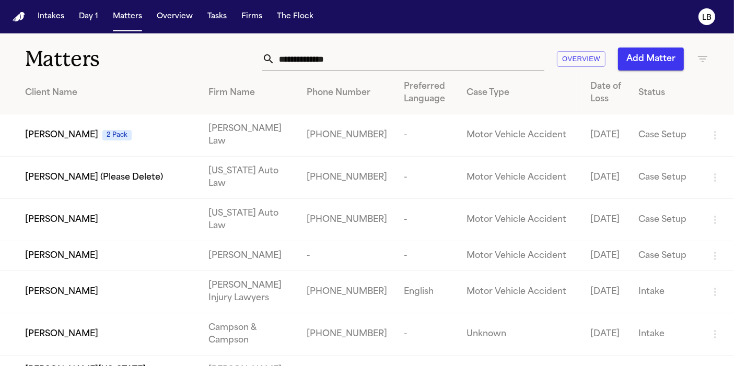
click at [343, 60] on input "text" at bounding box center [410, 59] width 270 height 23
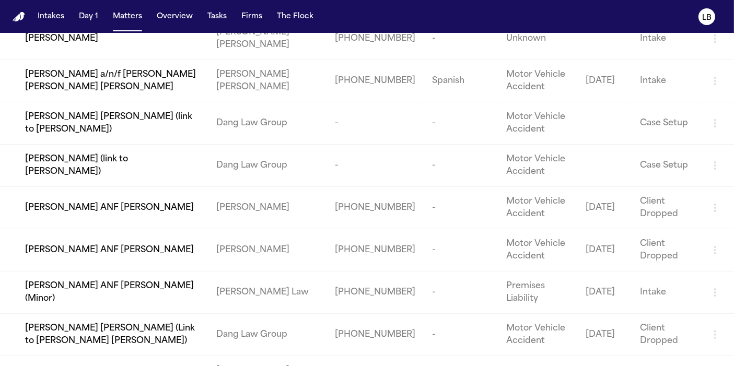
scroll to position [290, 0]
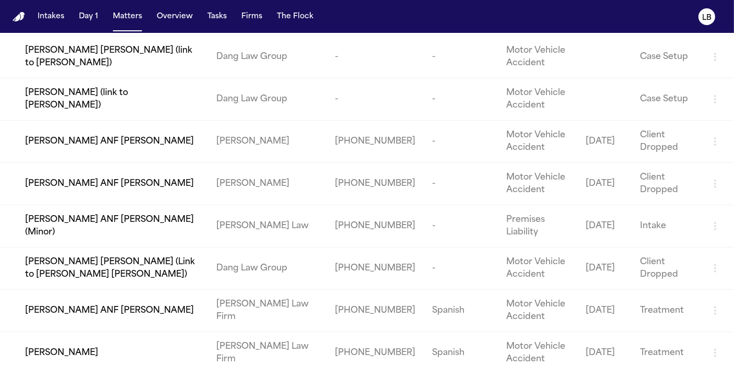
type input "******"
click at [107, 314] on span "[PERSON_NAME] ANF [PERSON_NAME]" at bounding box center [109, 311] width 169 height 13
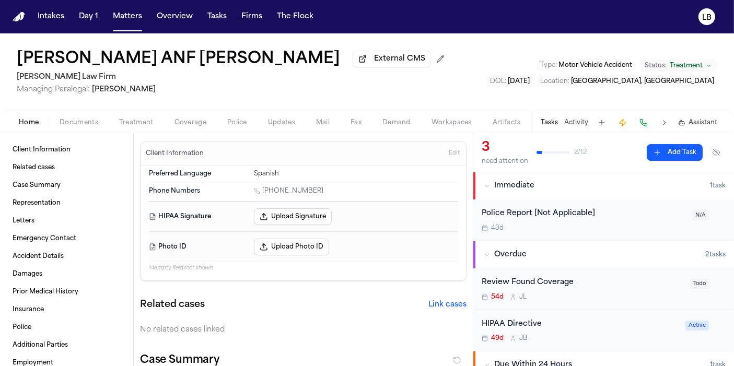
drag, startPoint x: 316, startPoint y: 191, endPoint x: 252, endPoint y: 185, distance: 64.6
click at [252, 185] on div "Phone Numbers [PHONE_NUMBER]" at bounding box center [303, 192] width 309 height 18
copy link "[PHONE_NUMBER]"
click at [93, 71] on div "[PERSON_NAME] ANF [PERSON_NAME] External CMS [PERSON_NAME] Law Firm Managing Pa…" at bounding box center [233, 72] width 432 height 45
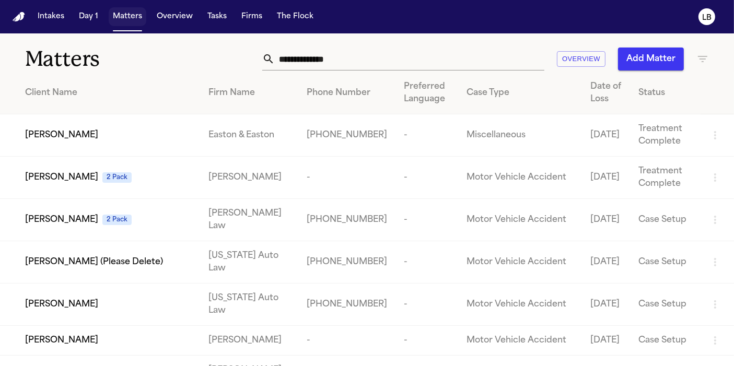
click at [133, 11] on button "Matters" at bounding box center [128, 16] width 38 height 19
click at [379, 51] on input "text" at bounding box center [410, 59] width 270 height 23
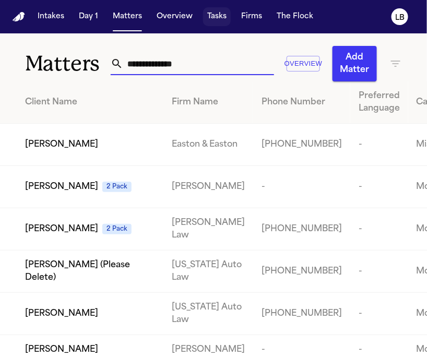
drag, startPoint x: 213, startPoint y: 14, endPoint x: 240, endPoint y: 2, distance: 29.7
click at [213, 14] on button "Tasks" at bounding box center [217, 16] width 28 height 19
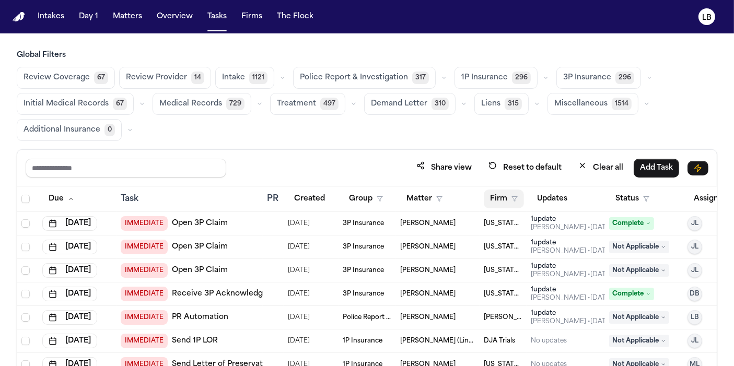
click at [511, 202] on button "Firm" at bounding box center [504, 199] width 40 height 19
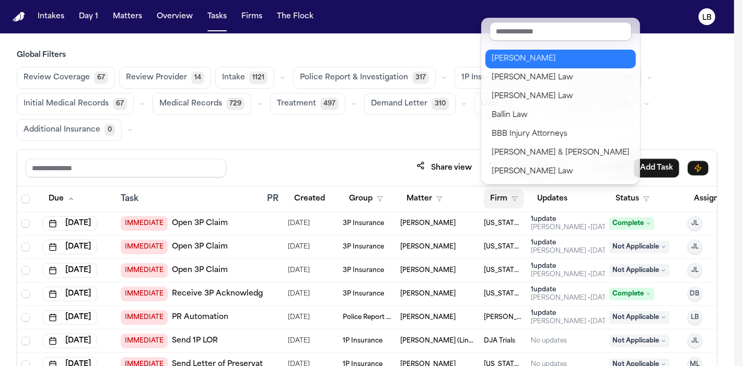
click at [579, 53] on div "[PERSON_NAME]" at bounding box center [561, 59] width 138 height 13
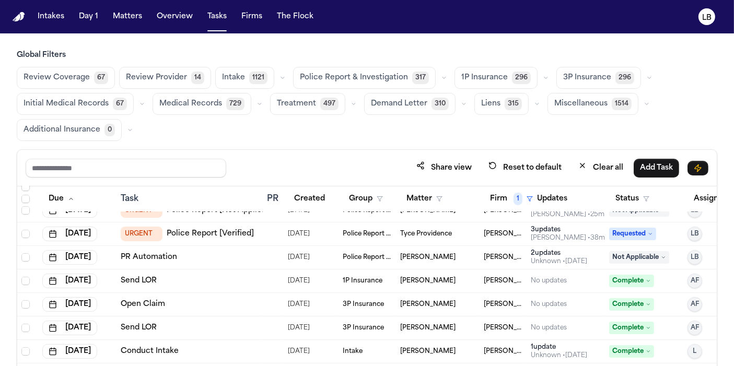
scroll to position [232, 0]
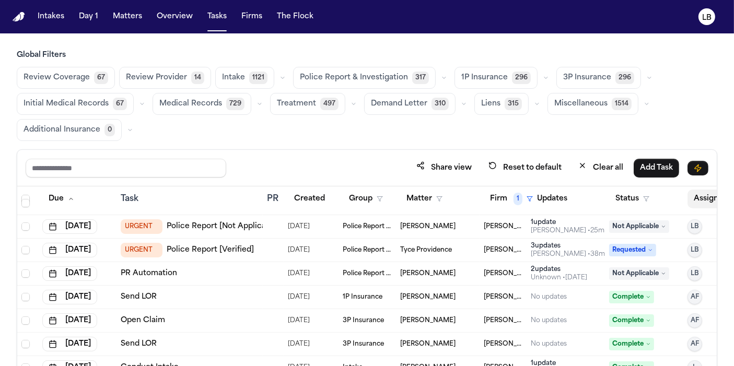
click at [699, 192] on button "Assignee" at bounding box center [716, 199] width 57 height 19
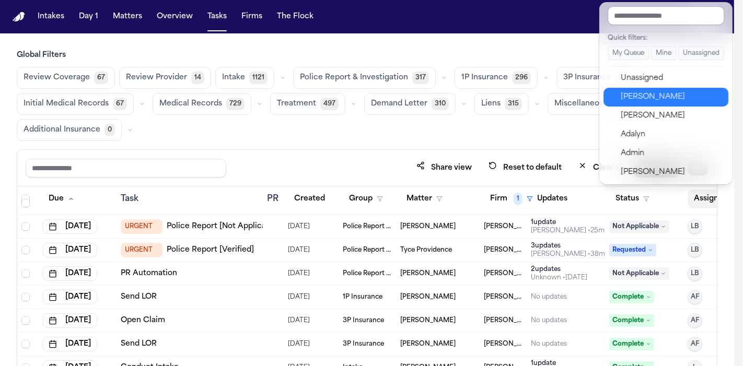
click at [686, 102] on div "[PERSON_NAME]" at bounding box center [672, 97] width 102 height 13
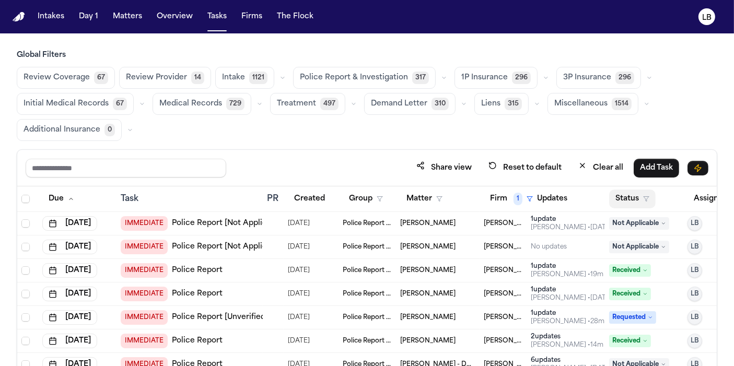
click at [628, 199] on button "Status" at bounding box center [632, 199] width 47 height 19
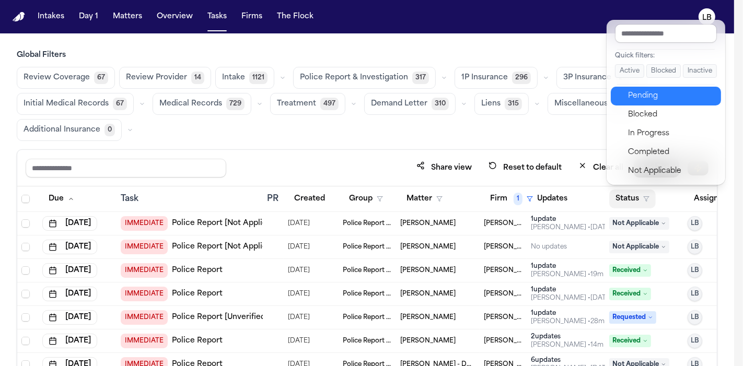
click at [649, 91] on div "Pending" at bounding box center [671, 96] width 87 height 13
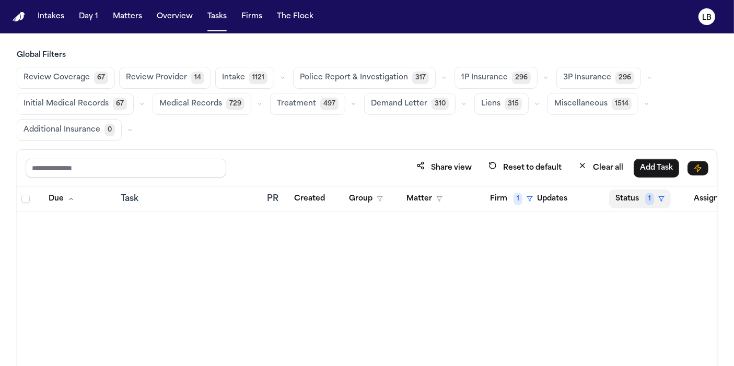
click at [629, 203] on button "Status 1" at bounding box center [640, 199] width 62 height 19
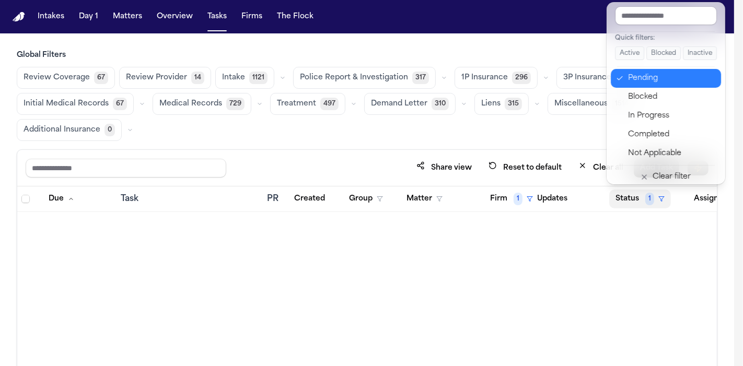
click at [683, 84] on div "Pending" at bounding box center [671, 78] width 87 height 13
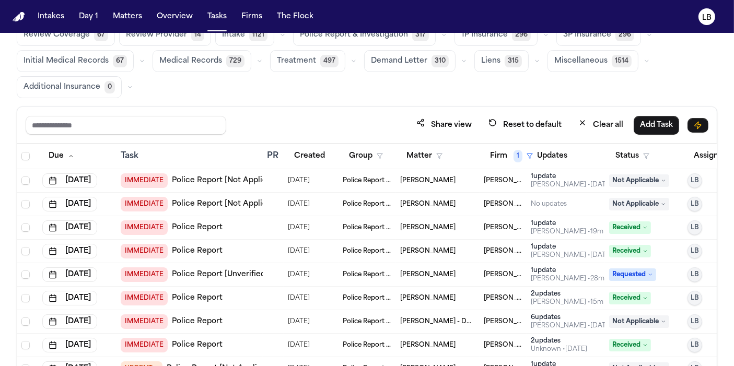
scroll to position [29, 0]
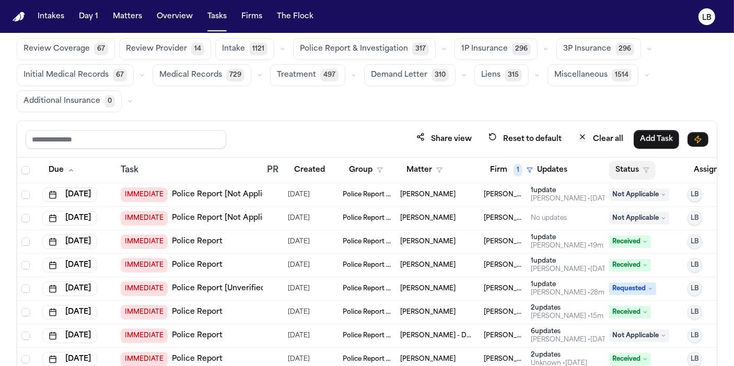
click at [645, 170] on button "Status" at bounding box center [632, 170] width 47 height 19
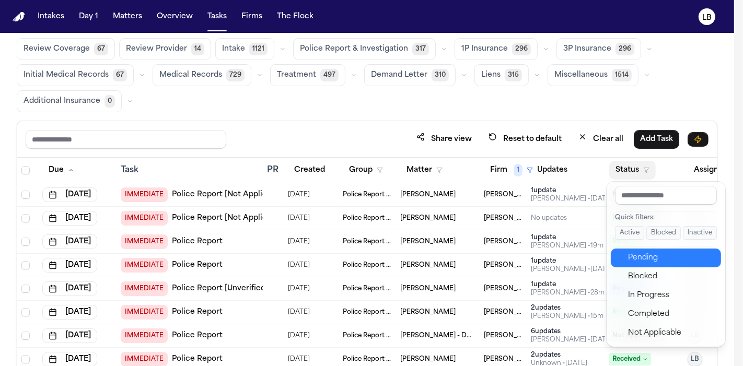
click at [667, 249] on button "Pending" at bounding box center [666, 258] width 110 height 19
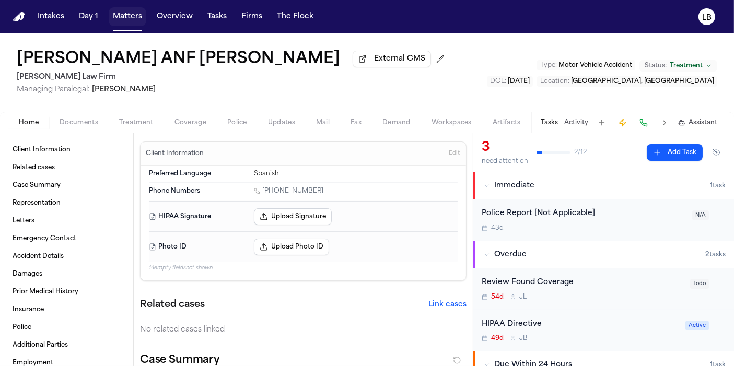
click at [117, 10] on button "Matters" at bounding box center [128, 16] width 38 height 19
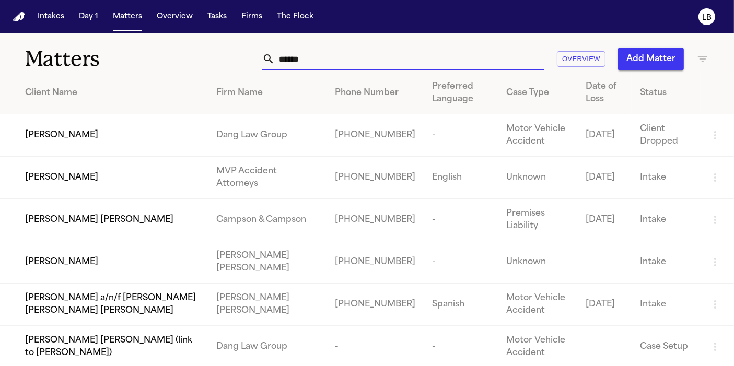
drag, startPoint x: 340, startPoint y: 63, endPoint x: 183, endPoint y: 75, distance: 157.2
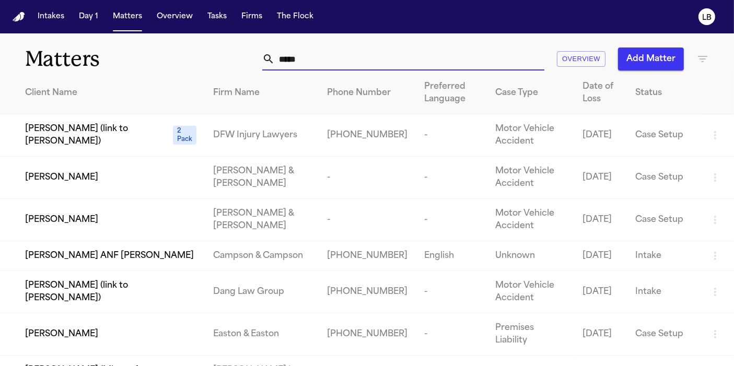
type input "*****"
click at [94, 177] on span "[PERSON_NAME]" at bounding box center [61, 177] width 73 height 13
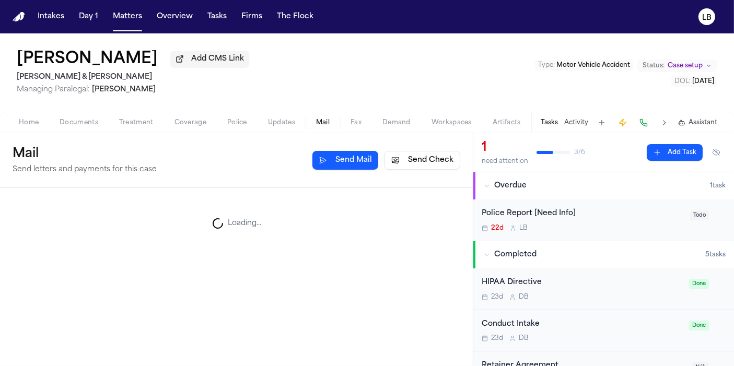
click at [321, 123] on span "Mail" at bounding box center [323, 123] width 14 height 8
